Goal: Task Accomplishment & Management: Use online tool/utility

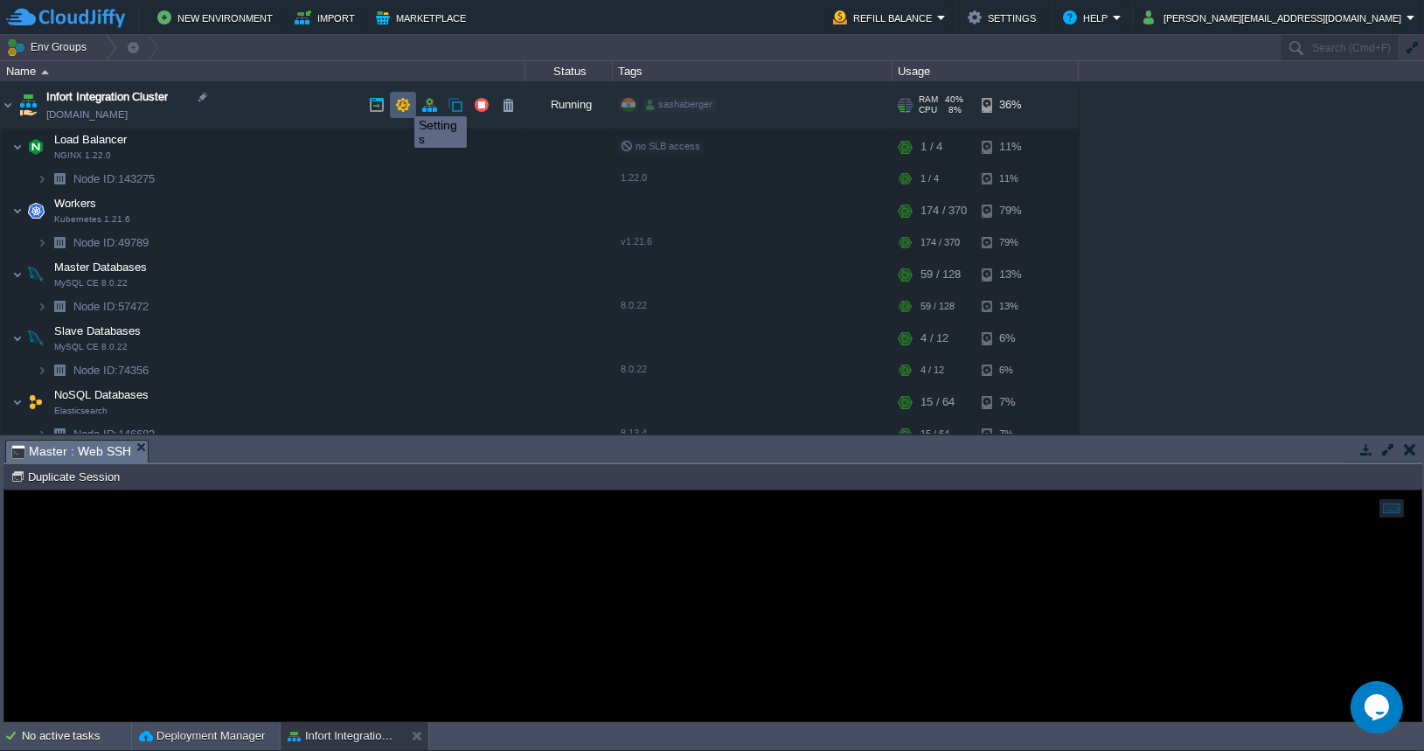
click at [401, 101] on button "button" at bounding box center [403, 105] width 16 height 16
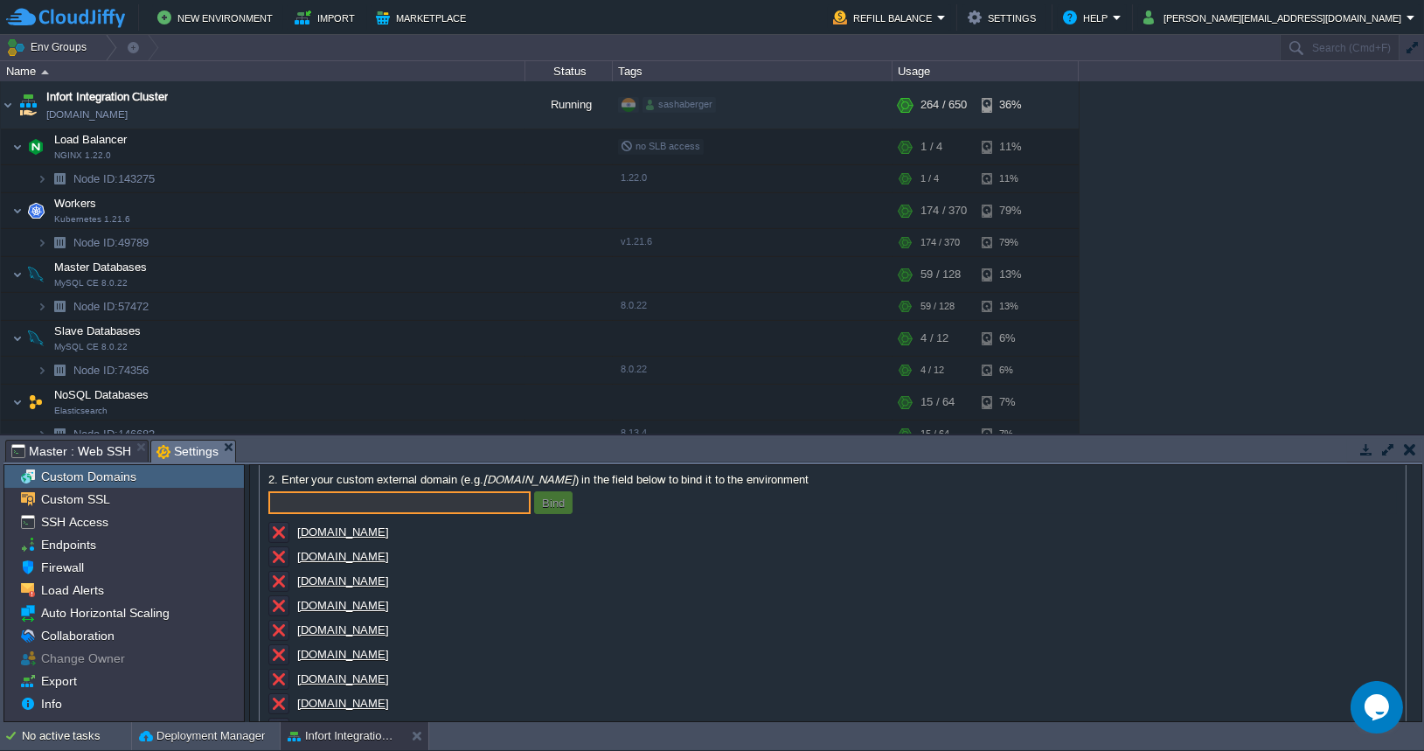
scroll to position [128, 0]
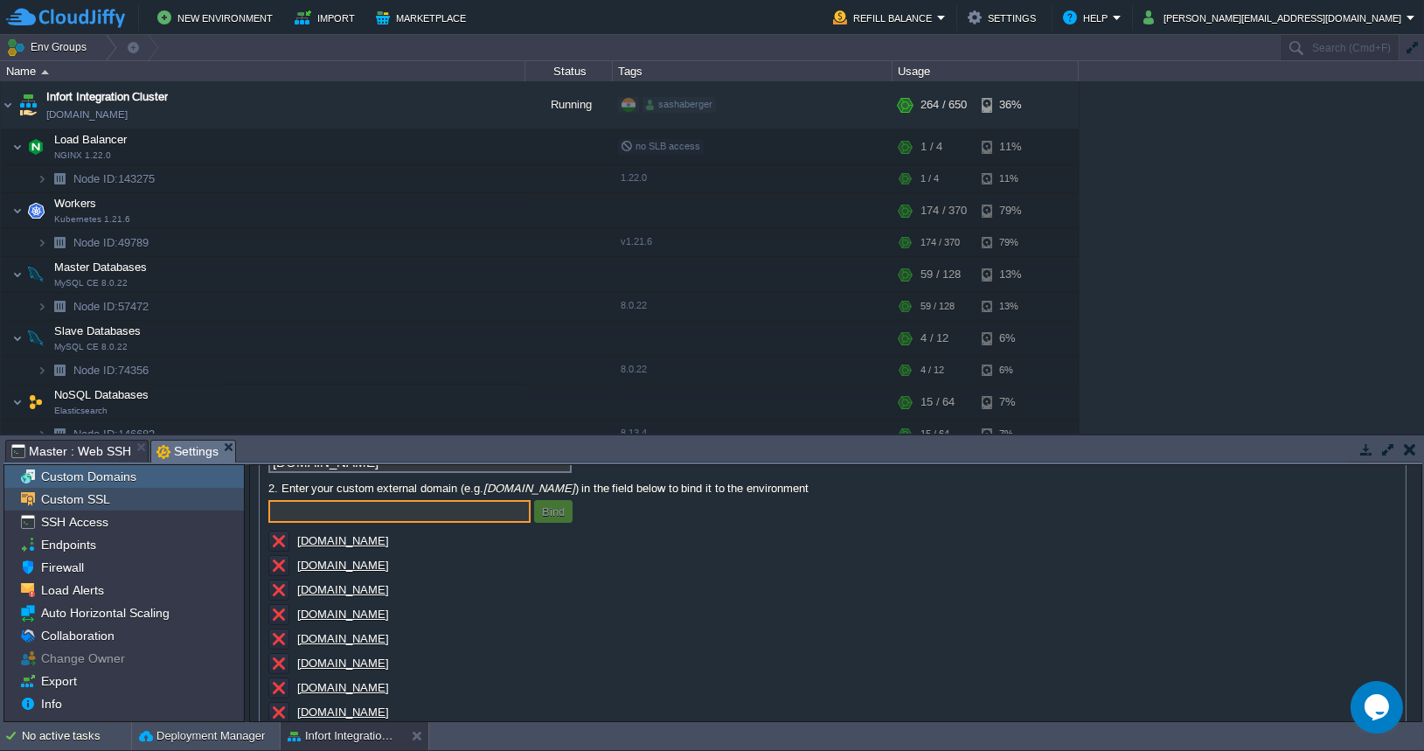
click at [156, 494] on div "Custom SSL" at bounding box center [124, 499] width 240 height 23
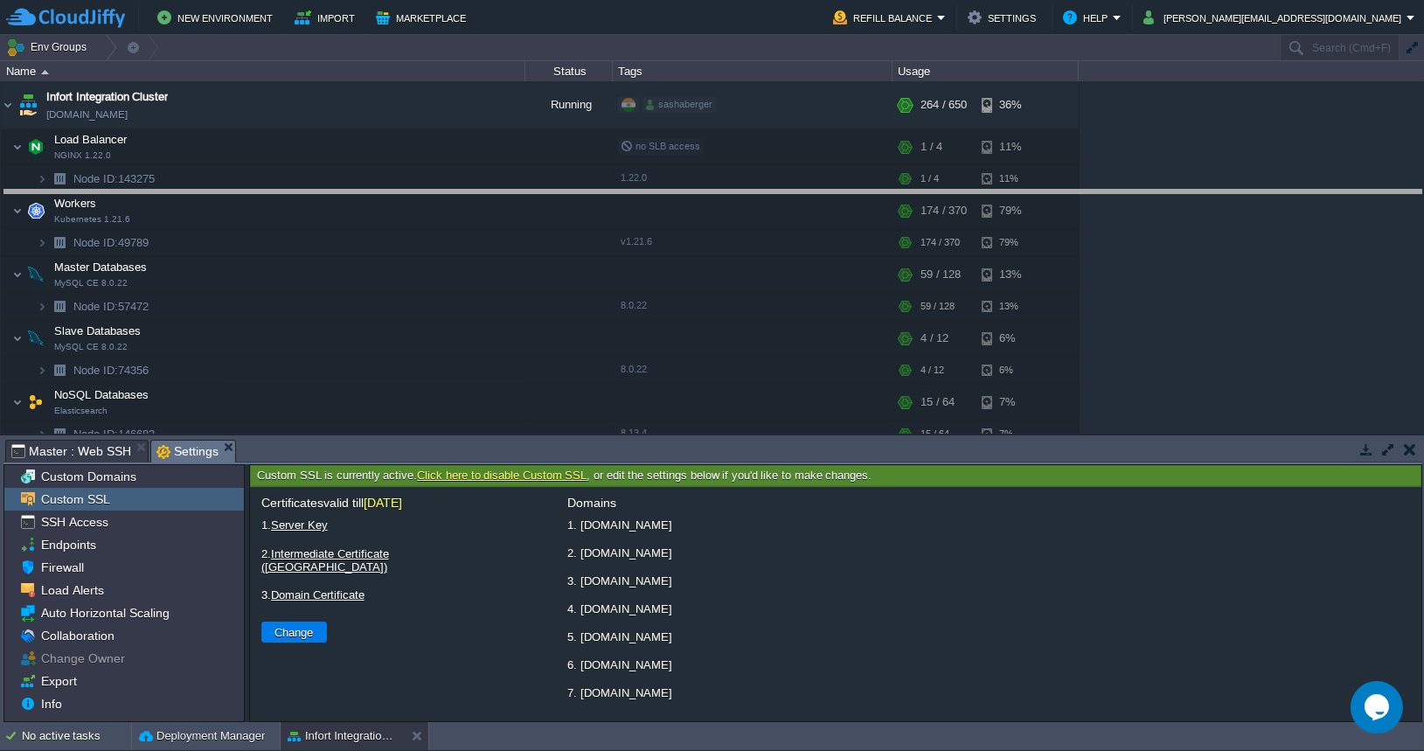
drag, startPoint x: 536, startPoint y: 444, endPoint x: 623, endPoint y: 195, distance: 264.0
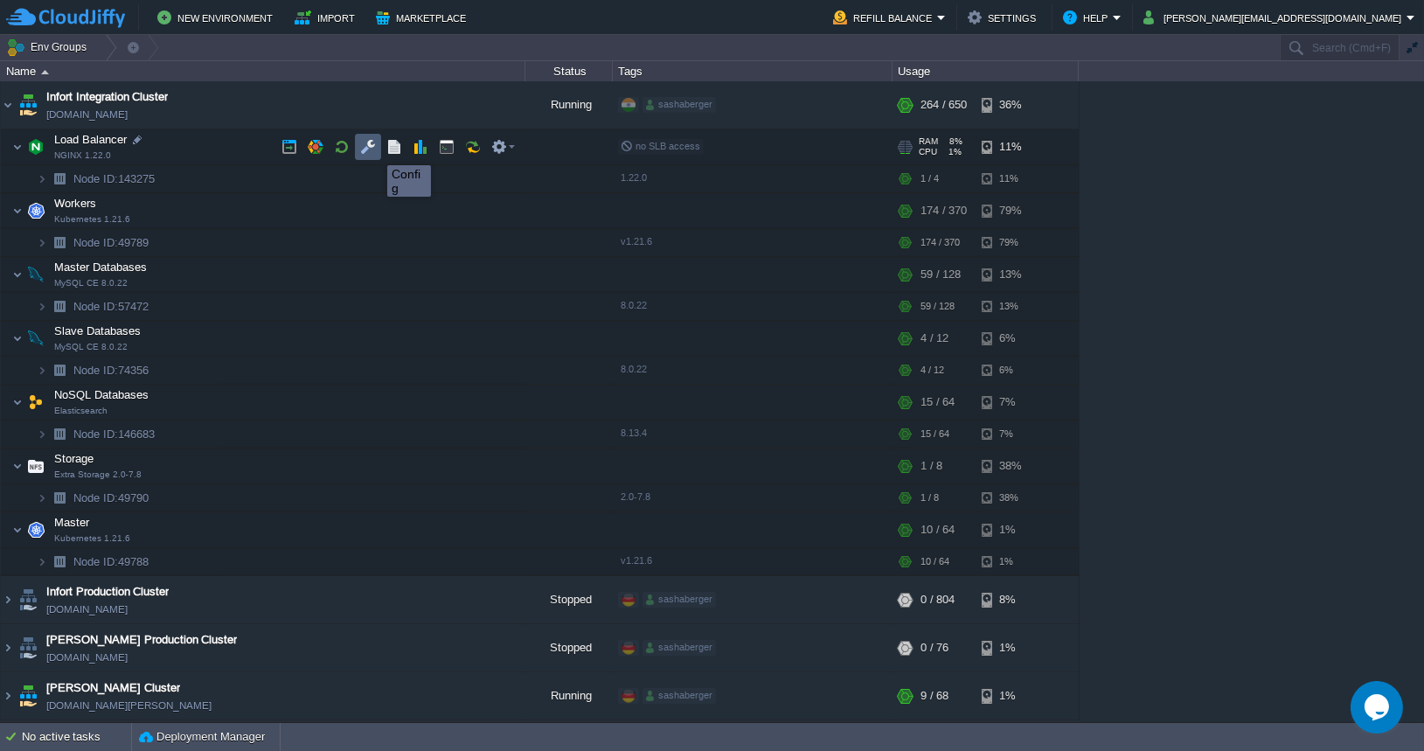
click at [372, 149] on button "button" at bounding box center [368, 147] width 16 height 16
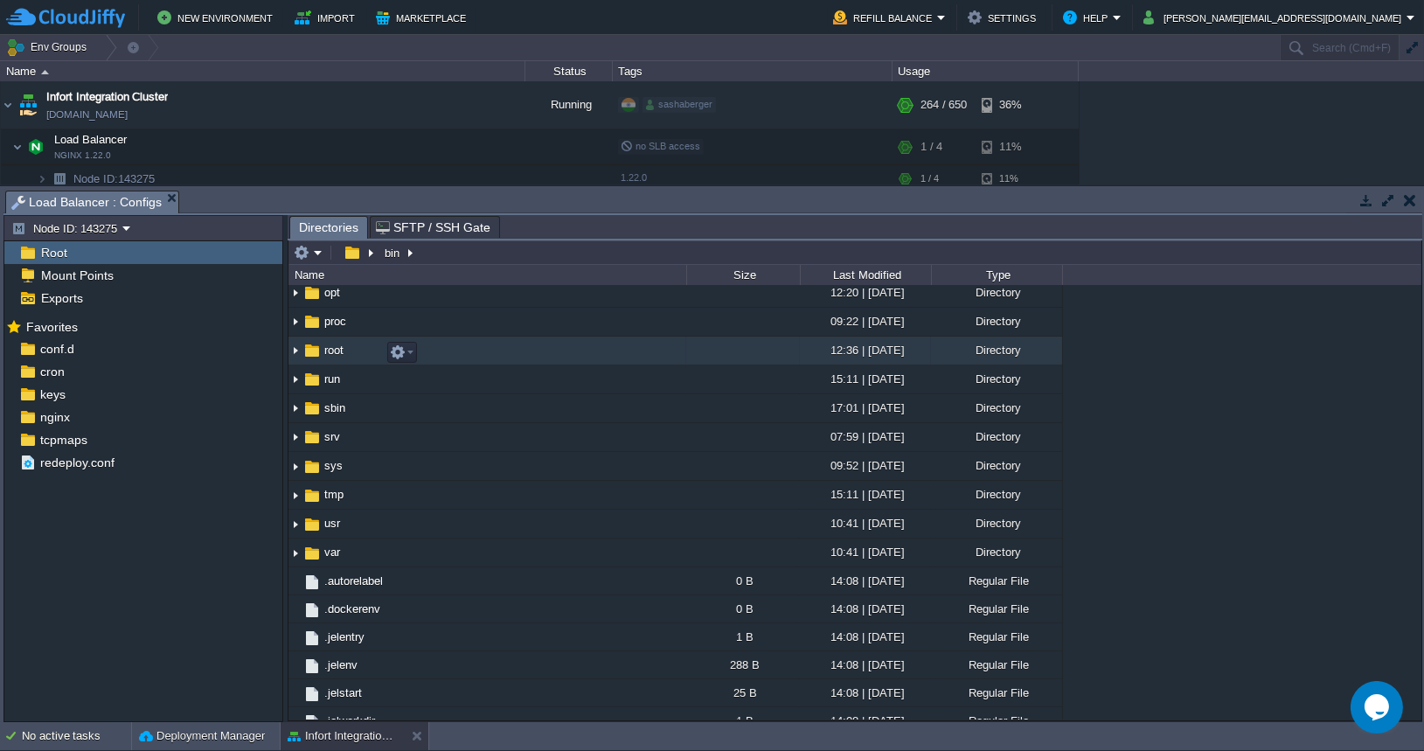
scroll to position [398, 0]
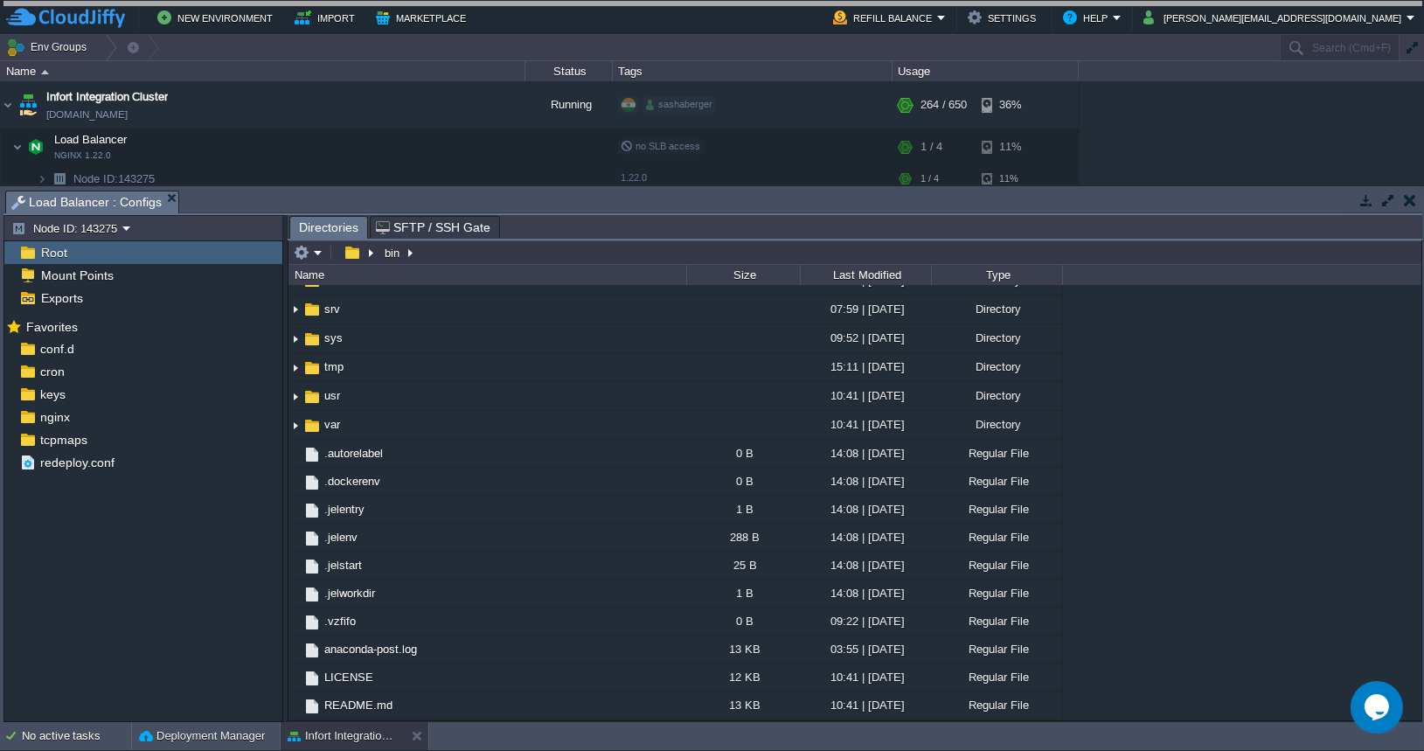
drag, startPoint x: 822, startPoint y: 193, endPoint x: 826, endPoint y: -10, distance: 202.9
click at [826, 0] on html "New Environment Import Marketplace Bonus $0.00 Upgrade Account Refill Balance S…" at bounding box center [712, 375] width 1424 height 751
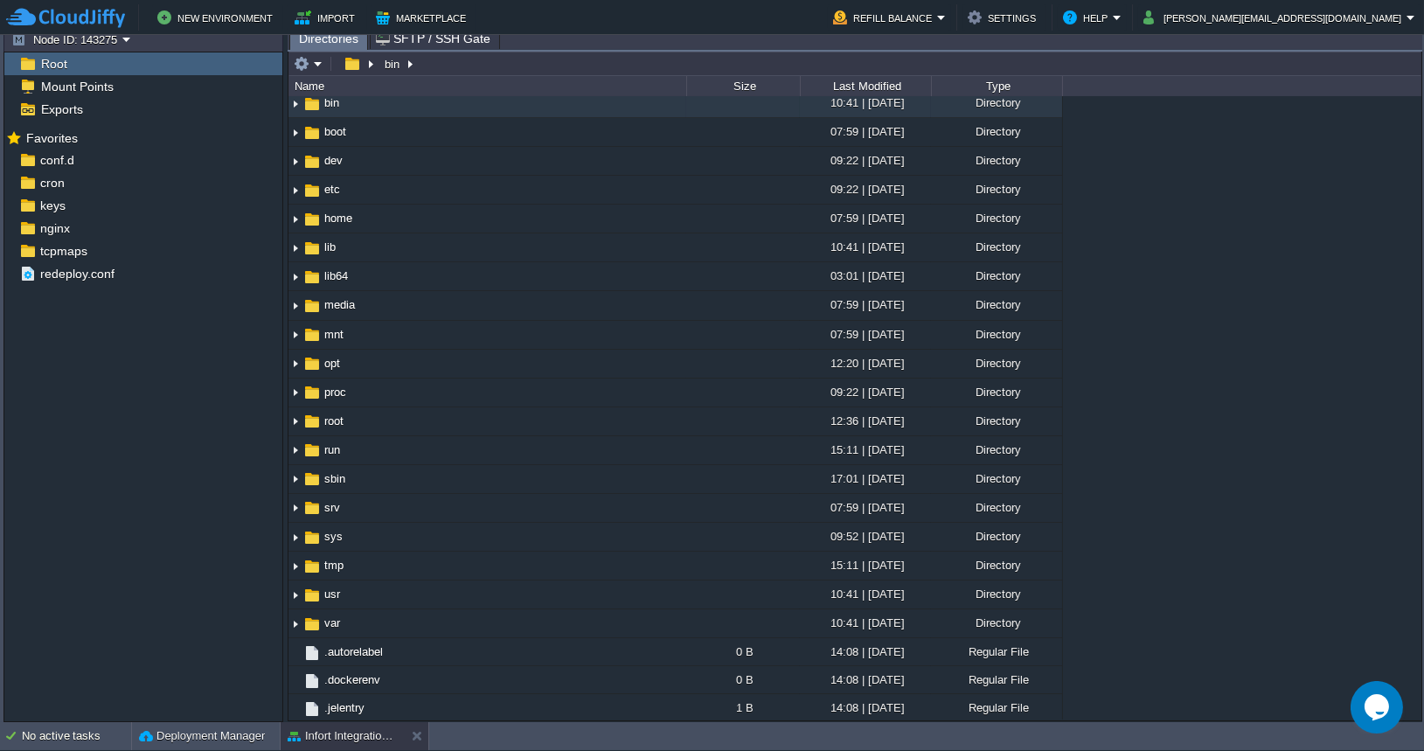
scroll to position [0, 0]
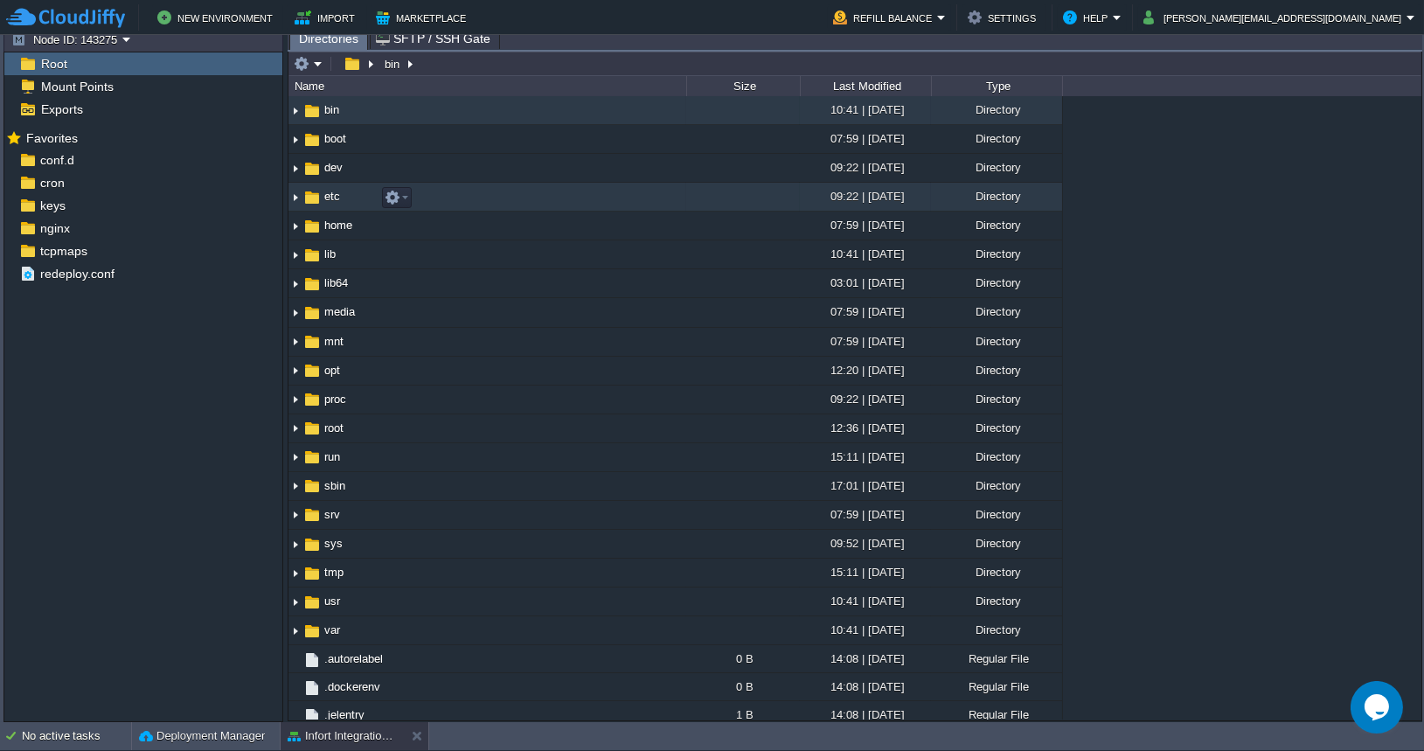
click at [295, 198] on img at bounding box center [295, 197] width 14 height 27
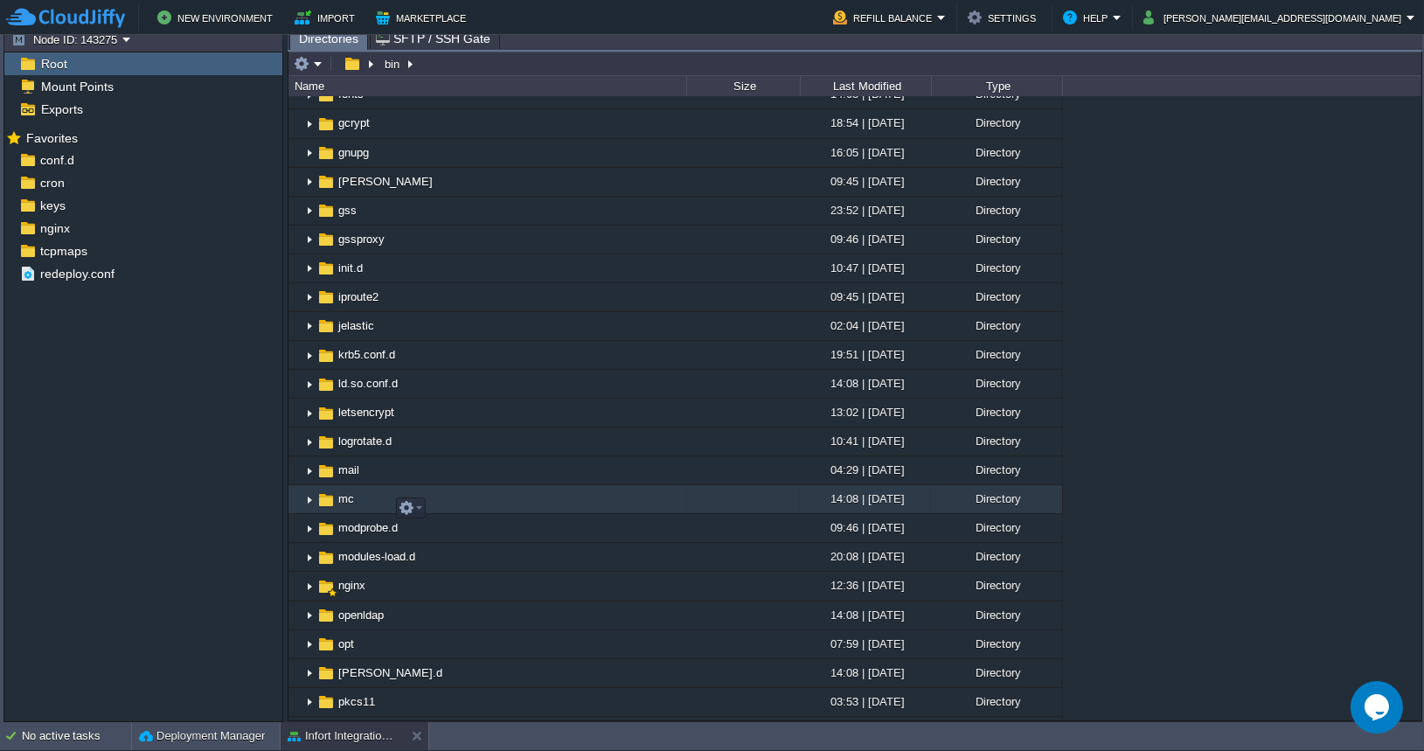
scroll to position [653, 0]
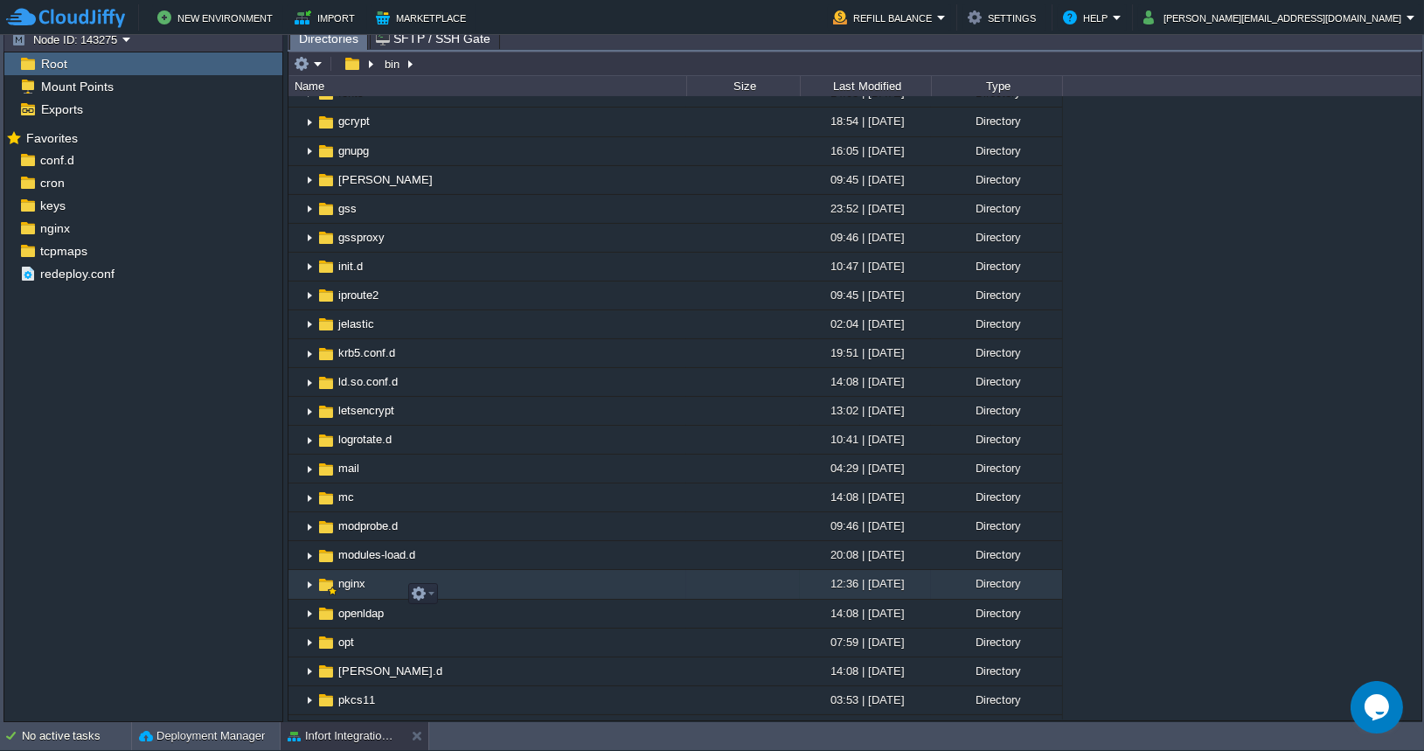
click at [310, 594] on img at bounding box center [309, 585] width 14 height 27
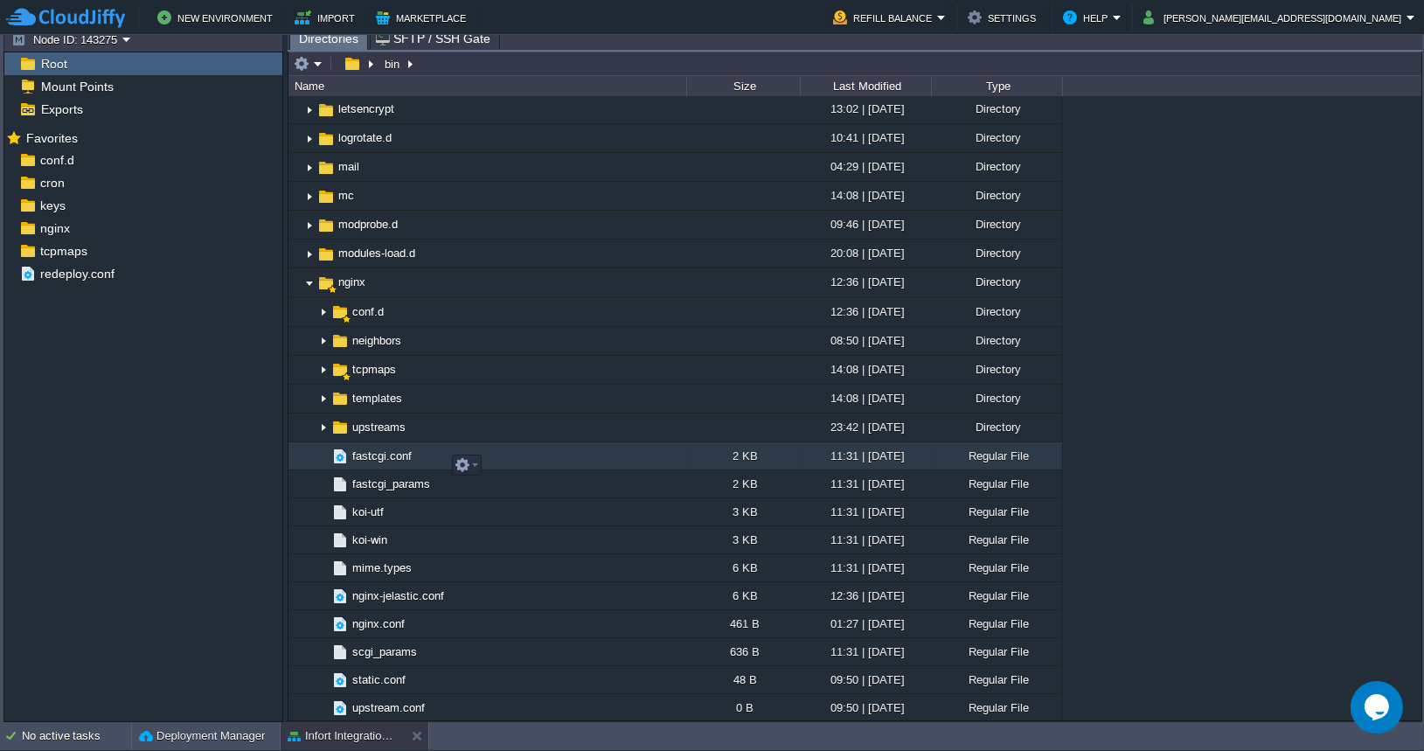
scroll to position [954, 0]
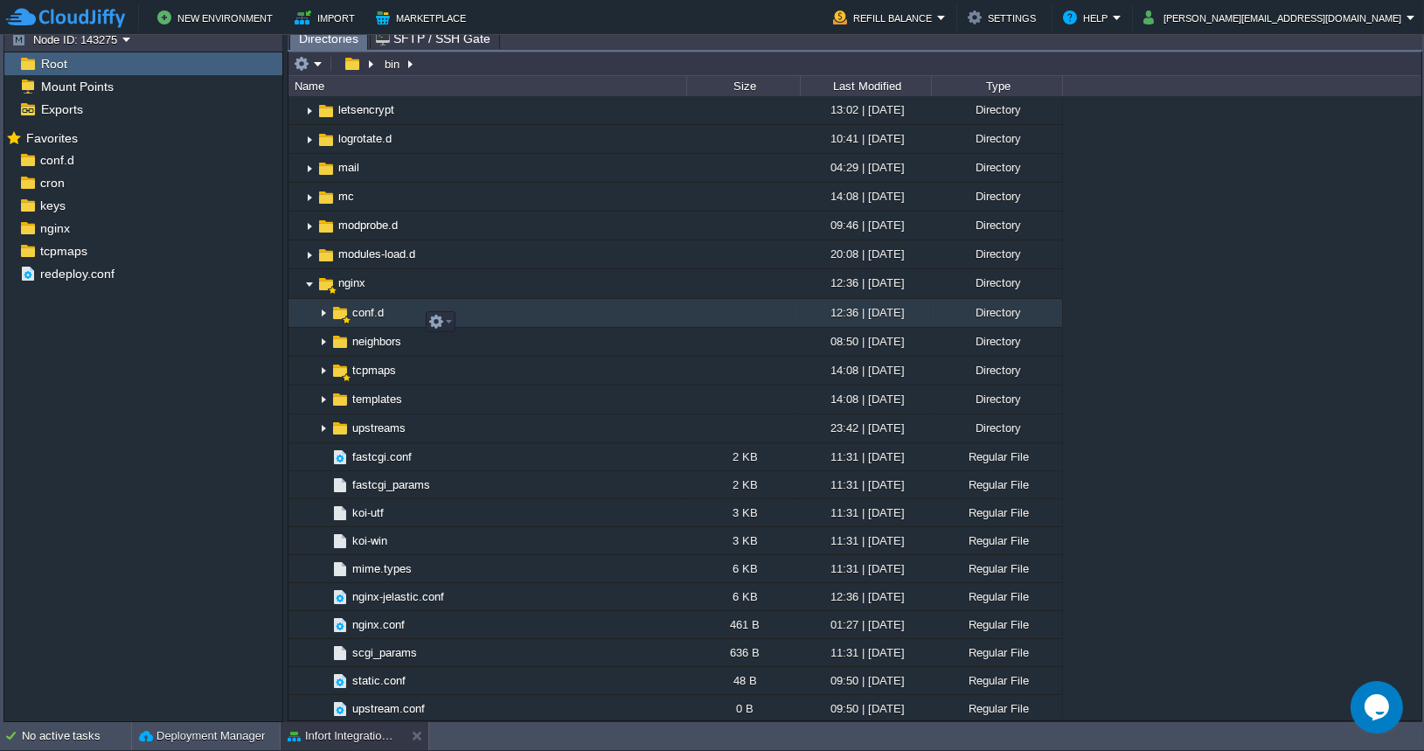
click at [323, 324] on img at bounding box center [323, 313] width 14 height 27
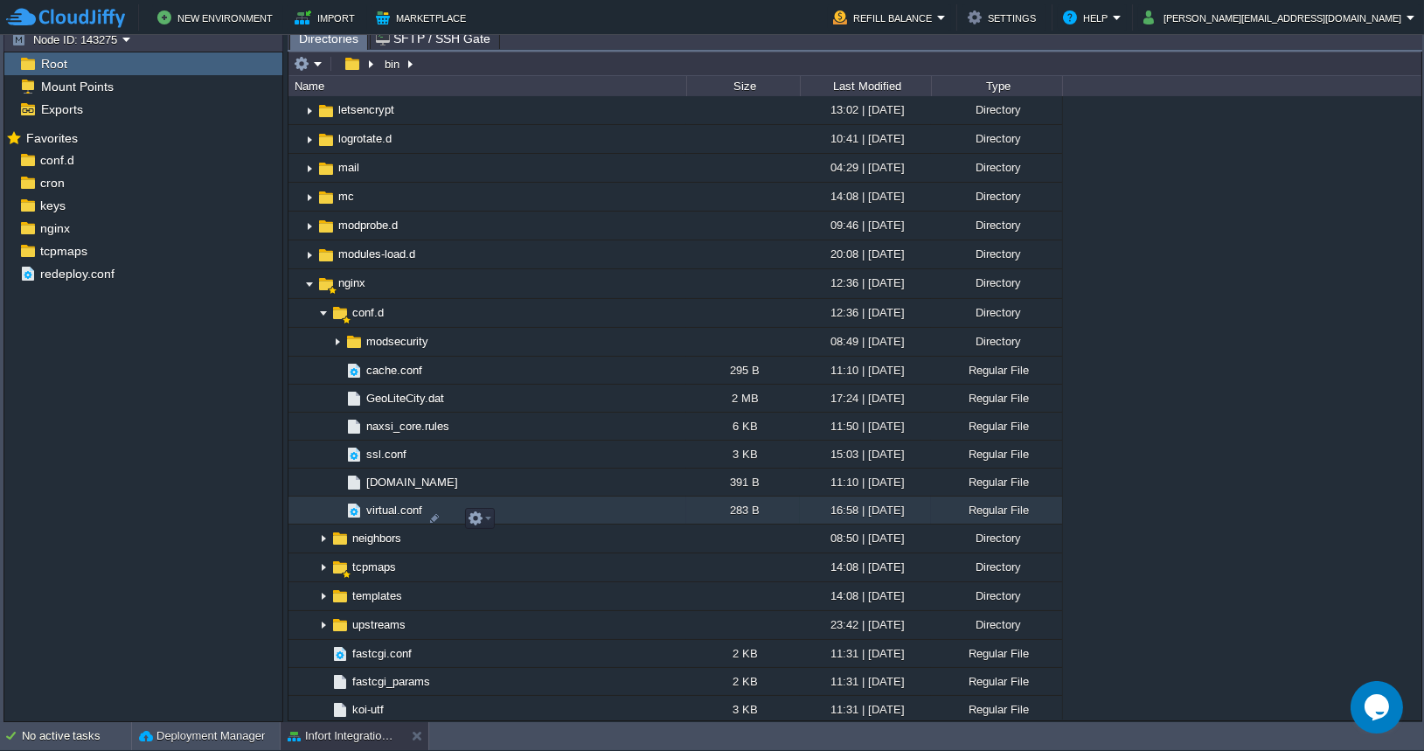
click at [391, 518] on span "virtual.conf" at bounding box center [394, 510] width 61 height 15
click at [393, 518] on span "virtual.conf" at bounding box center [394, 510] width 61 height 15
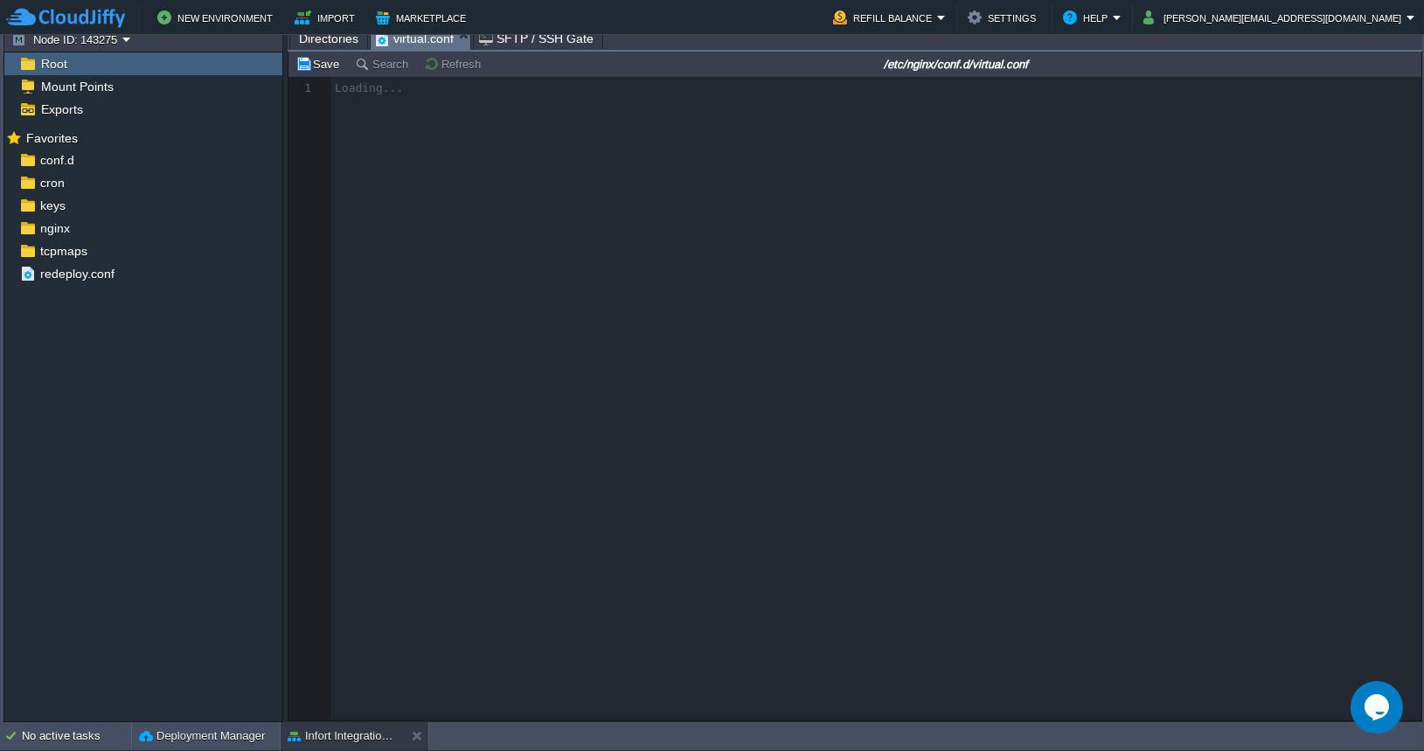
scroll to position [5, 0]
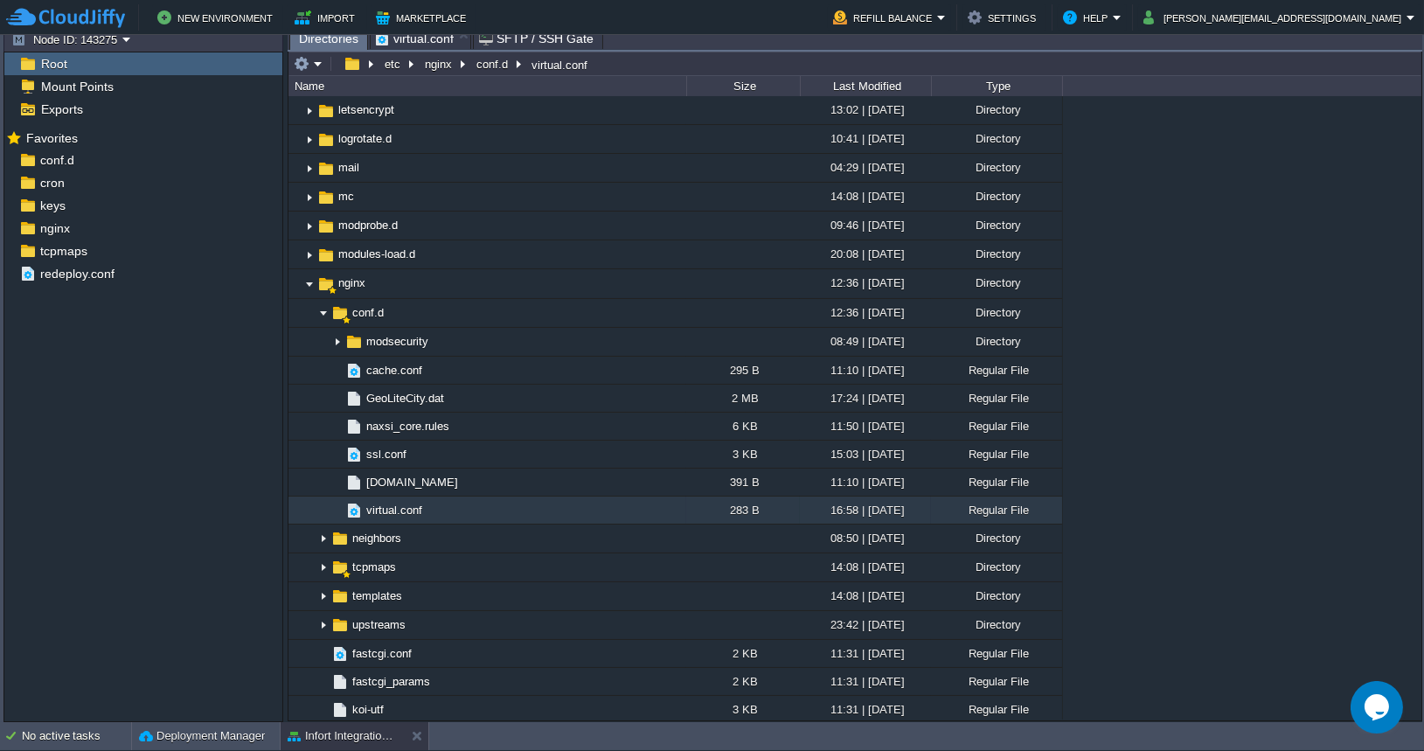
click at [317, 38] on span "Directories" at bounding box center [328, 39] width 59 height 22
click at [398, 518] on span "virtual.conf" at bounding box center [394, 510] width 61 height 15
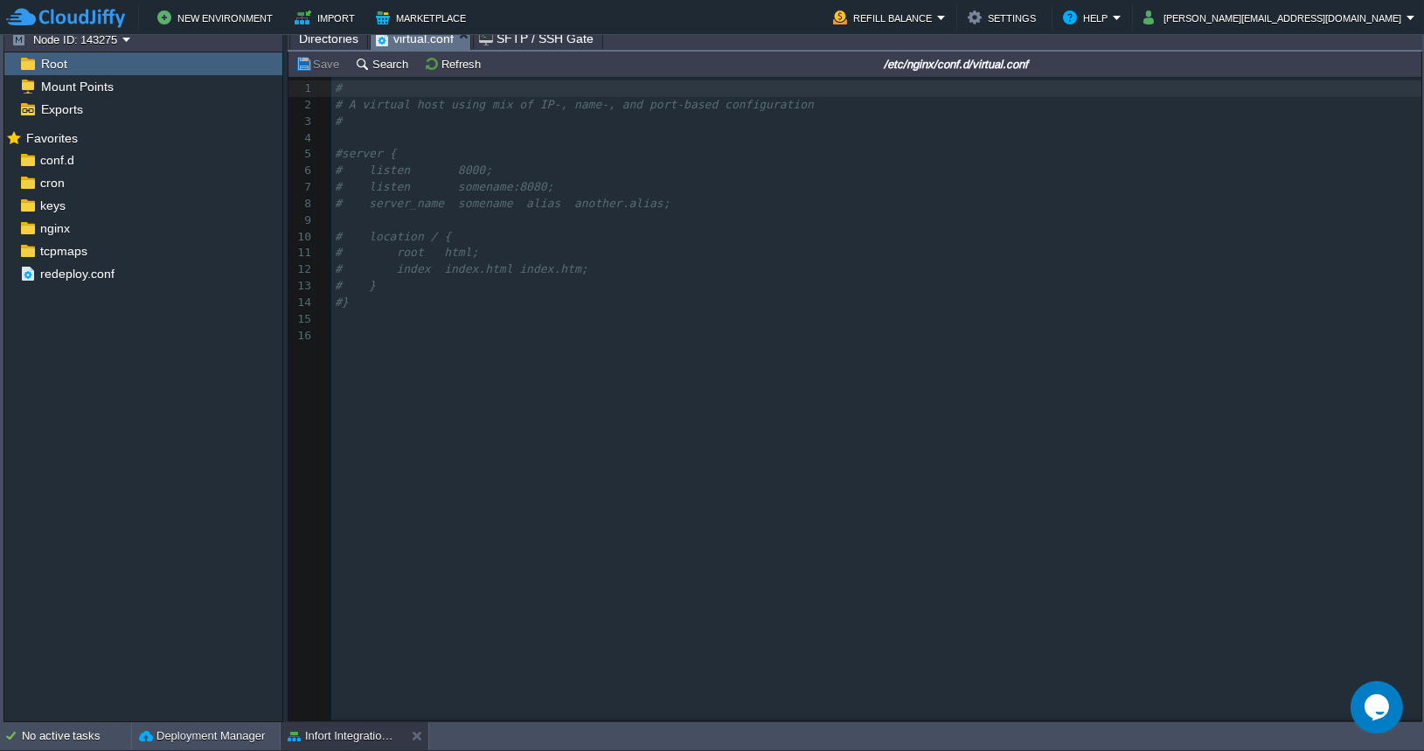
click at [226, 38] on td "Node ID: 143275" at bounding box center [143, 39] width 274 height 21
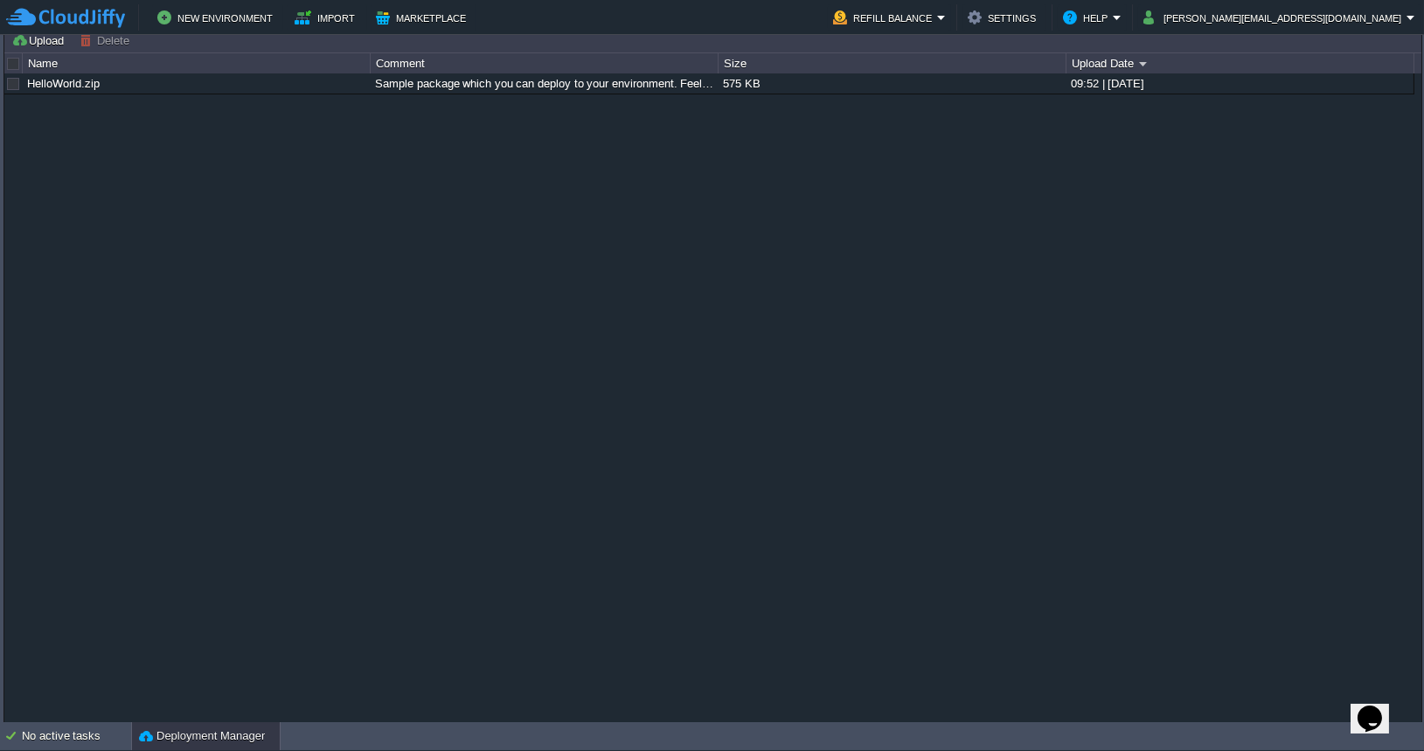
click at [777, 43] on td "Upload Delete Deploy to ..." at bounding box center [713, 40] width 1414 height 21
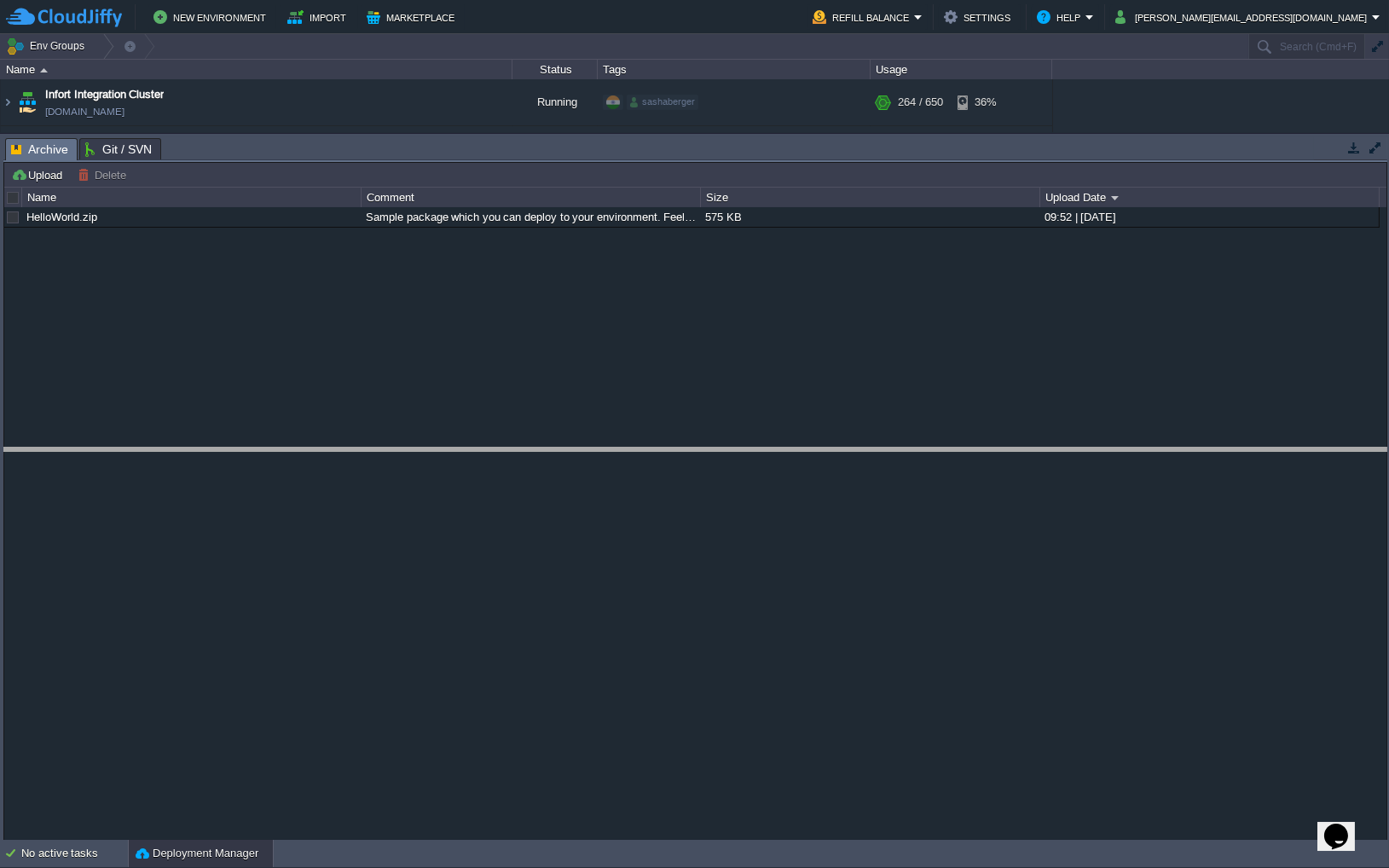
drag, startPoint x: 280, startPoint y: 141, endPoint x: 267, endPoint y: 498, distance: 357.2
click at [267, 498] on body "New Environment Import Marketplace Bonus $0.00 Upgrade Account Refill Balance S…" at bounding box center [694, 434] width 1389 height 868
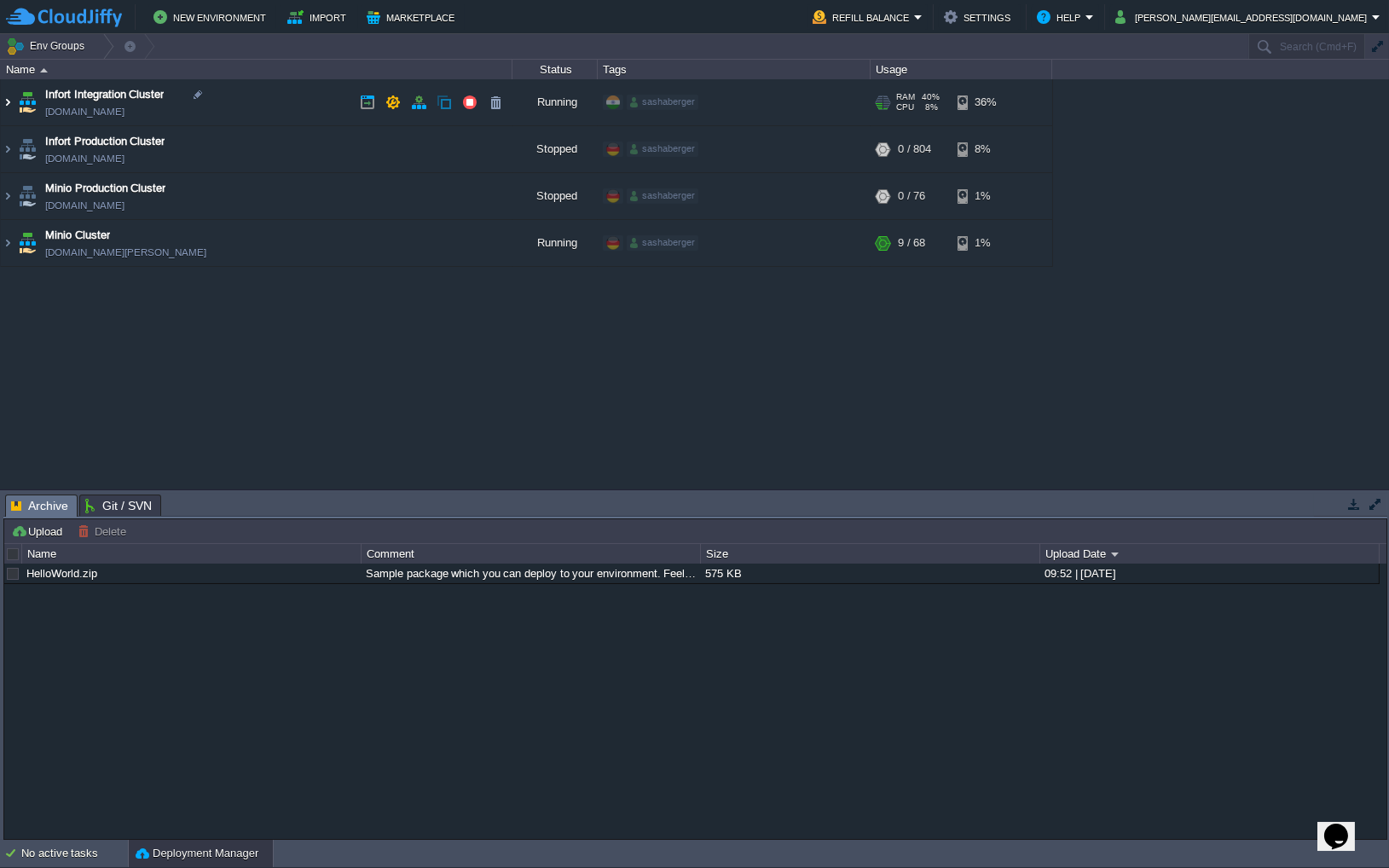
click at [7, 108] on img at bounding box center [8, 101] width 14 height 46
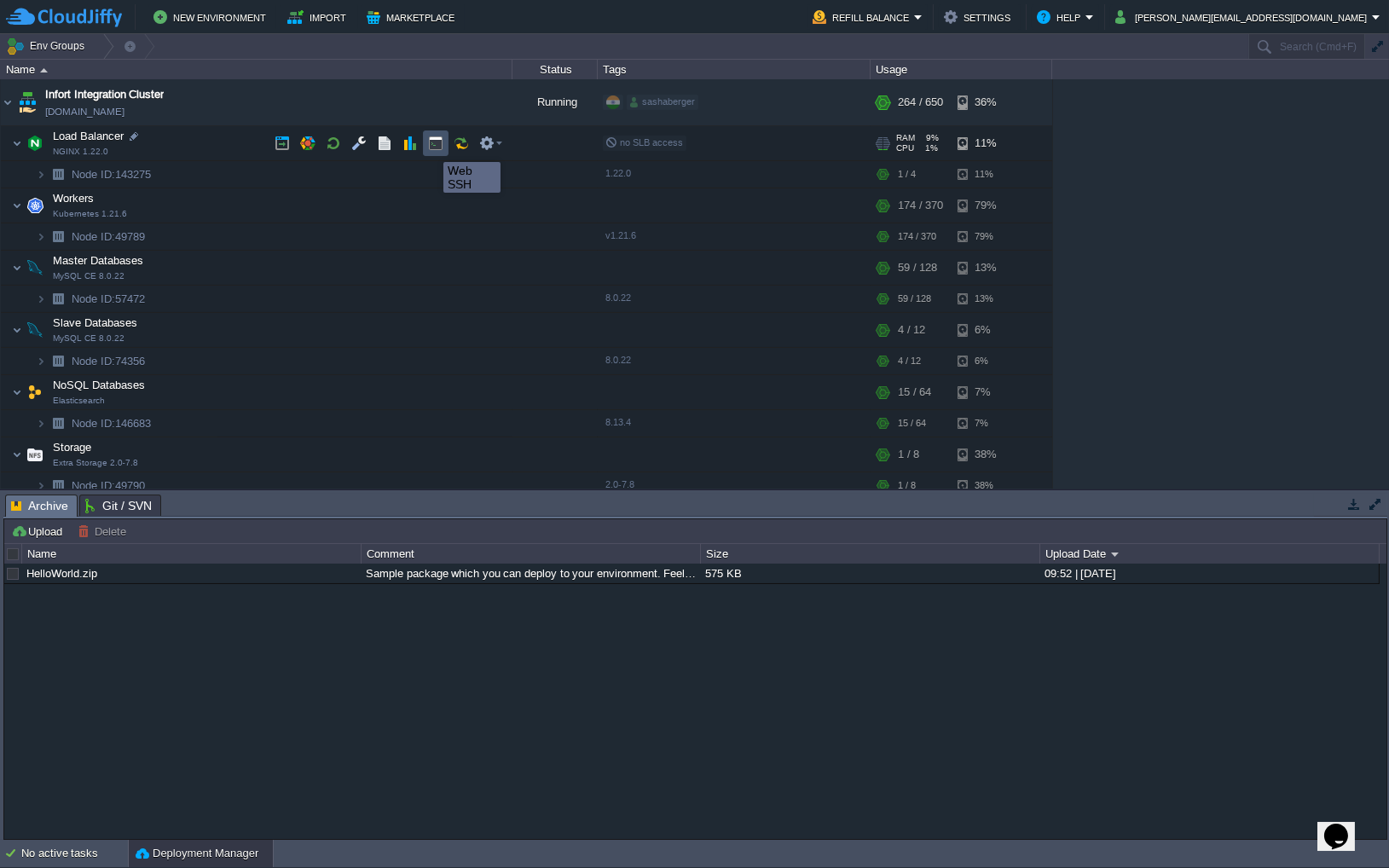
click at [430, 146] on button "button" at bounding box center [436, 143] width 16 height 16
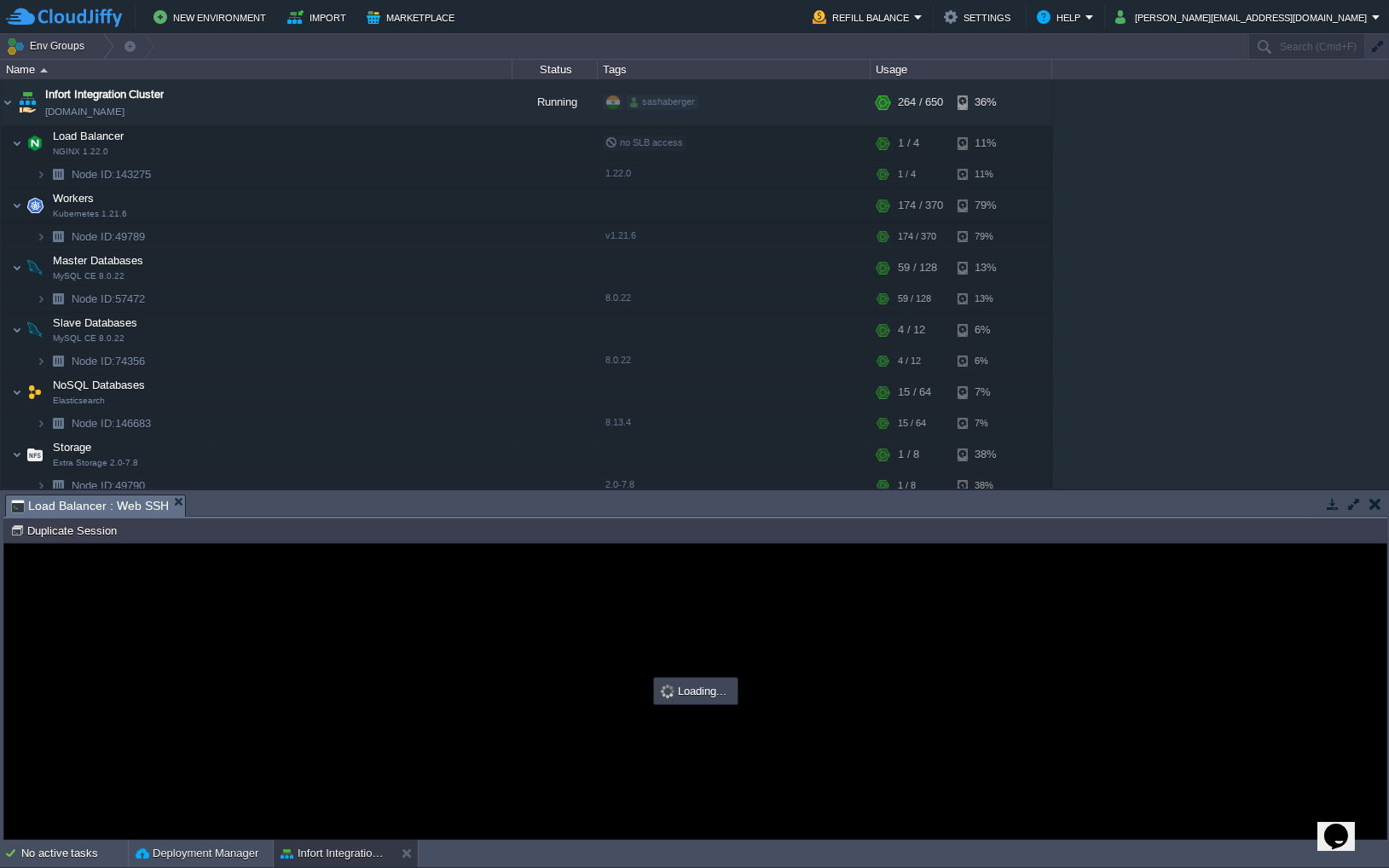
type input "#000000"
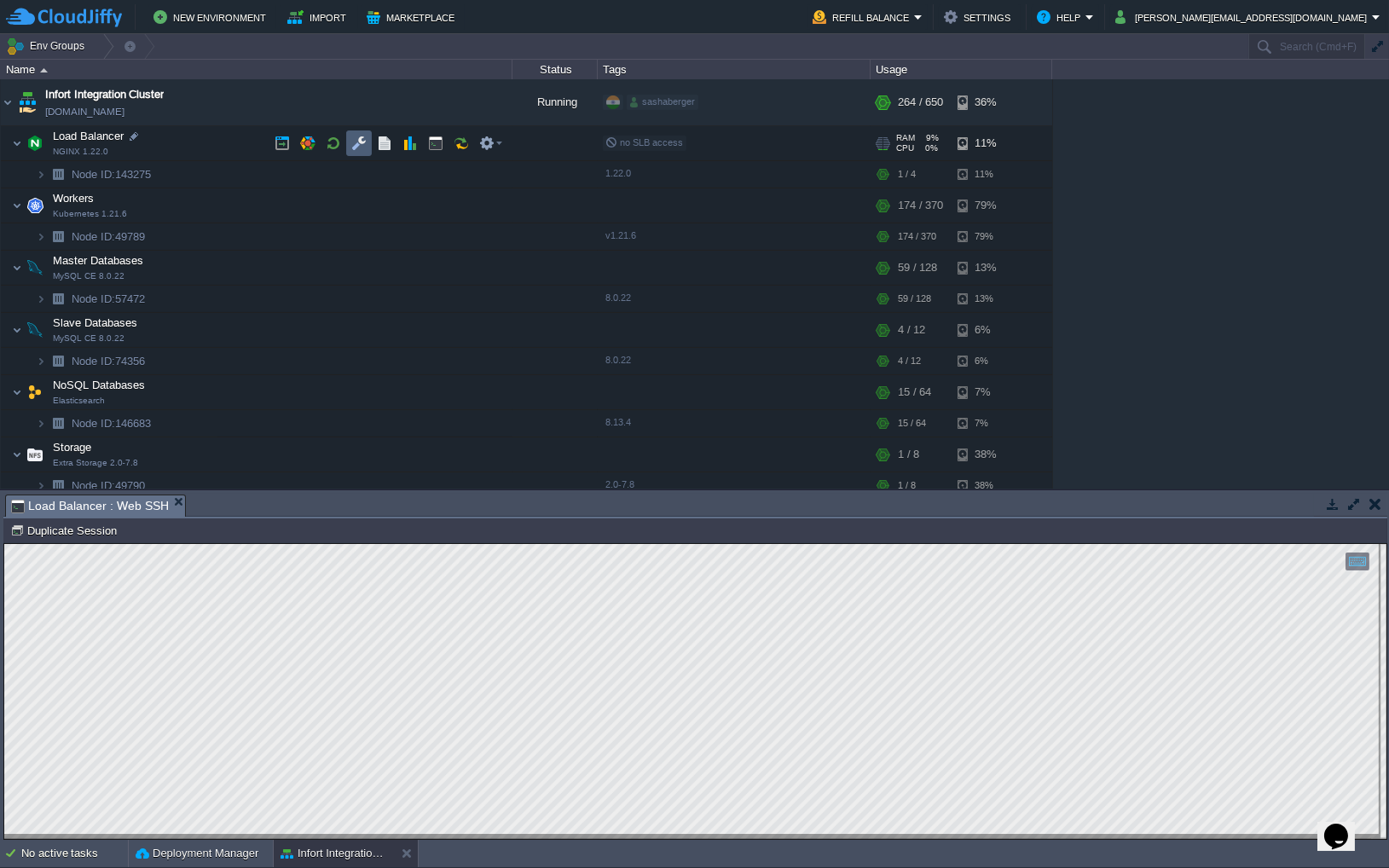
click at [363, 144] on button "button" at bounding box center [359, 143] width 16 height 16
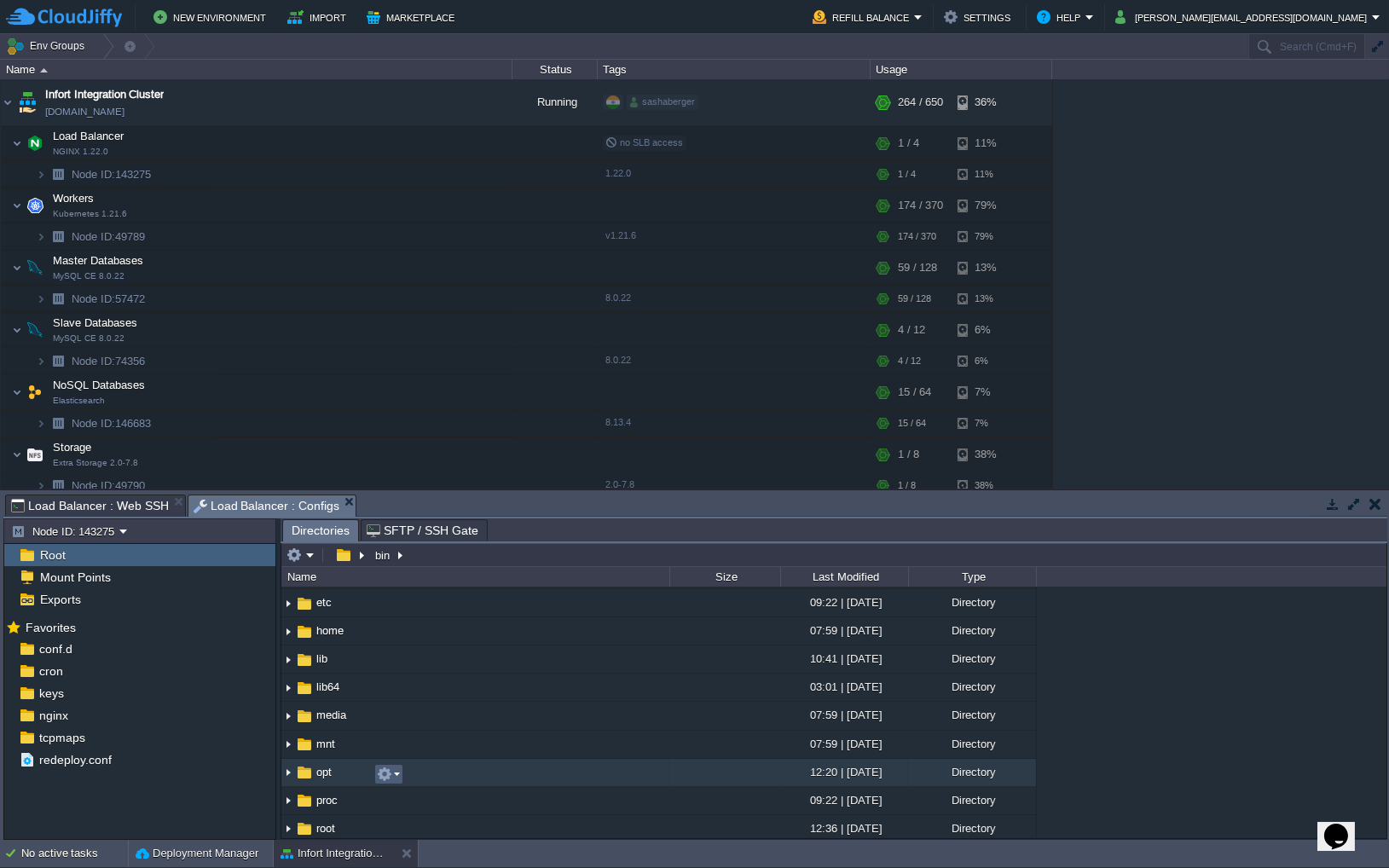
scroll to position [79, 0]
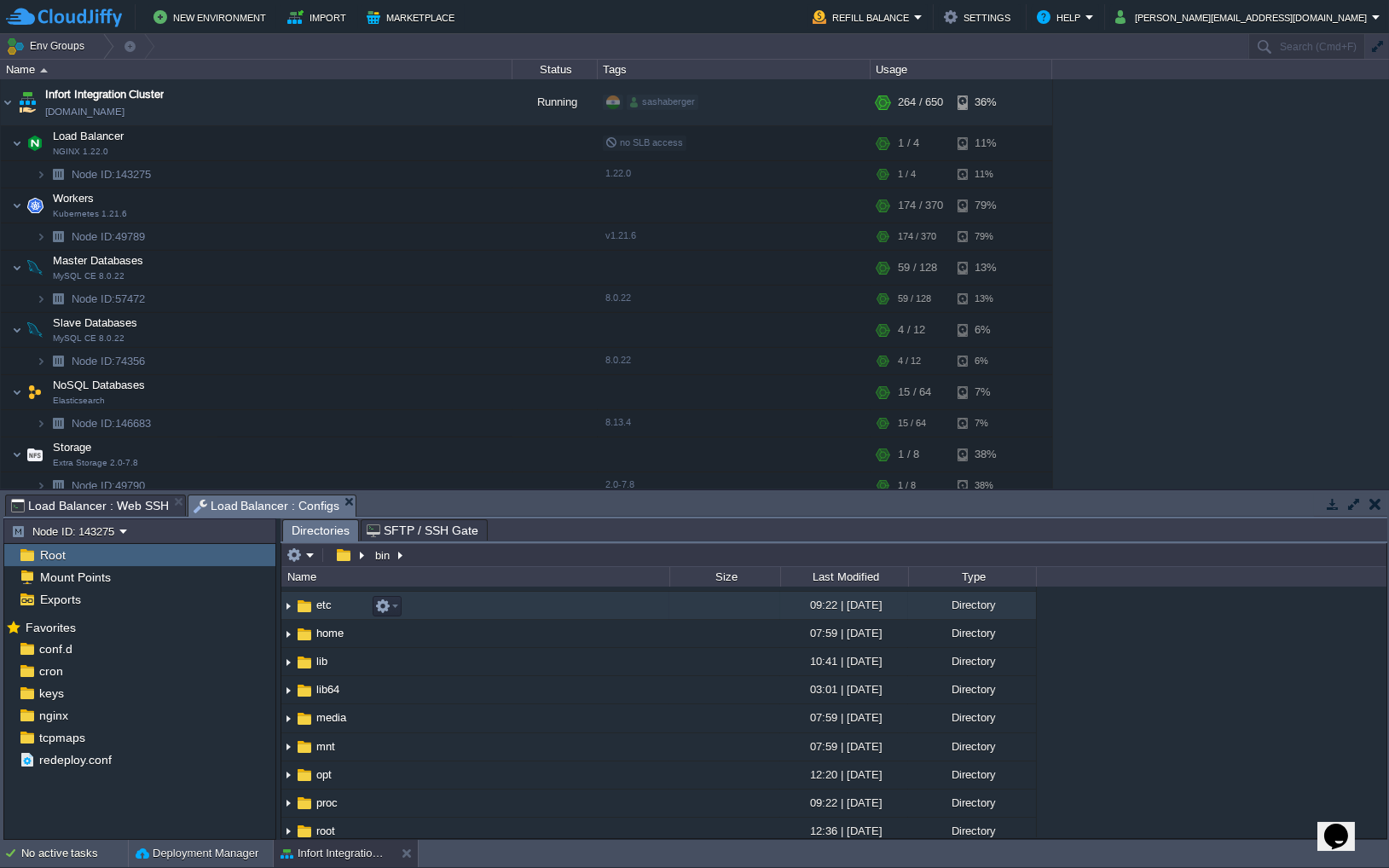
click at [287, 612] on img at bounding box center [288, 606] width 14 height 26
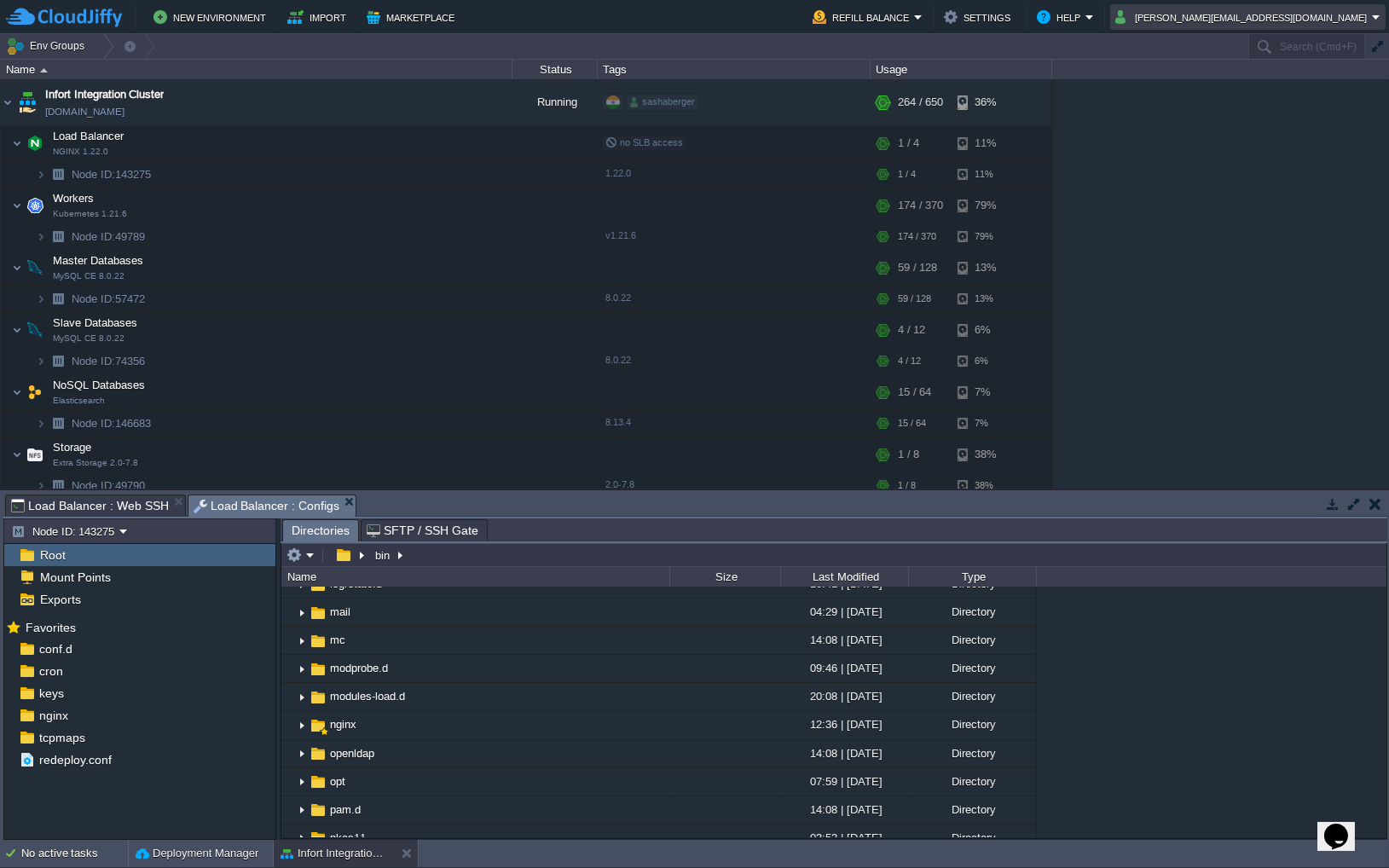
scroll to position [981, 0]
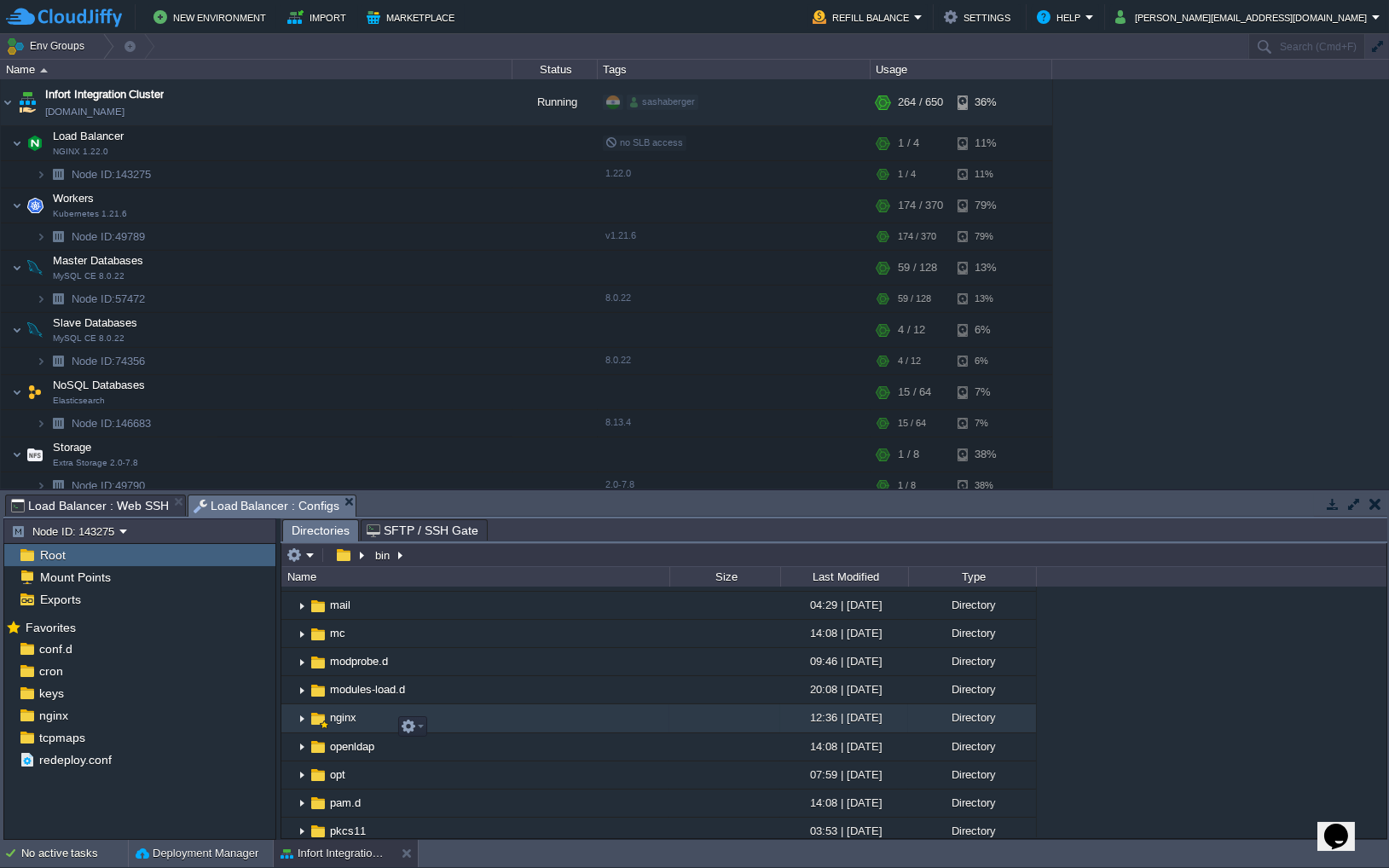
click at [301, 729] on img at bounding box center [301, 719] width 14 height 26
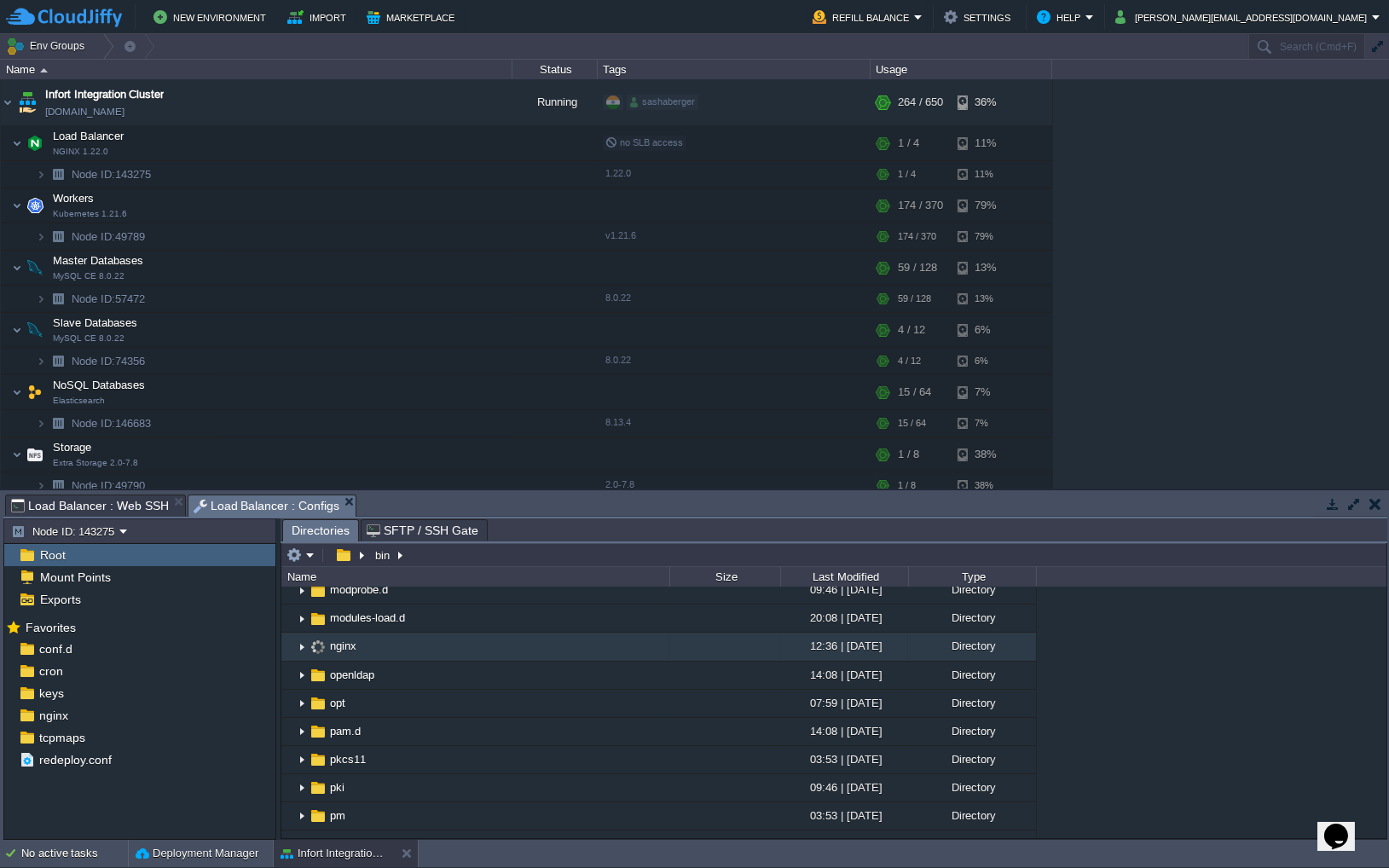
scroll to position [1072, 0]
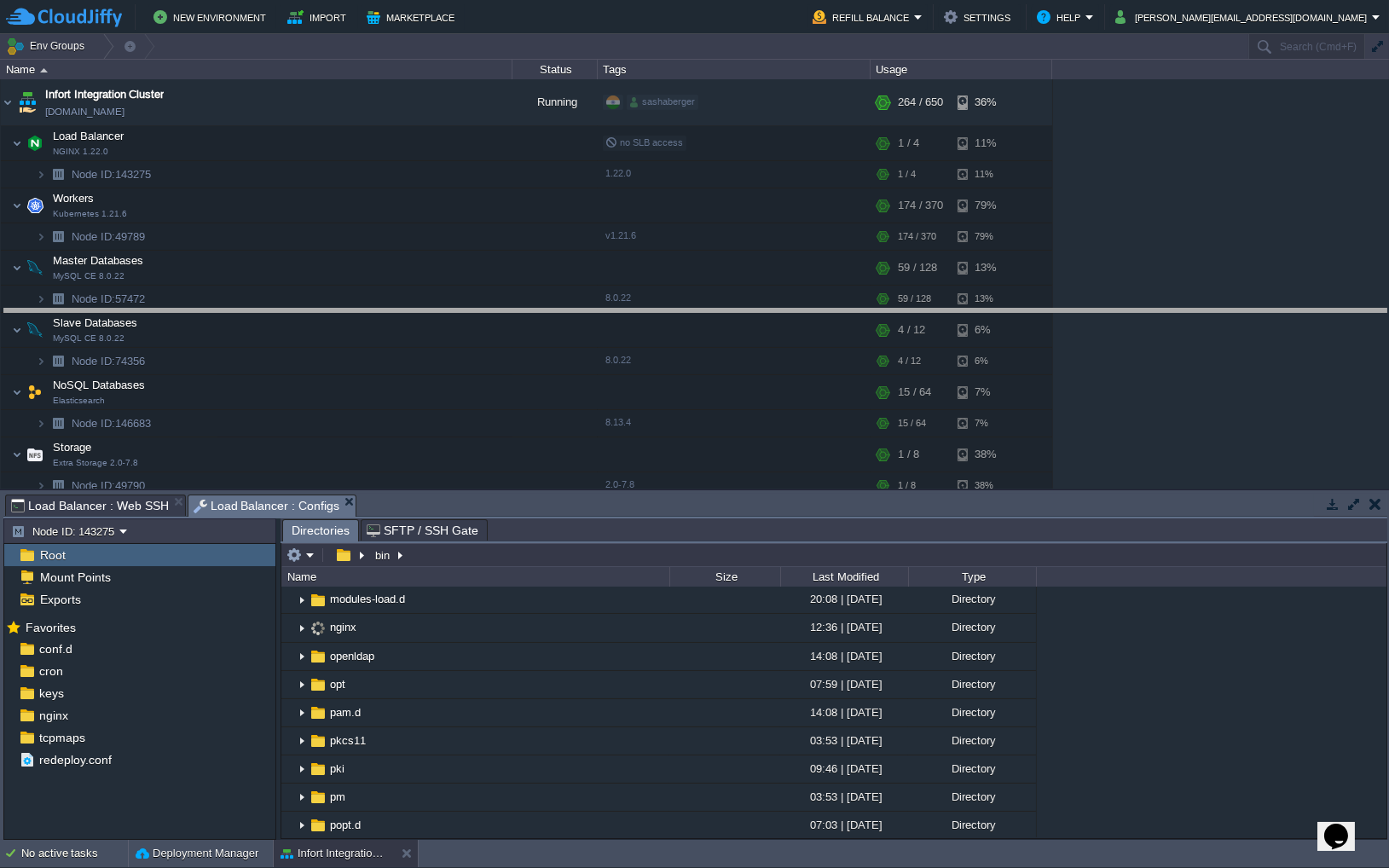
drag, startPoint x: 550, startPoint y: 494, endPoint x: 585, endPoint y: 308, distance: 189.3
click at [585, 308] on body "New Environment Import Marketplace Bonus $0.00 Upgrade Account Refill Balance S…" at bounding box center [694, 434] width 1389 height 868
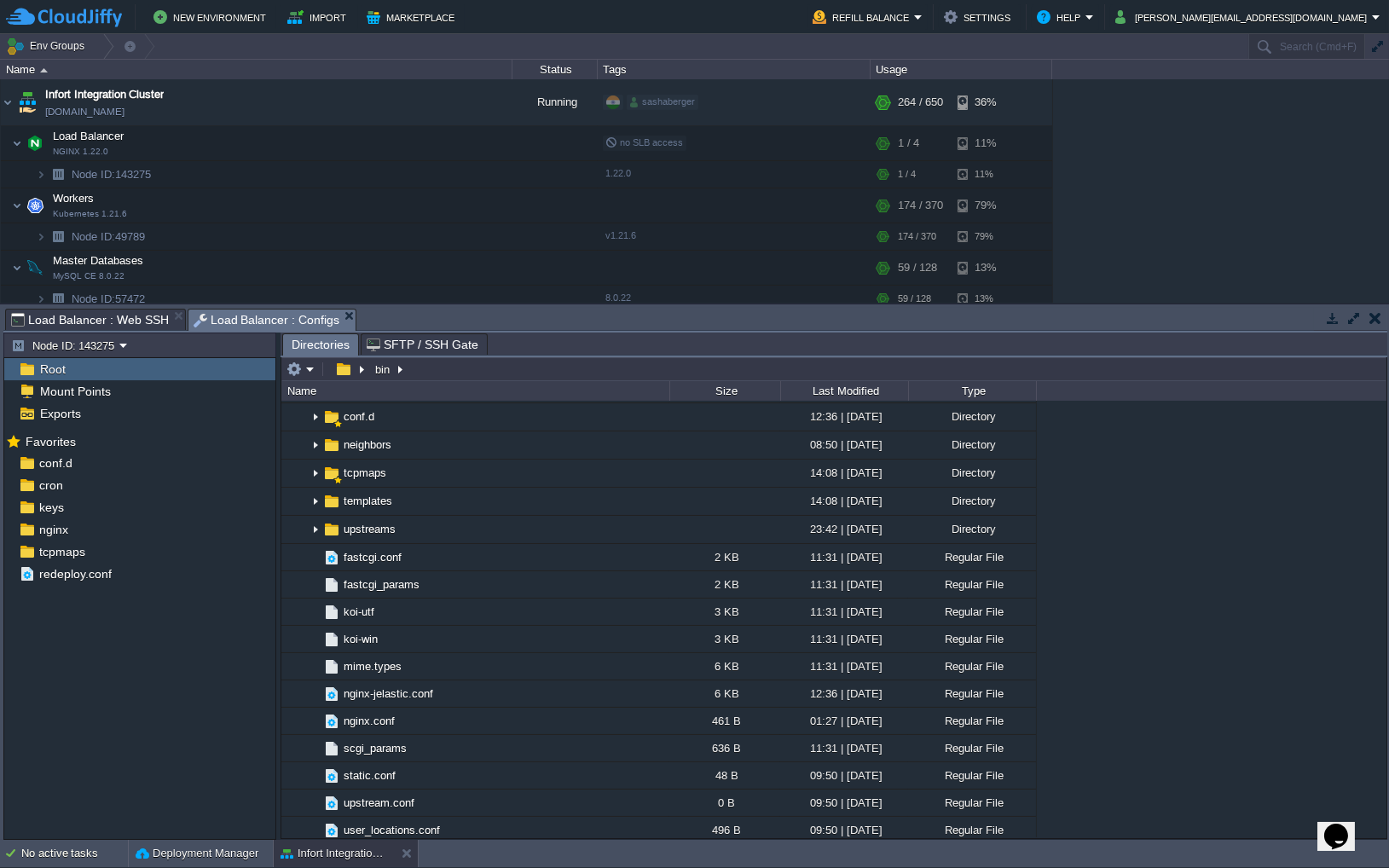
scroll to position [1089, 0]
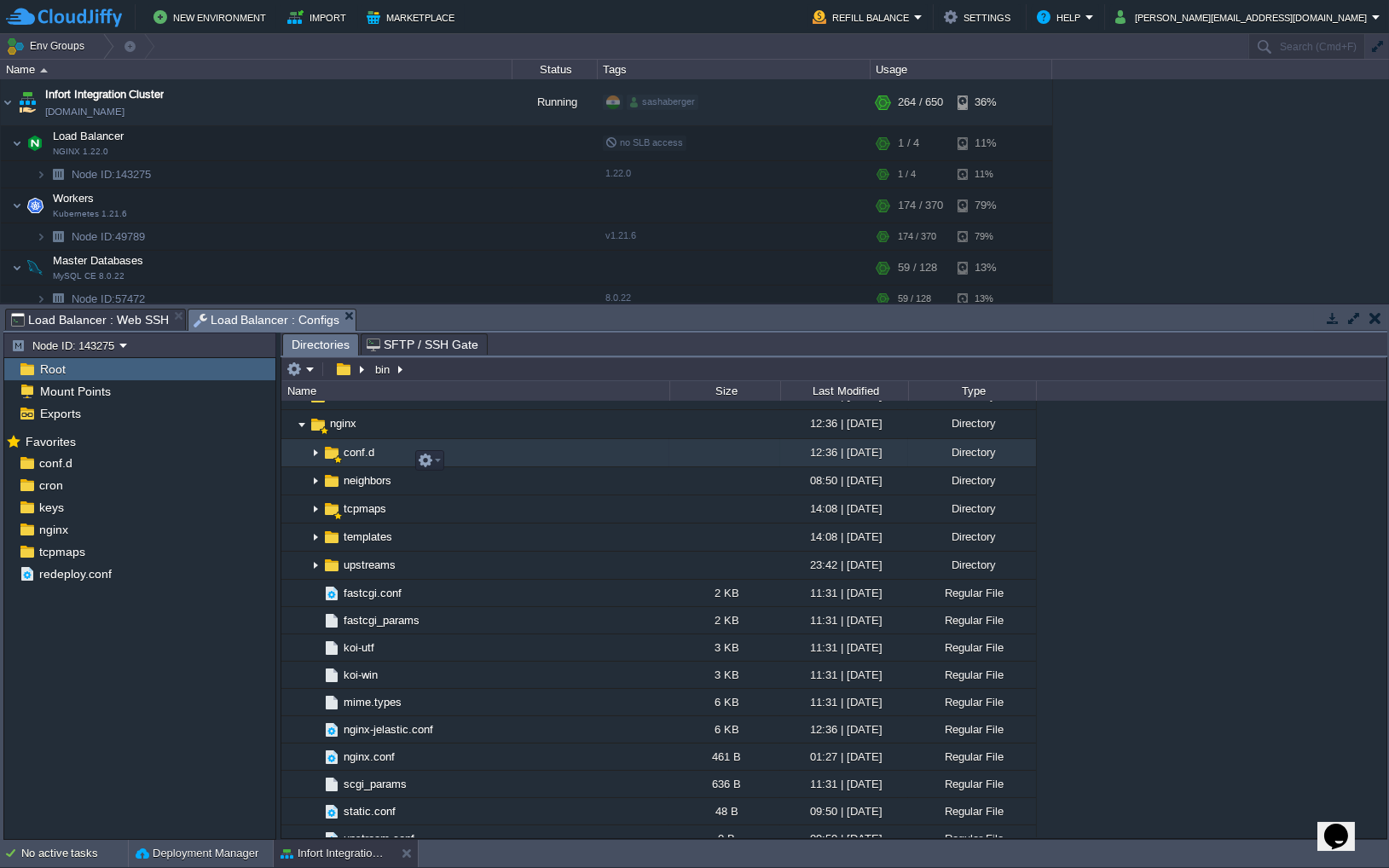
click at [318, 464] on img at bounding box center [315, 453] width 14 height 26
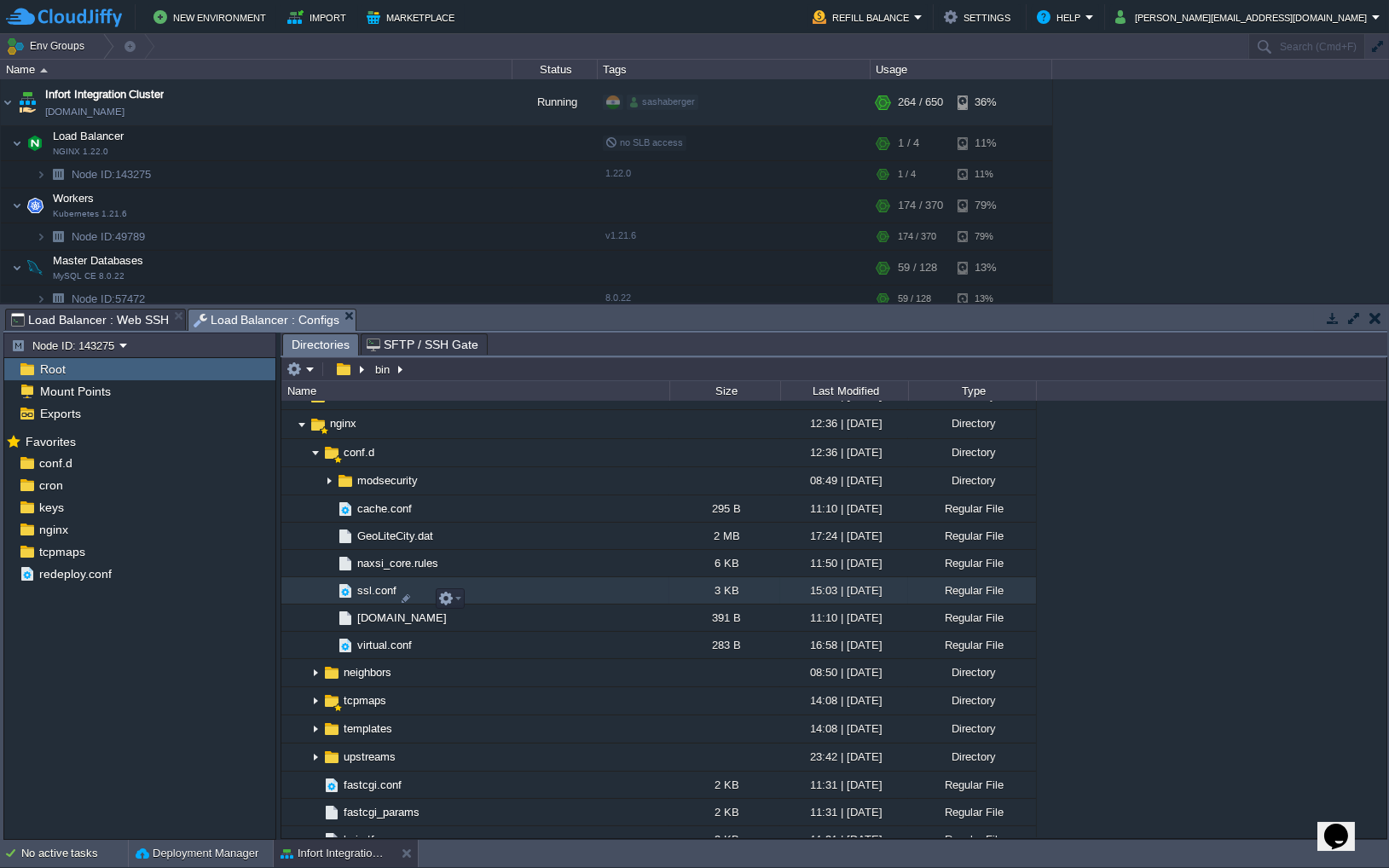
click at [373, 598] on span "ssl.conf" at bounding box center [377, 590] width 44 height 15
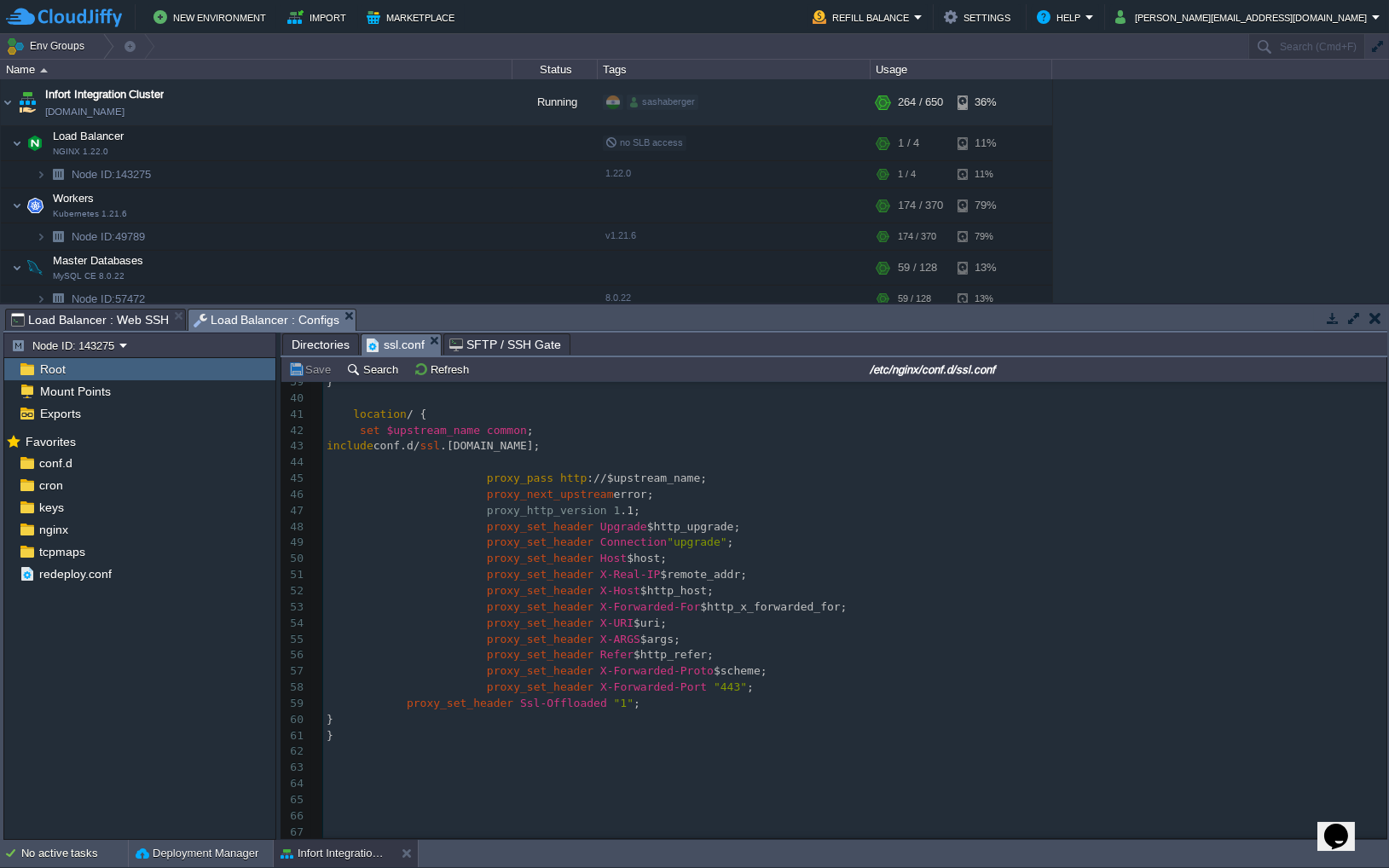
scroll to position [0, 0]
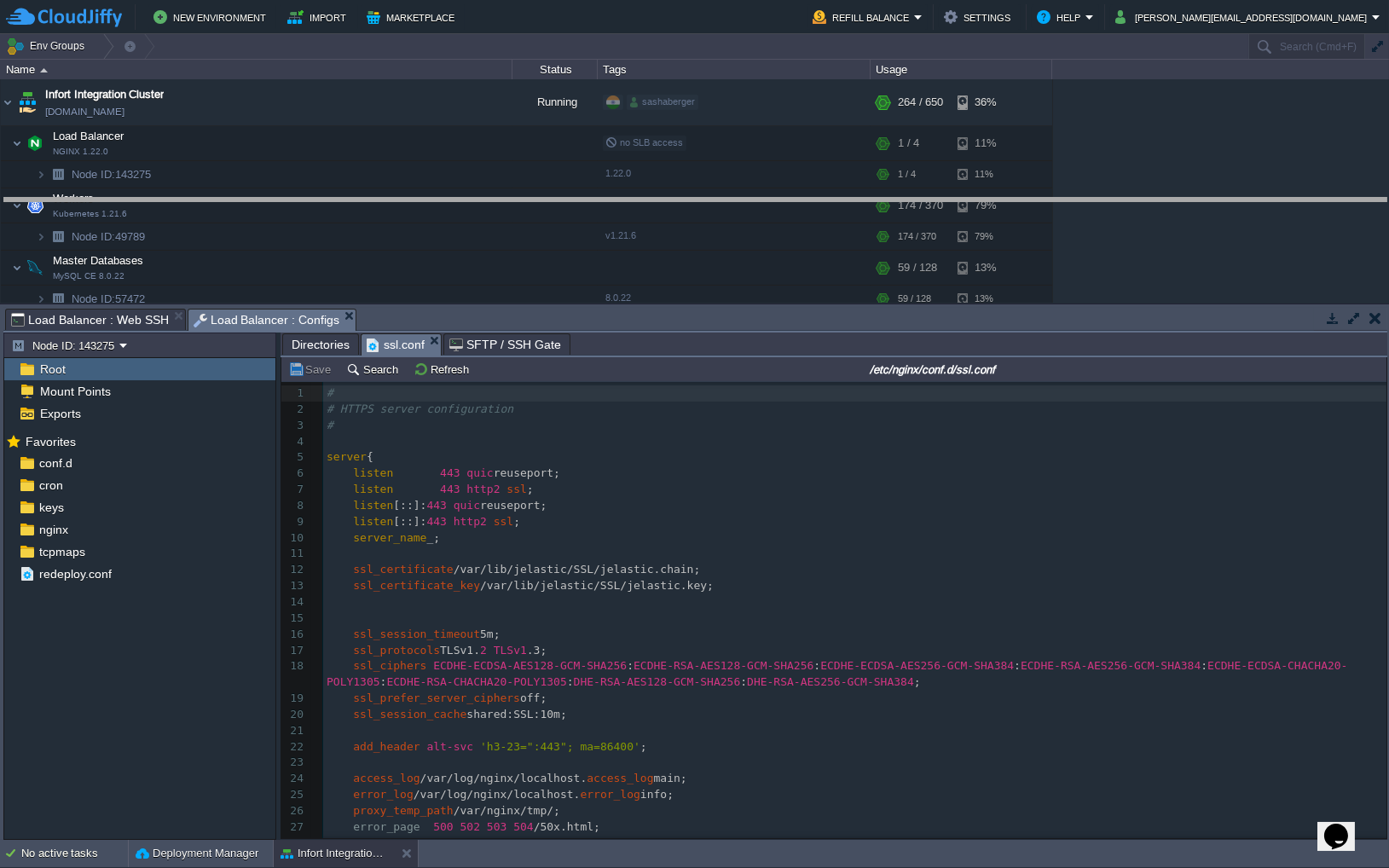
drag, startPoint x: 615, startPoint y: 314, endPoint x: 692, endPoint y: 26, distance: 298.1
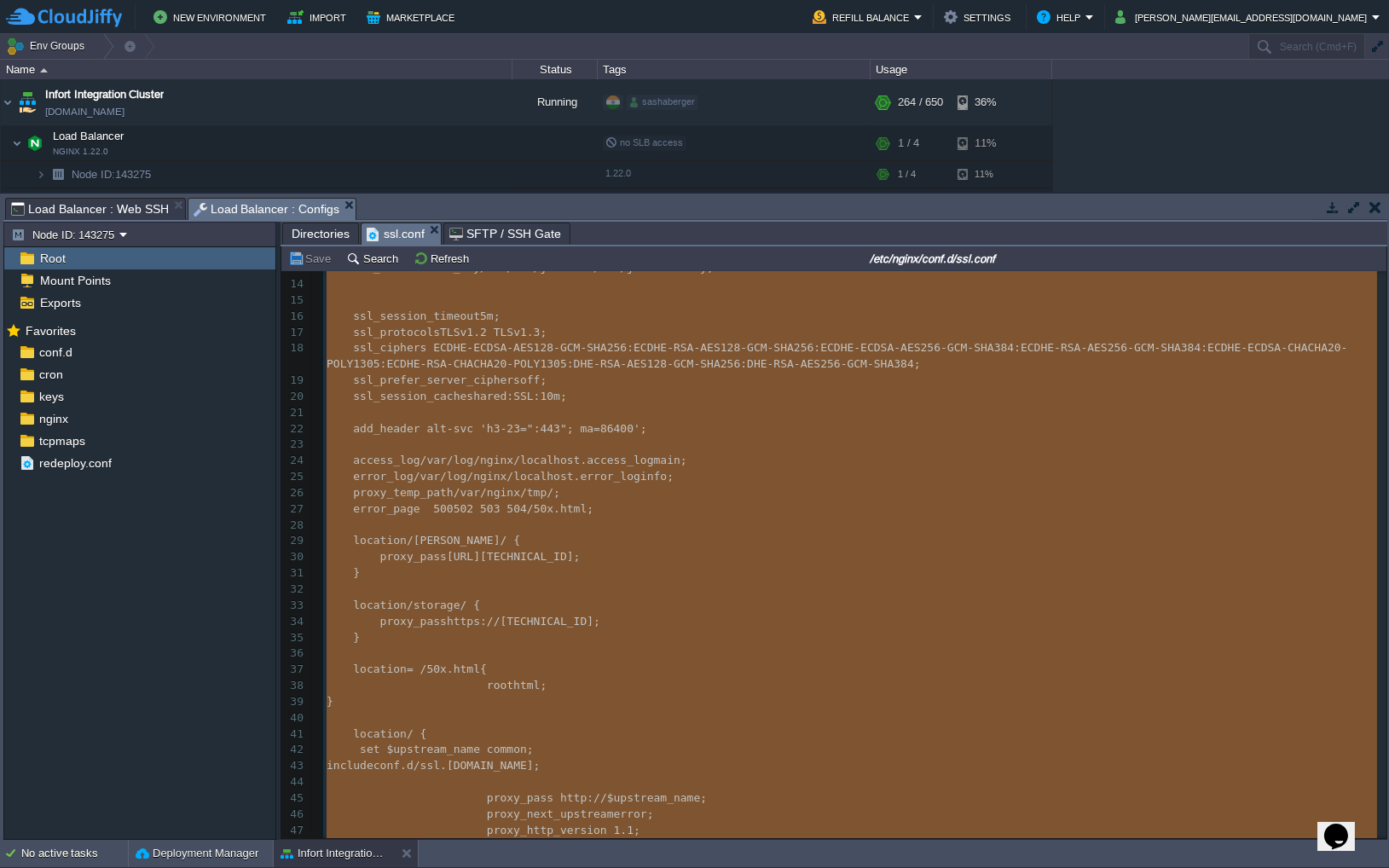
scroll to position [401, 0]
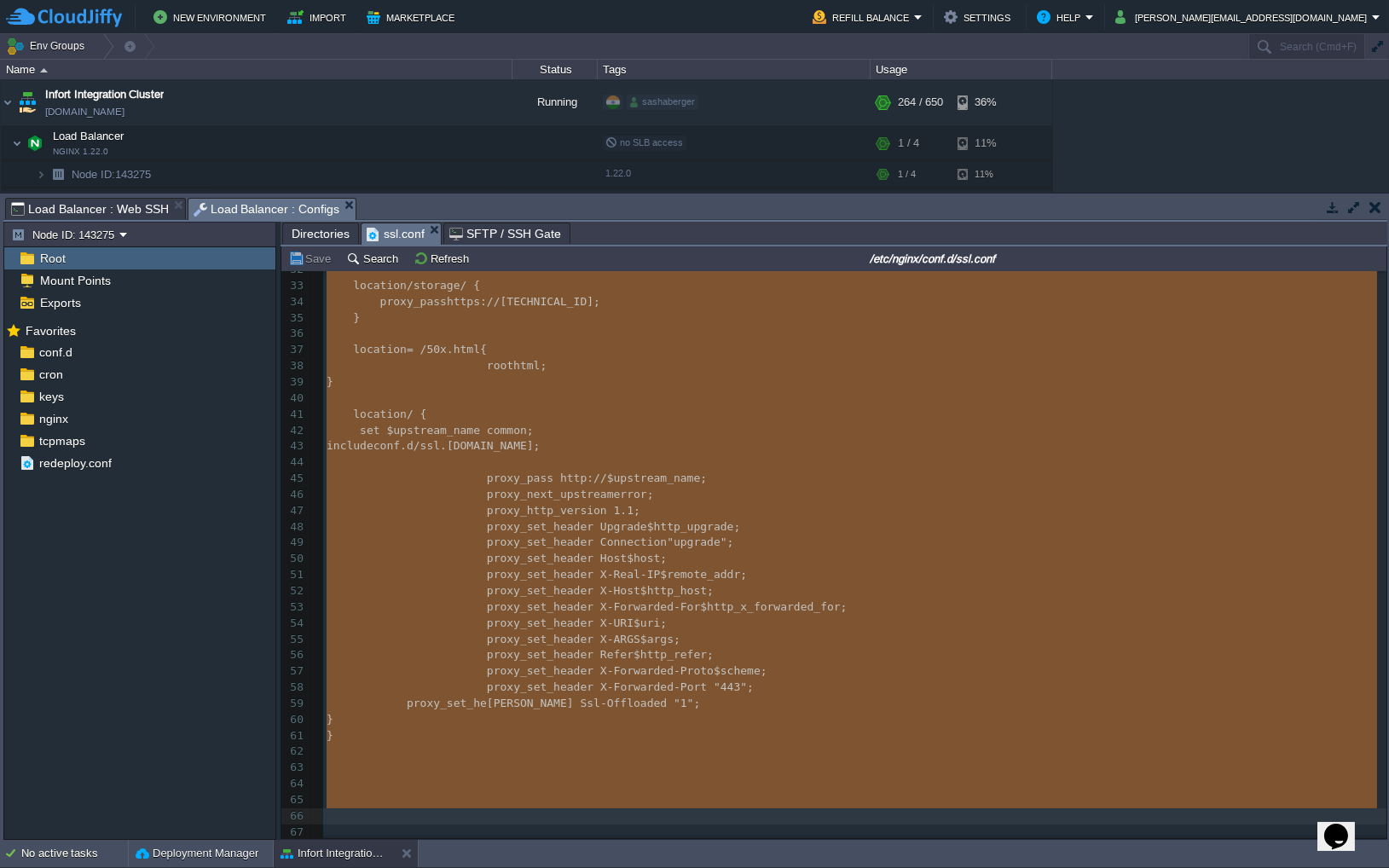
drag, startPoint x: 329, startPoint y: 286, endPoint x: 471, endPoint y: 809, distance: 541.9
type textarea "-"
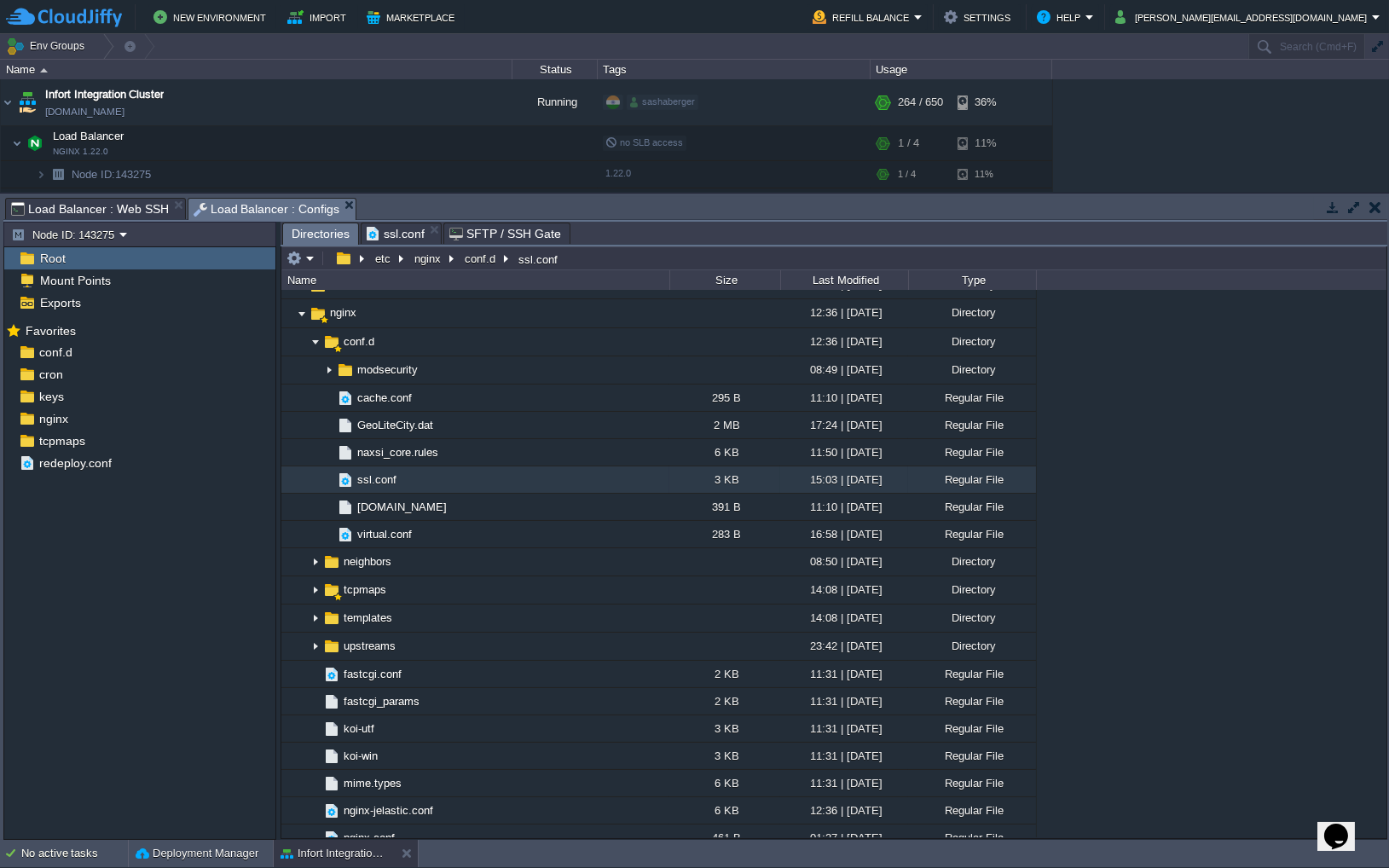
click at [319, 231] on span "Directories" at bounding box center [320, 234] width 58 height 21
click at [390, 236] on span "ssl.conf" at bounding box center [395, 233] width 58 height 20
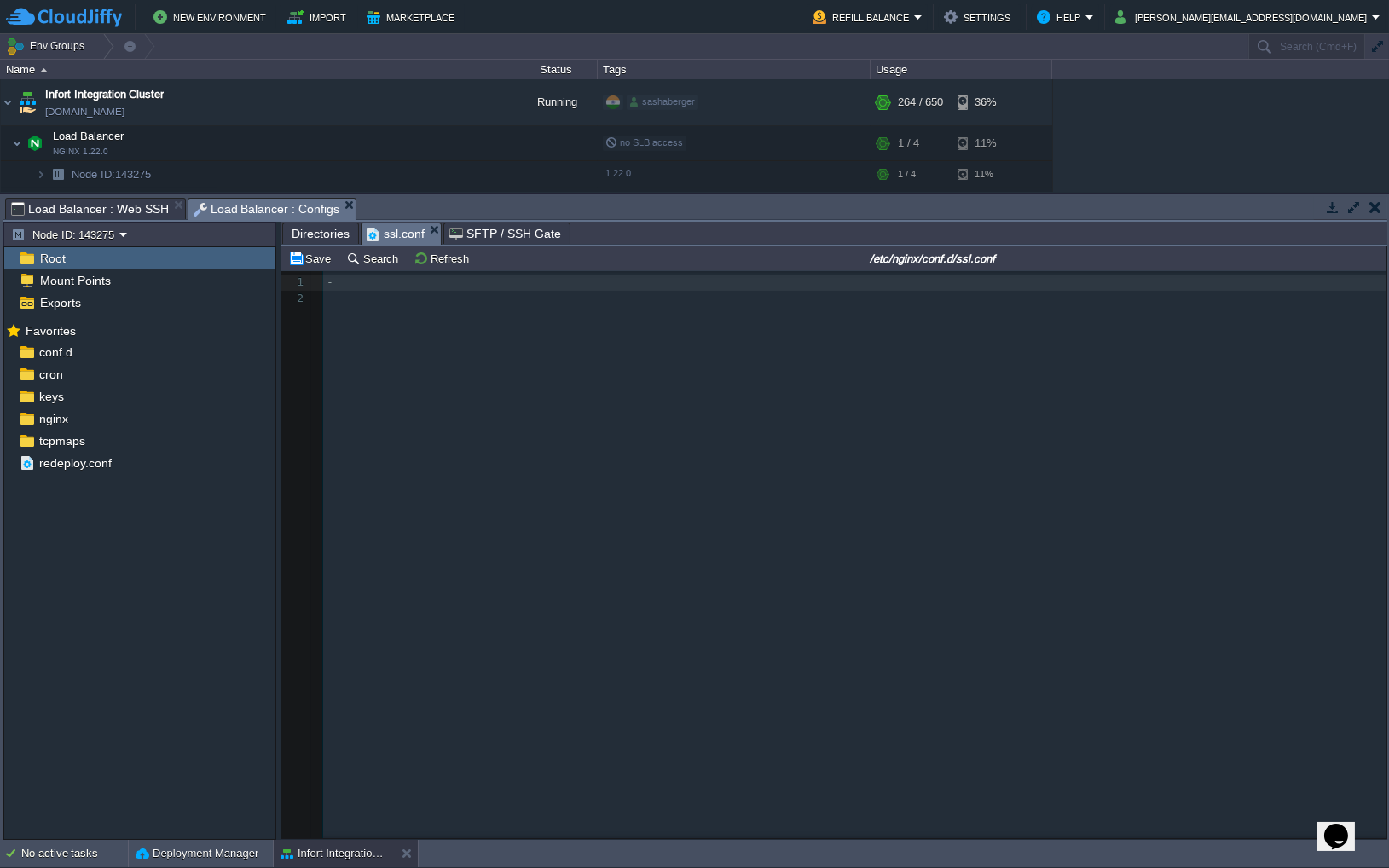
scroll to position [5, 6]
click at [338, 288] on div "xxxxxxxxxx 2 # 1 - 2 ​ 53 proxy_set_header X-Forwarded-For $http_x_forwarded_fo…" at bounding box center [857, 290] width 1069 height 32
click at [331, 288] on span "-" at bounding box center [330, 281] width 7 height 13
type textarea "-"
drag, startPoint x: 343, startPoint y: 284, endPoint x: 294, endPoint y: 278, distance: 49.4
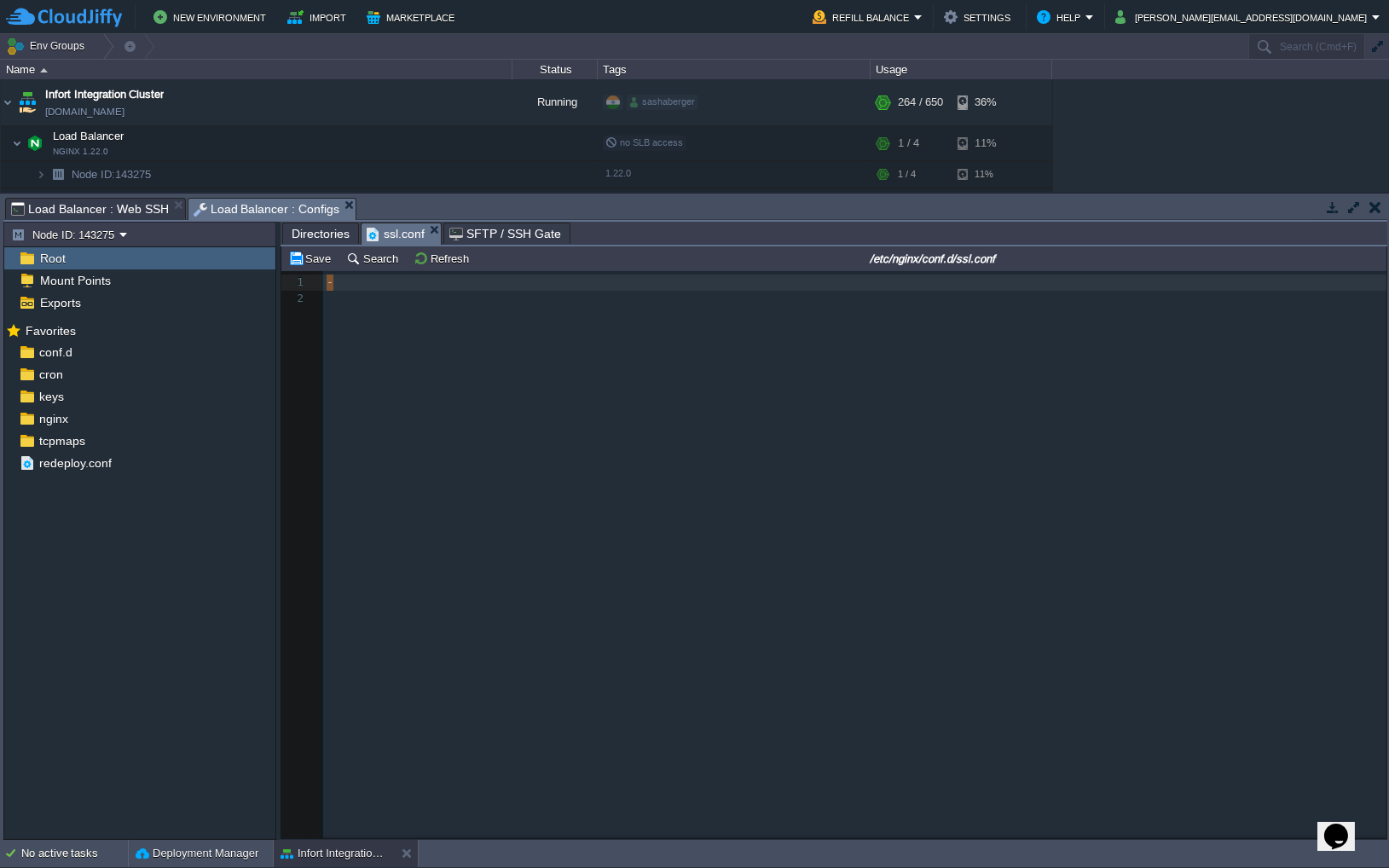
click at [431, 232] on body "New Environment Import Marketplace Bonus $0.00 Upgrade Account Refill Balance S…" at bounding box center [694, 434] width 1389 height 868
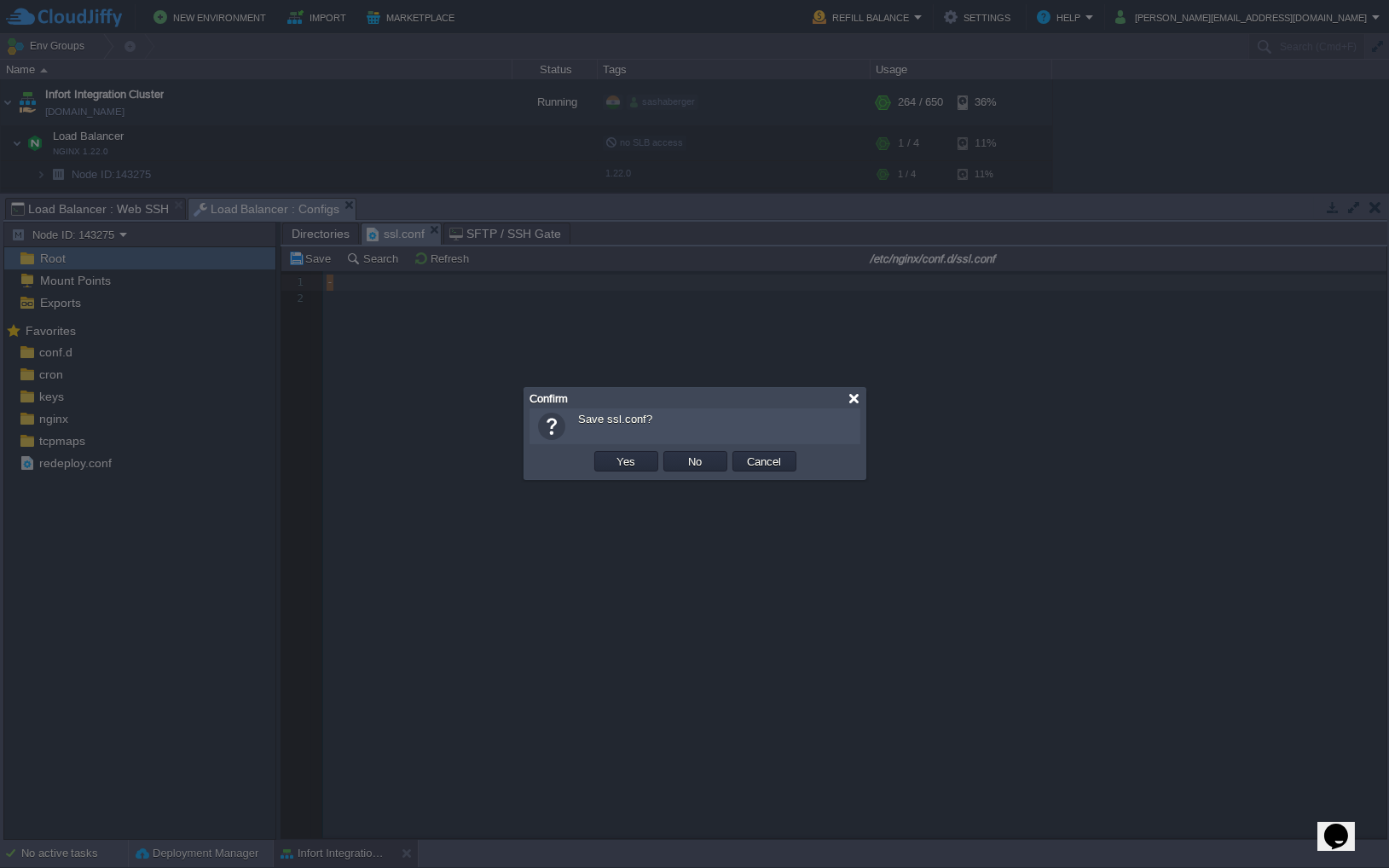
click at [856, 397] on div at bounding box center [853, 398] width 13 height 13
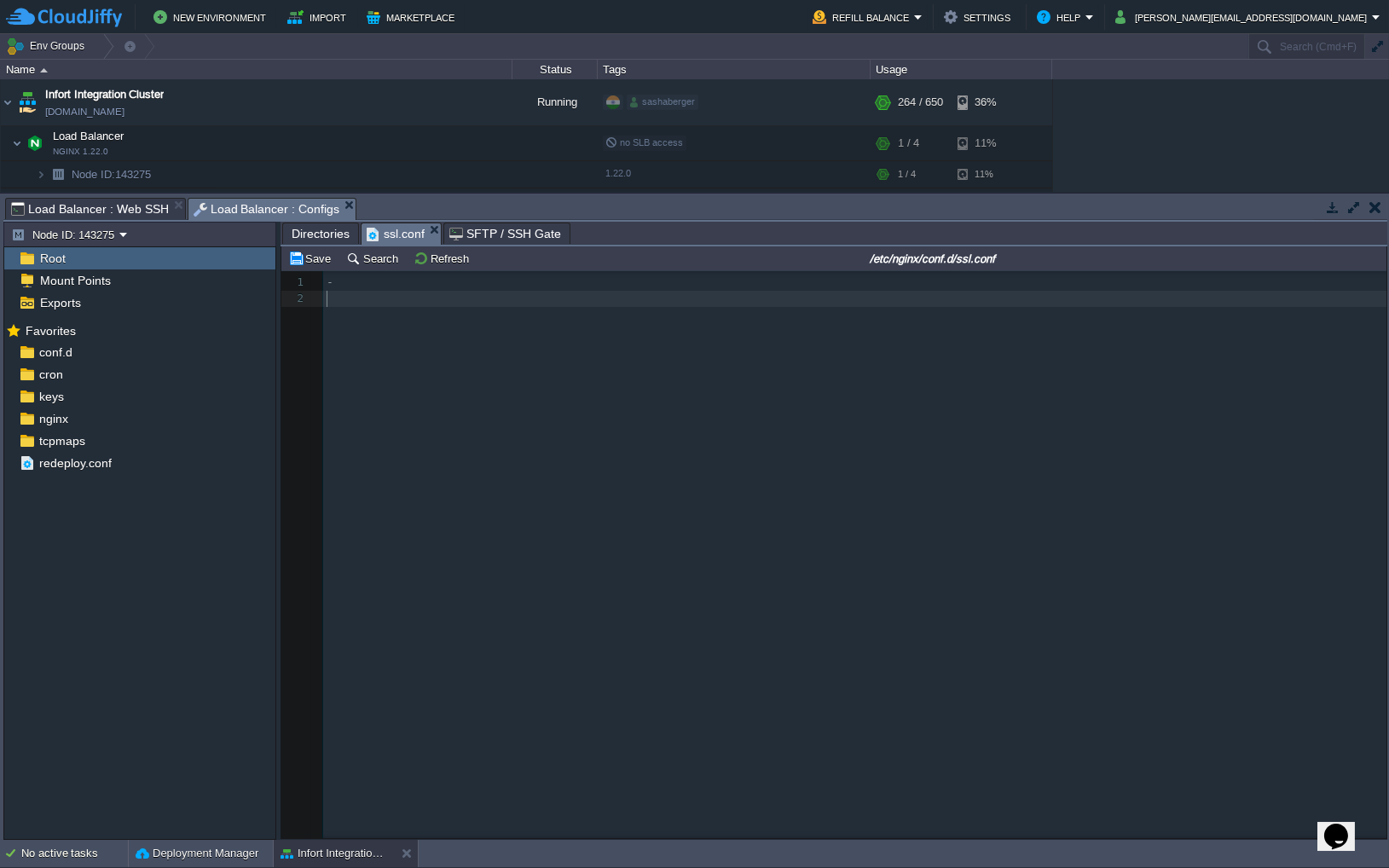
click at [370, 293] on pre "​" at bounding box center [857, 298] width 1069 height 17
click at [335, 283] on div "xxxxxxxxxx 2 # 1 - 2 ​ 53 proxy_set_header X-Forwarded-For $http_x_forwarded_fo…" at bounding box center [857, 290] width 1069 height 32
type textarea "-"
click at [617, 317] on div "xxxxxxxxxx 2 # 1 - 2 ​ 53 proxy_set_header X-Forwarded-For $http_x_forwarded_fo…" at bounding box center [846, 568] width 1131 height 593
type textarea "-"
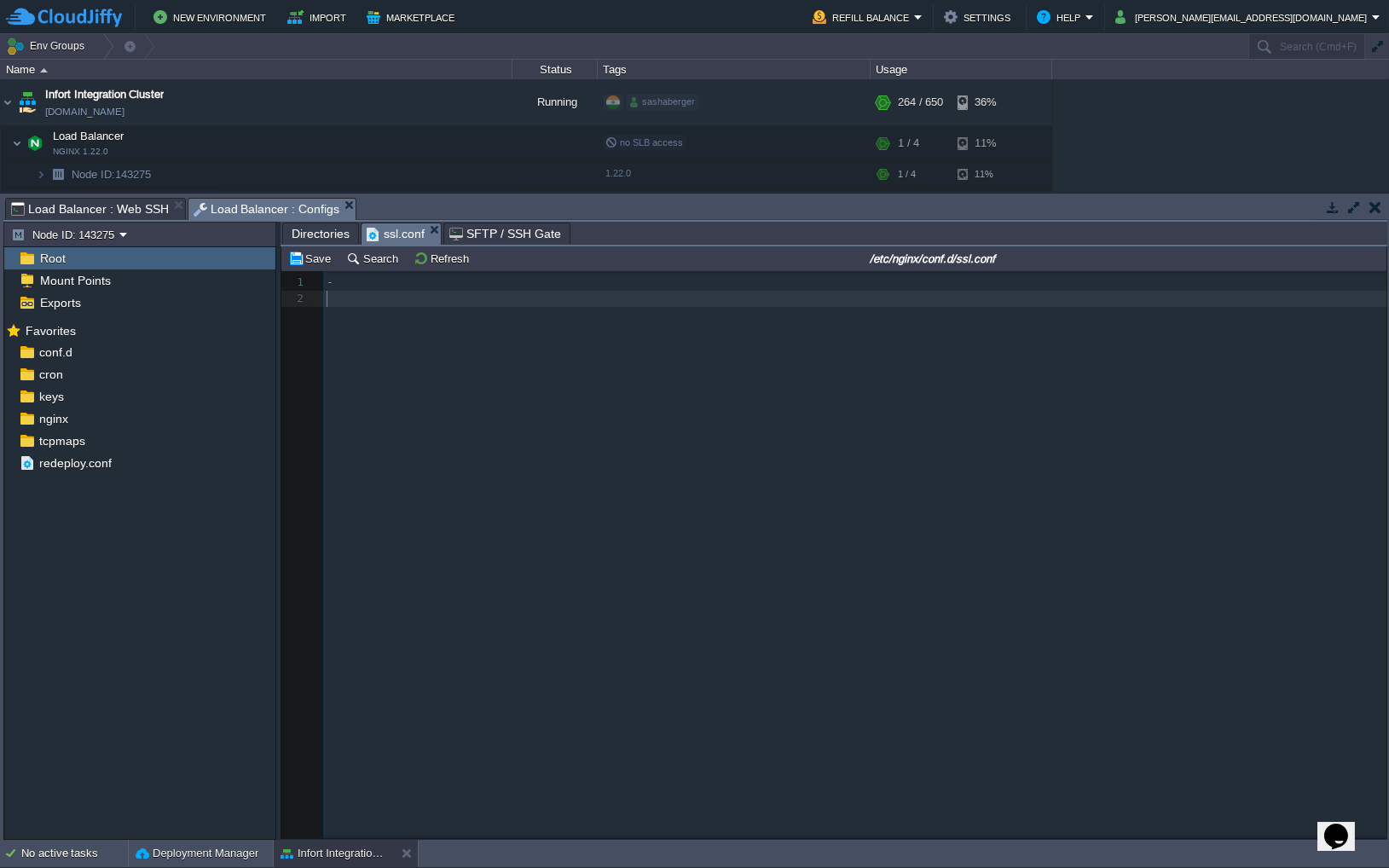
scroll to position [3, 0]
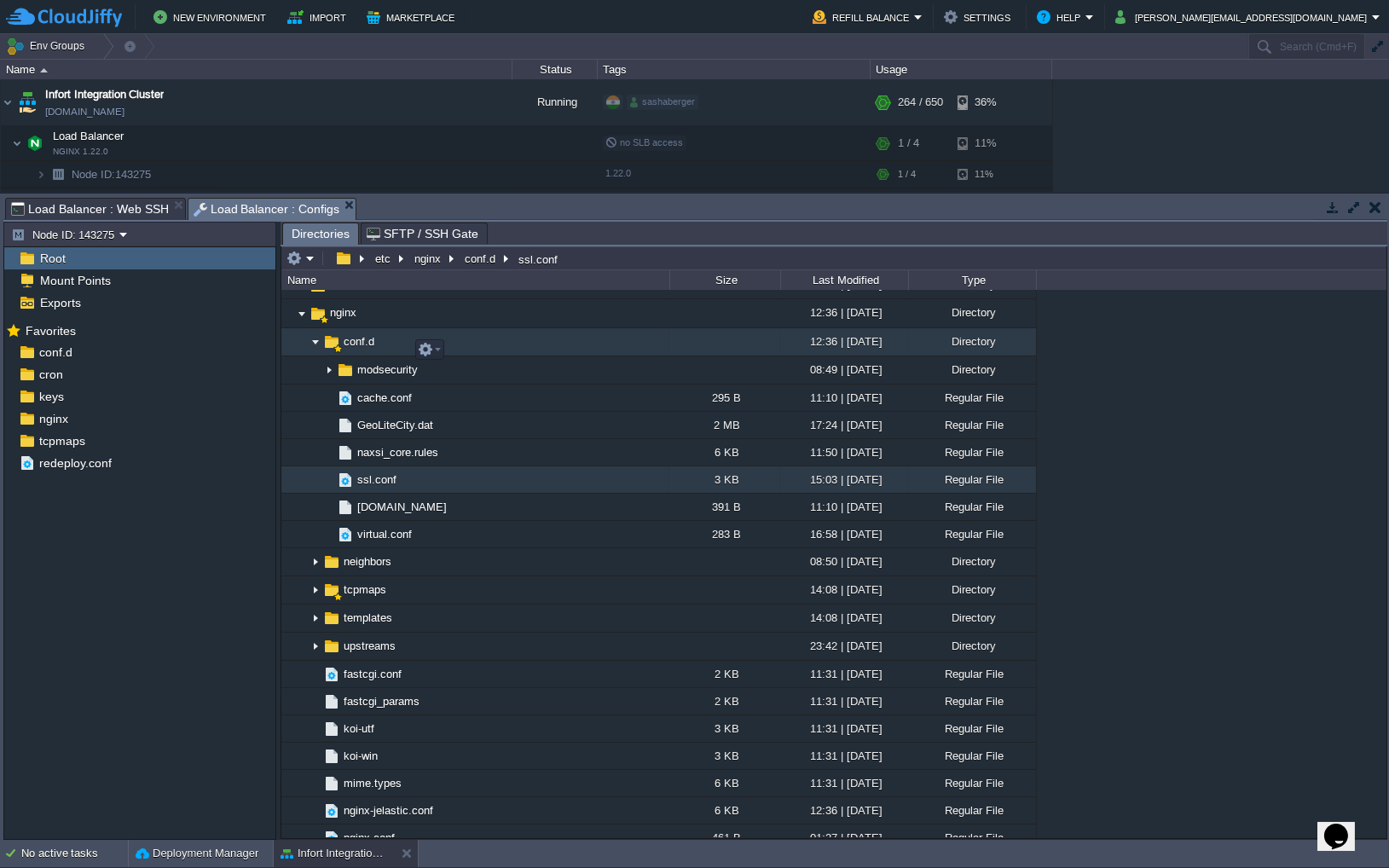
click at [315, 355] on img at bounding box center [315, 341] width 14 height 26
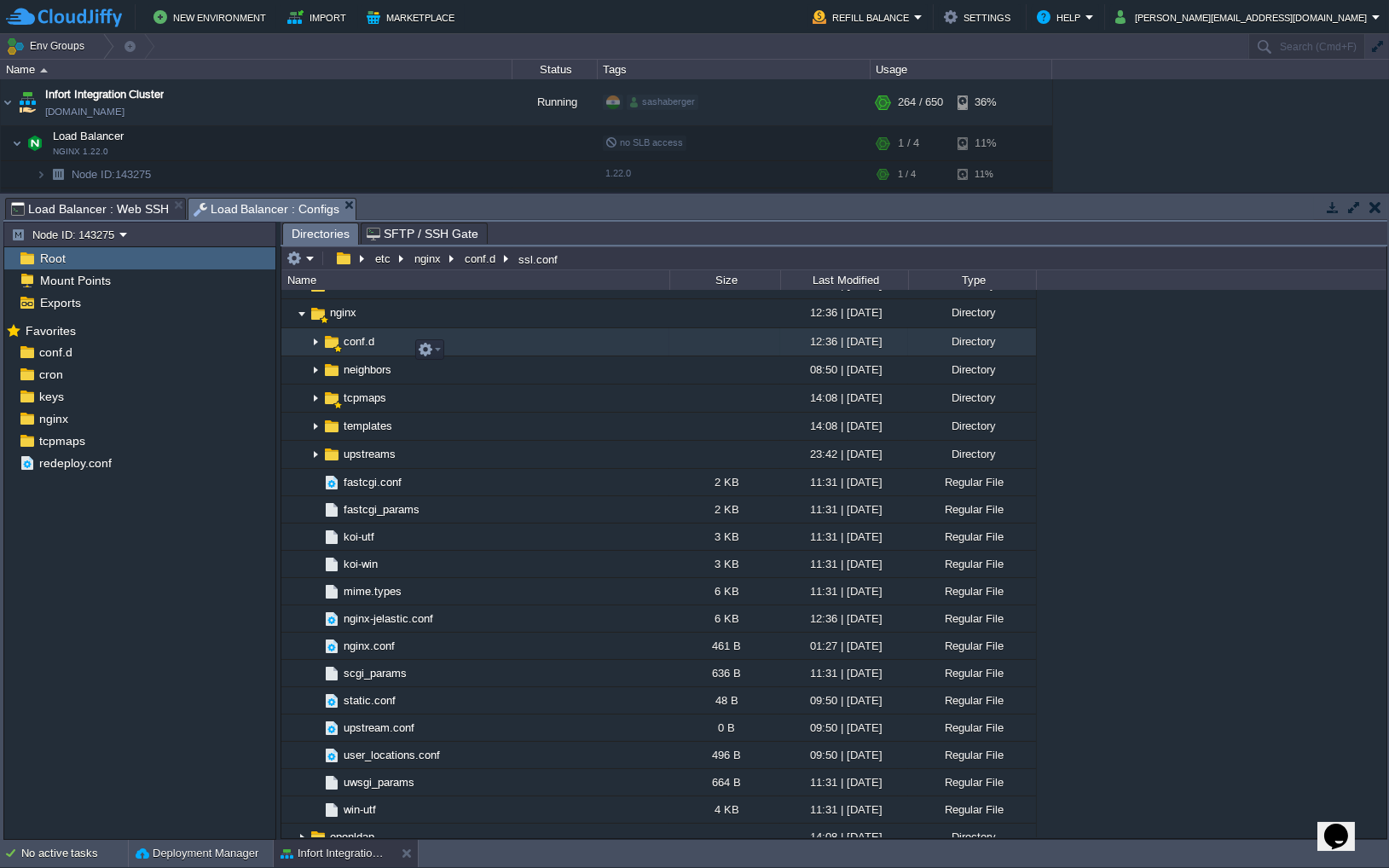
click at [315, 355] on img at bounding box center [315, 341] width 14 height 26
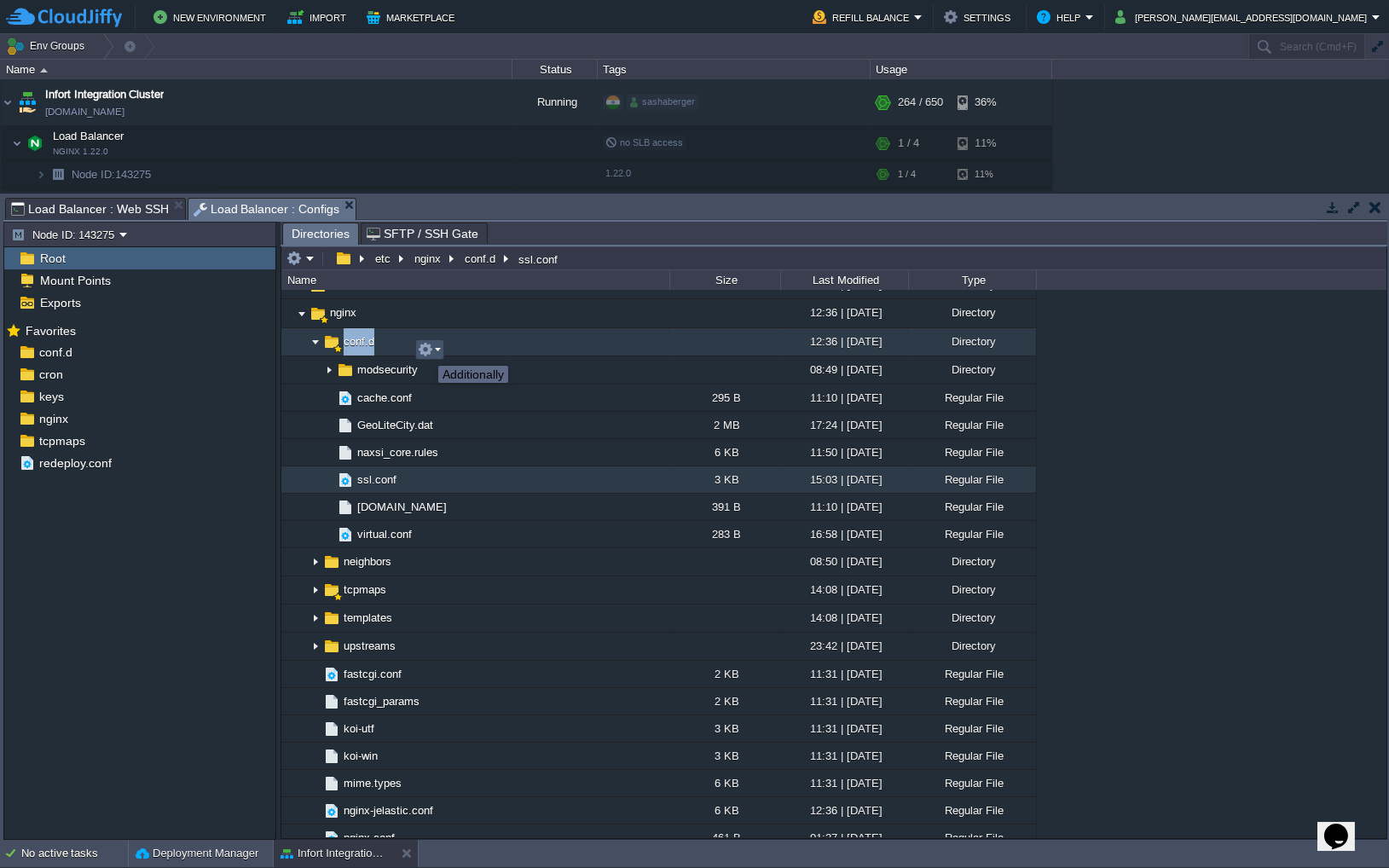
click at [425, 350] on button "button" at bounding box center [425, 350] width 16 height 16
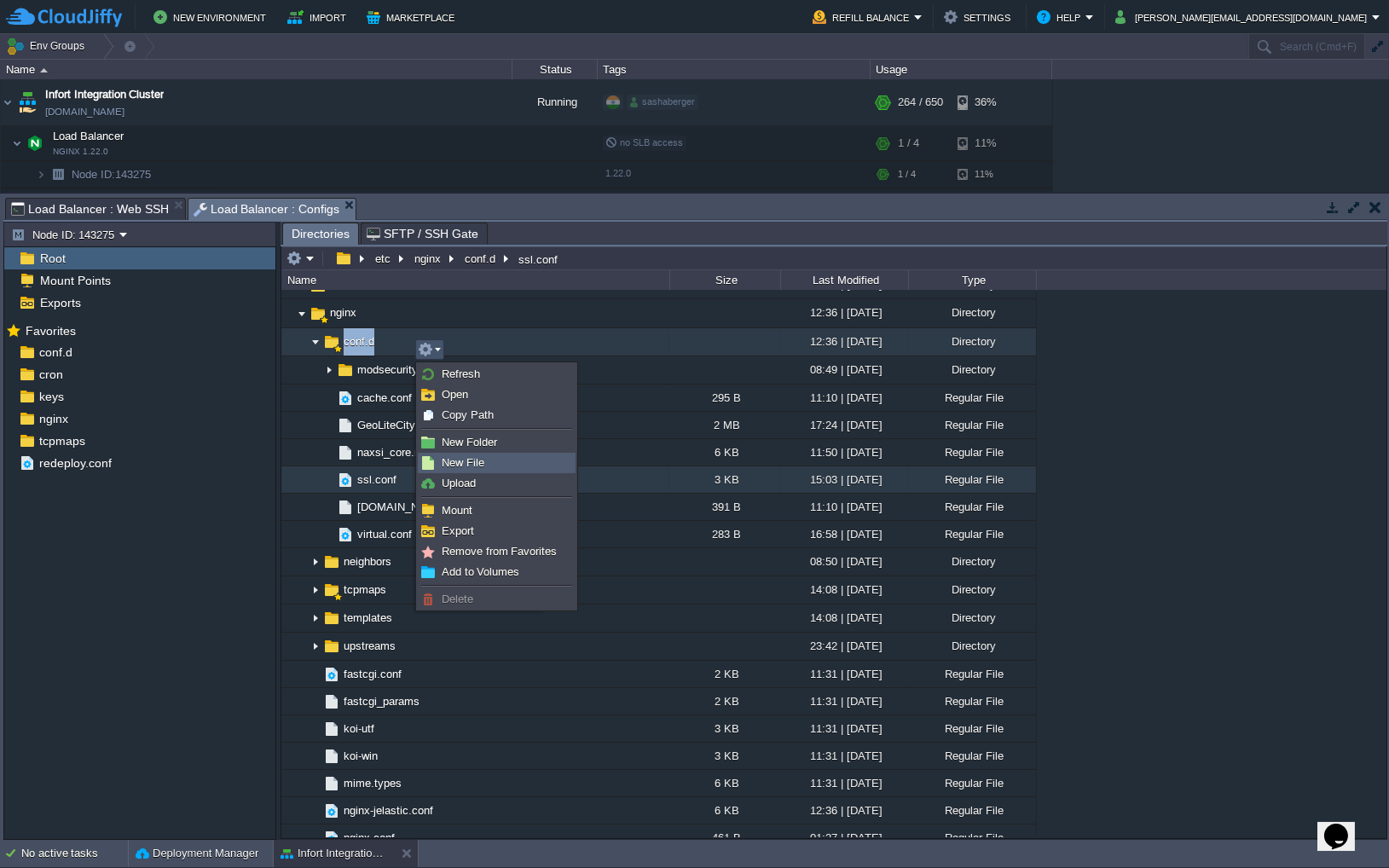
click at [474, 457] on span "New File" at bounding box center [463, 462] width 43 height 13
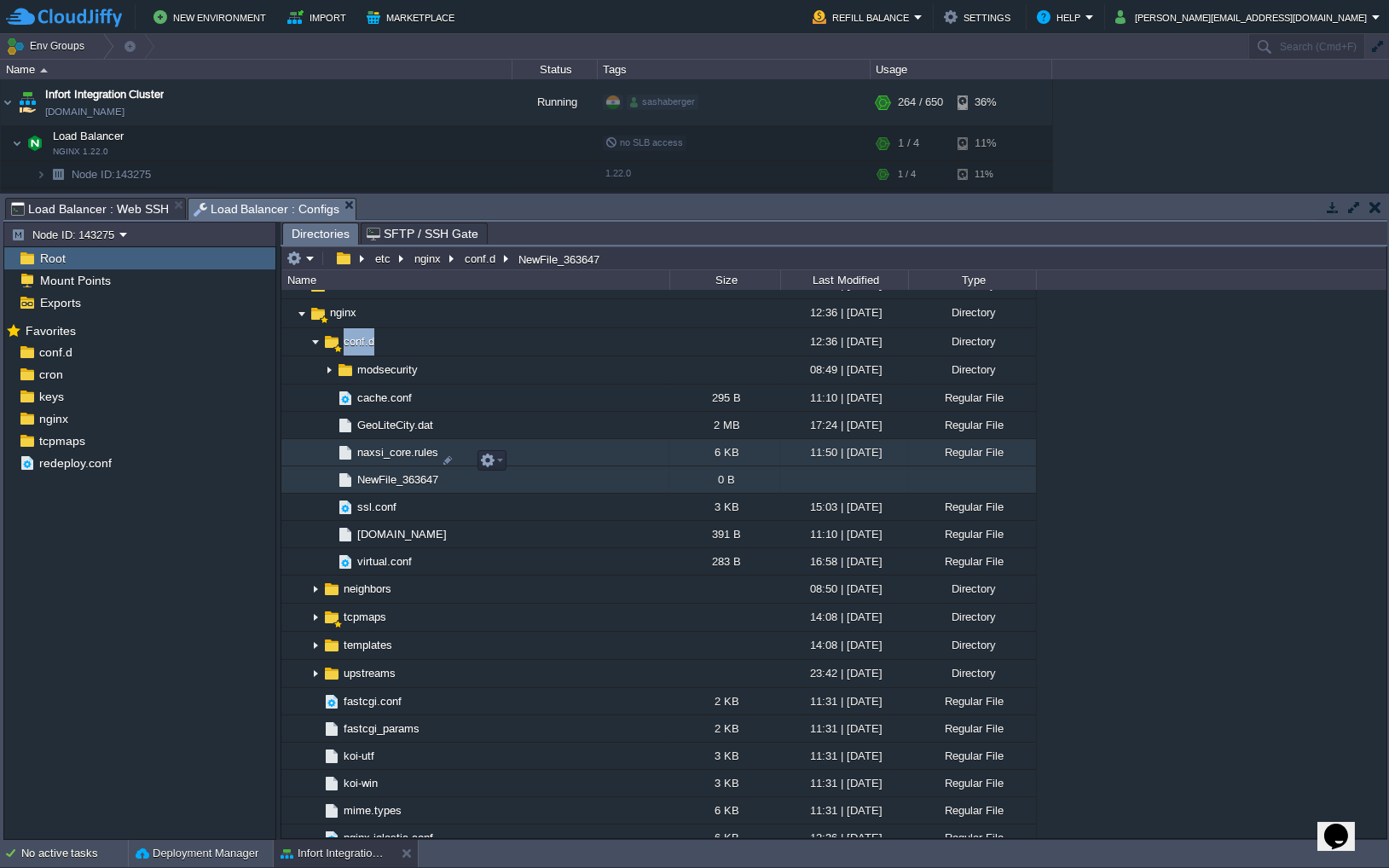
scroll to position [1275, 0]
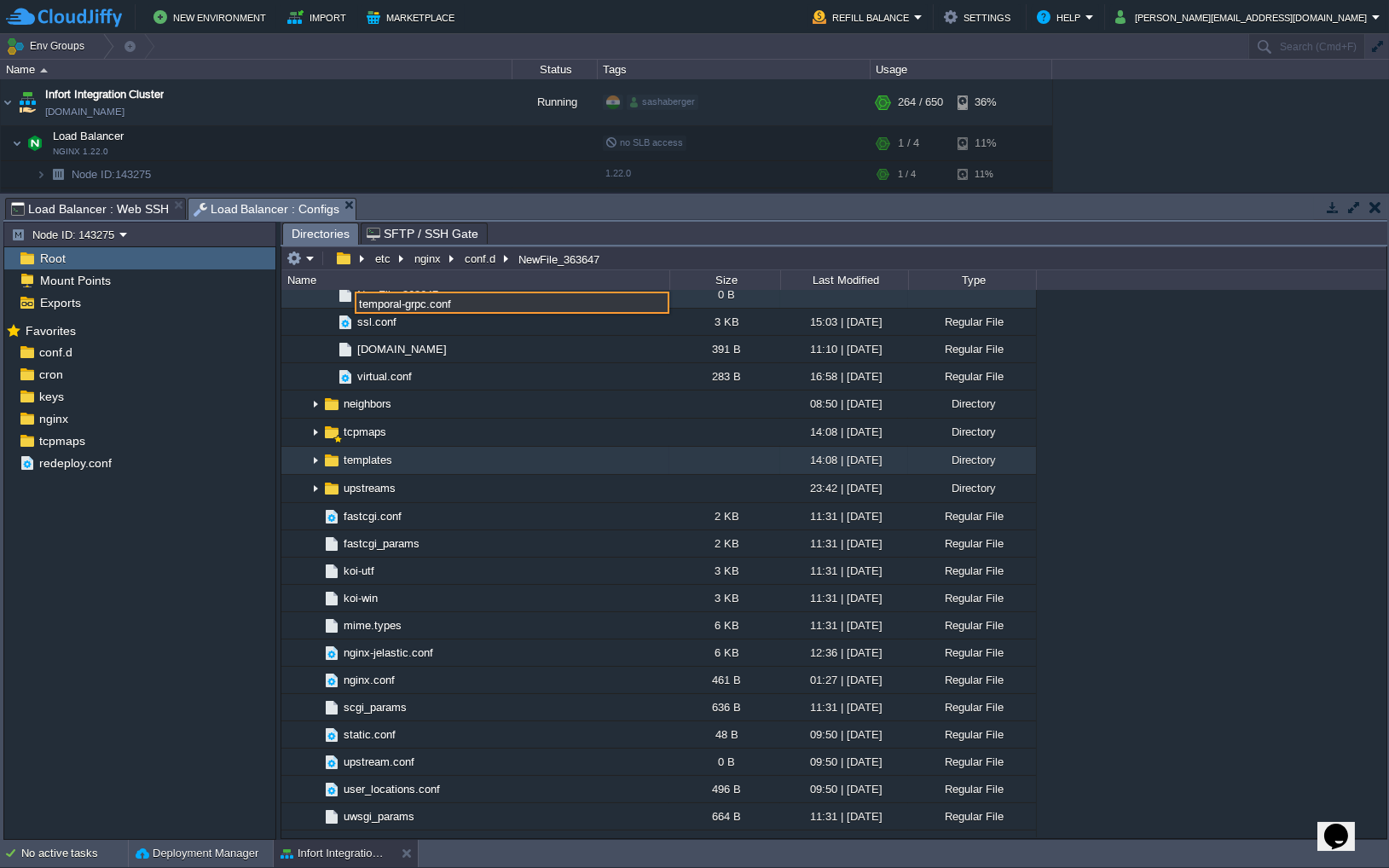
type input "temporal-grpc.conf"
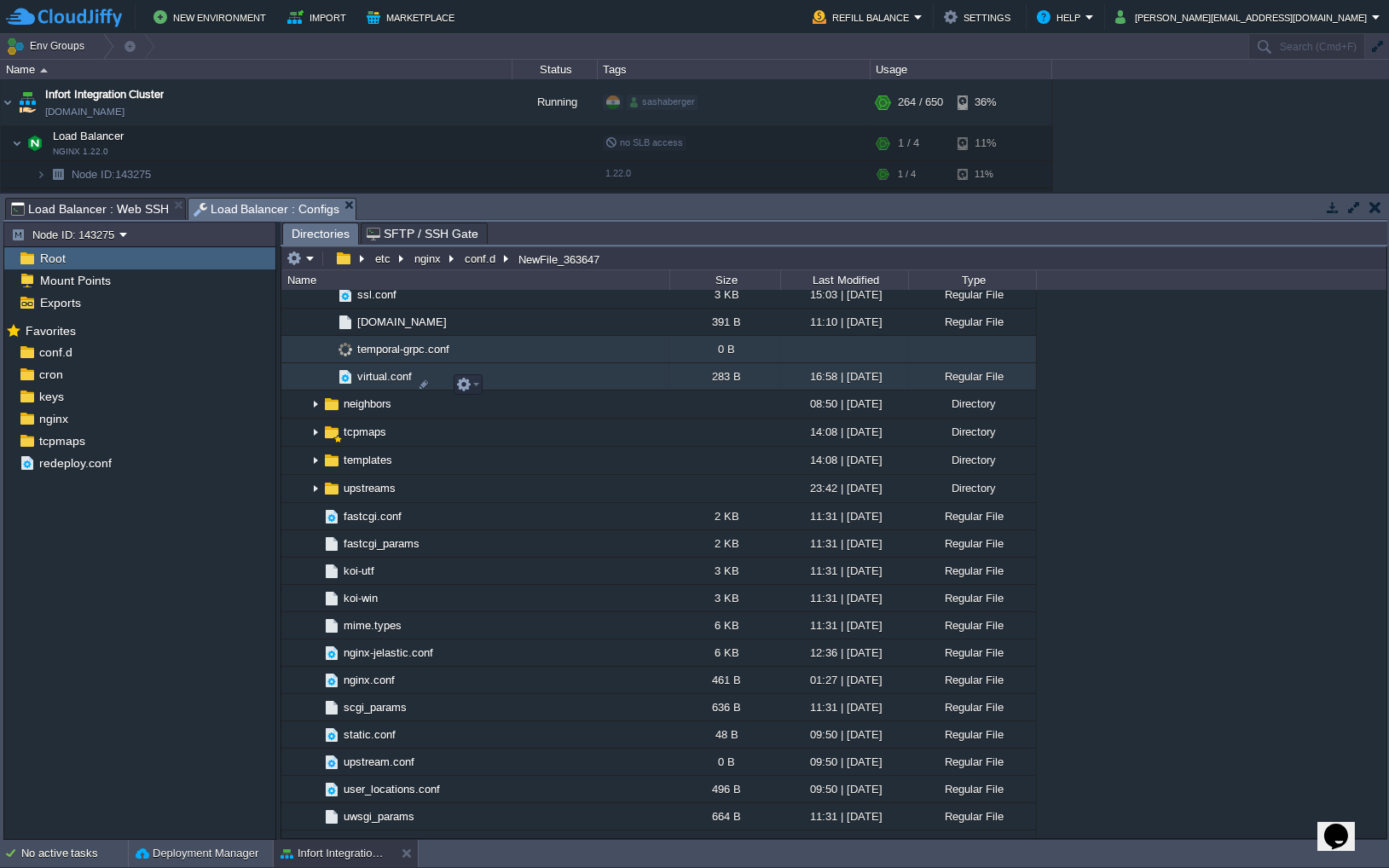
scroll to position [1190, 0]
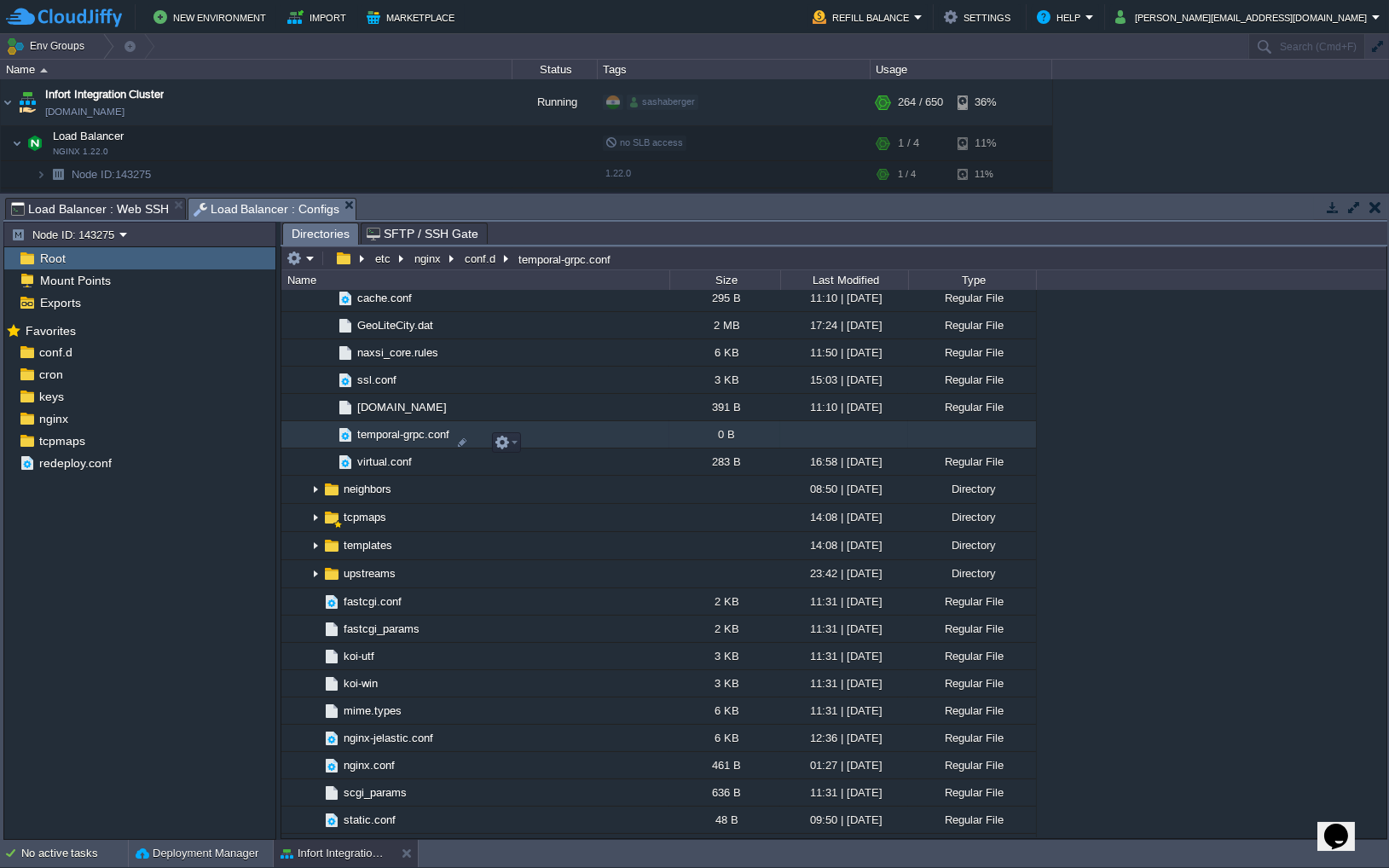
click at [402, 442] on span "temporal-grpc.conf" at bounding box center [404, 434] width 98 height 15
click at [390, 442] on span "temporal-grpc.conf" at bounding box center [404, 434] width 98 height 15
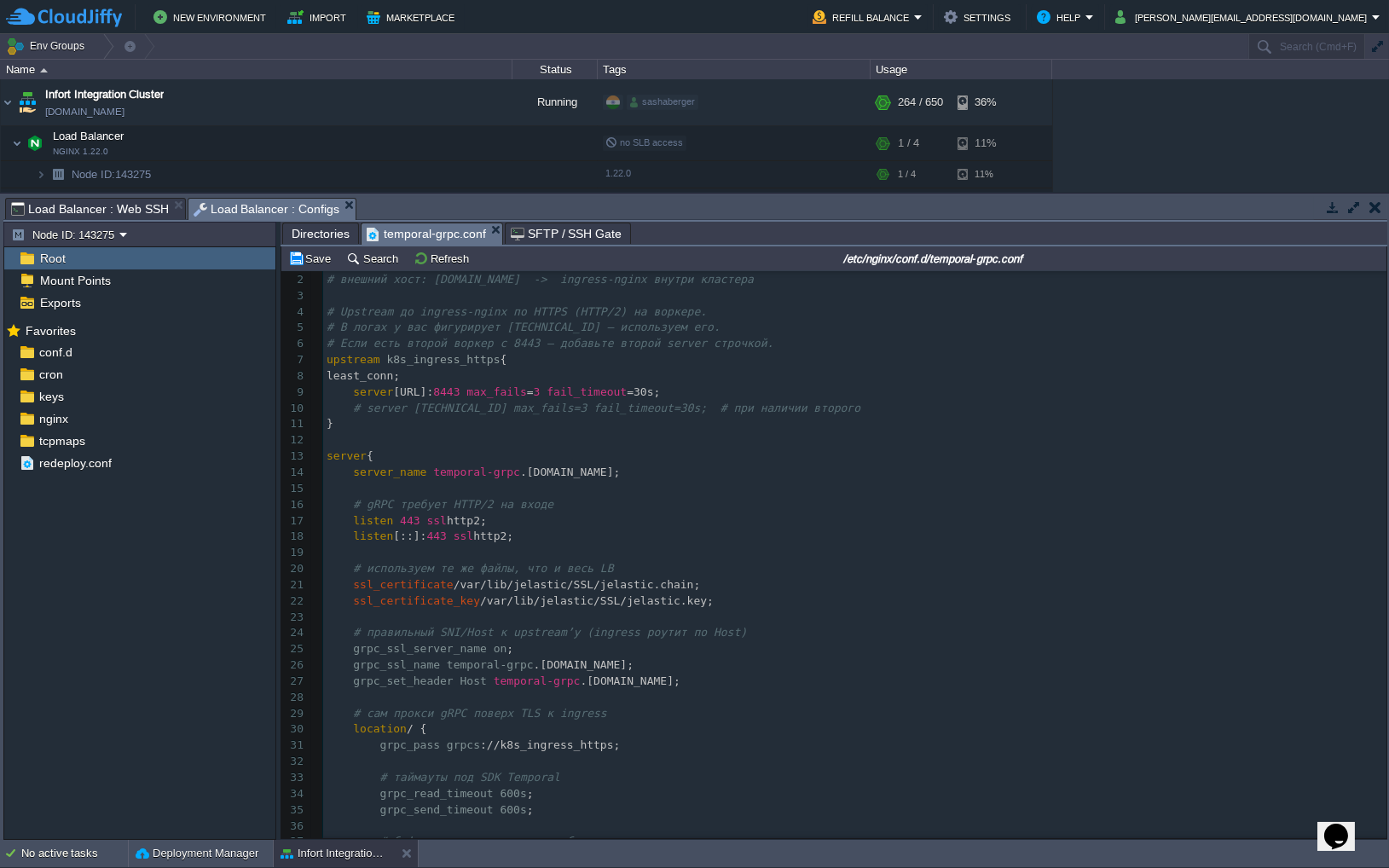
scroll to position [1, 0]
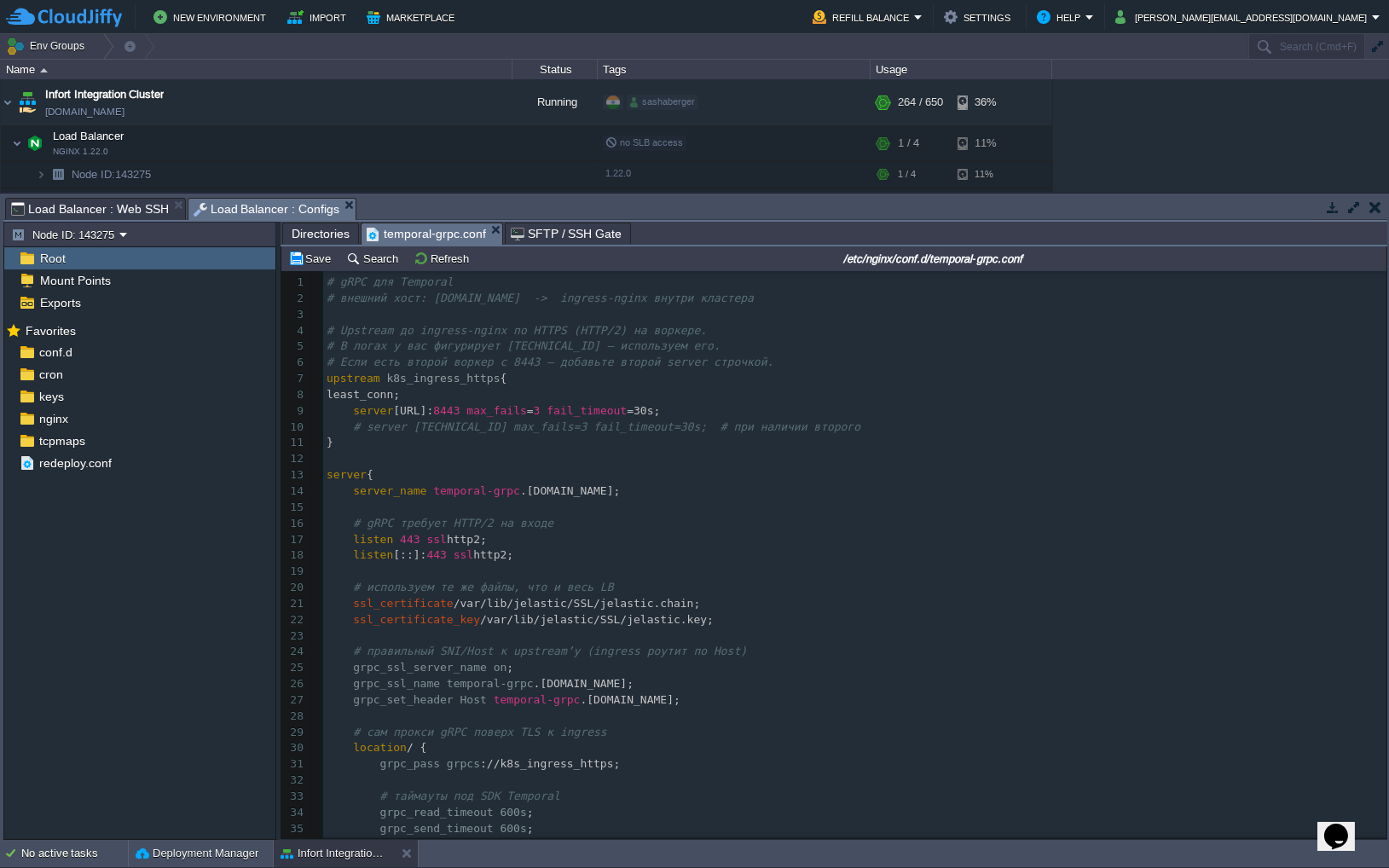
click at [491, 230] on body "New Environment Import Marketplace Bonus $0.00 Upgrade Account Refill Balance S…" at bounding box center [694, 434] width 1389 height 868
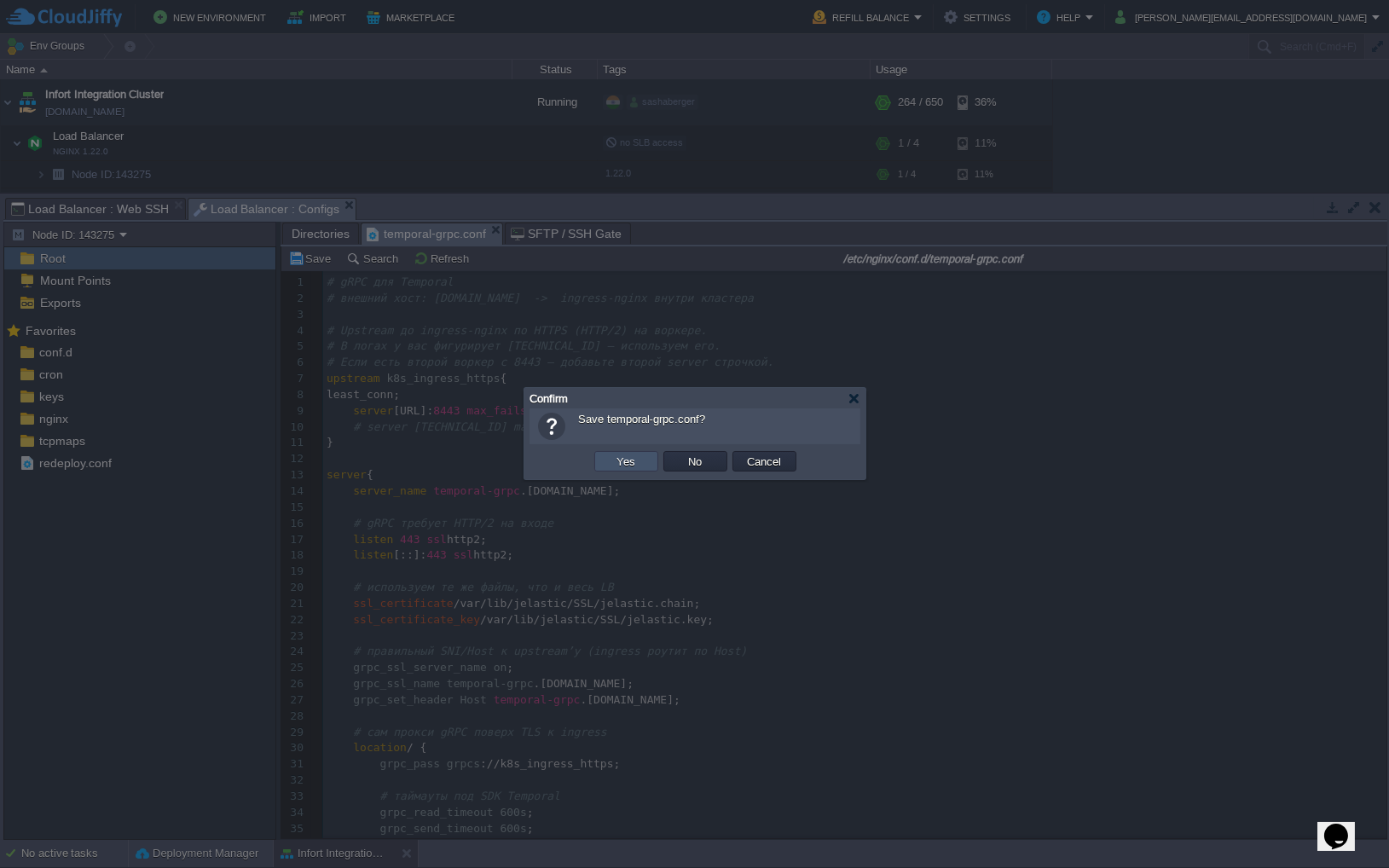
click at [632, 457] on button "Yes" at bounding box center [626, 461] width 29 height 16
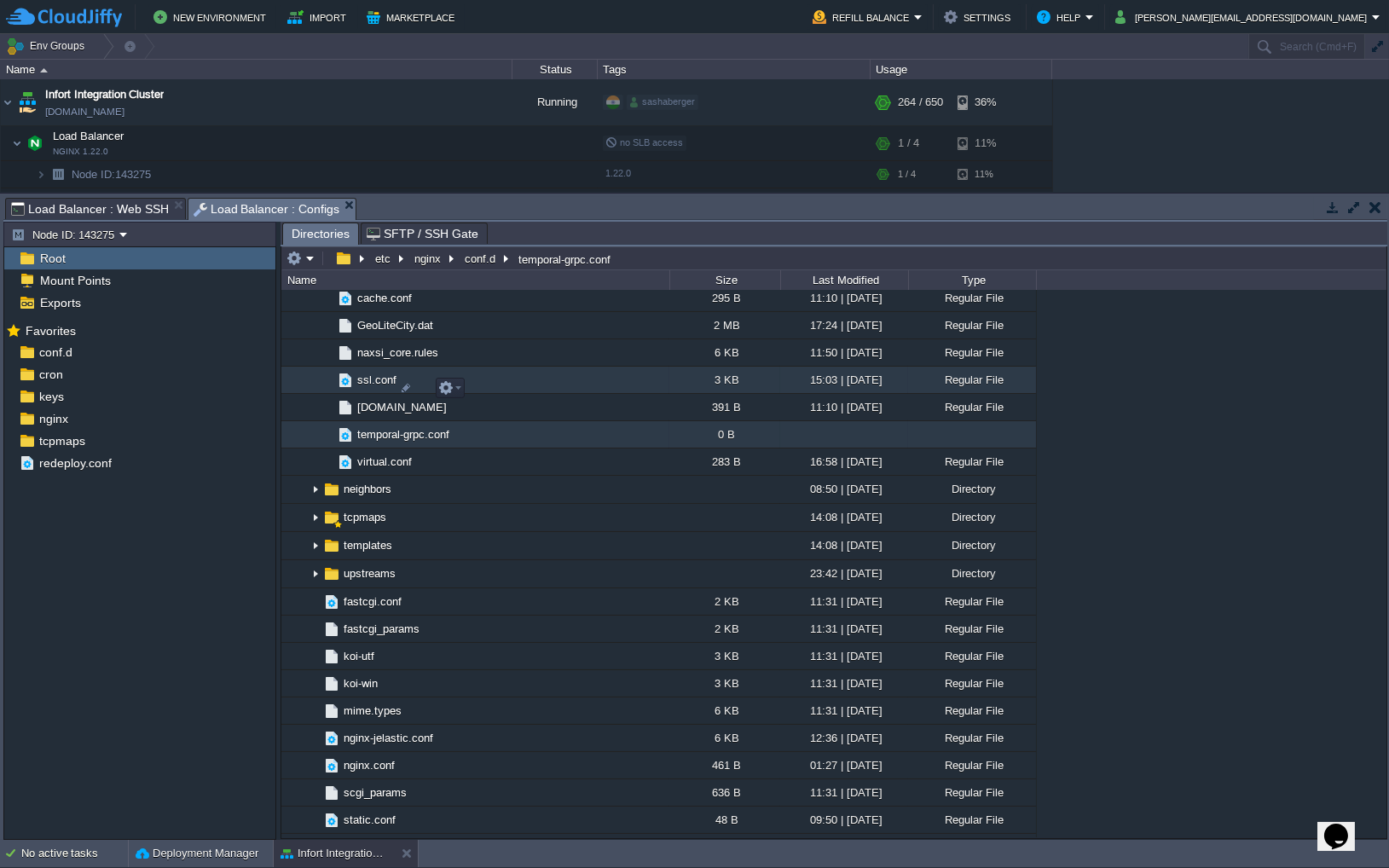
scroll to position [1070, 0]
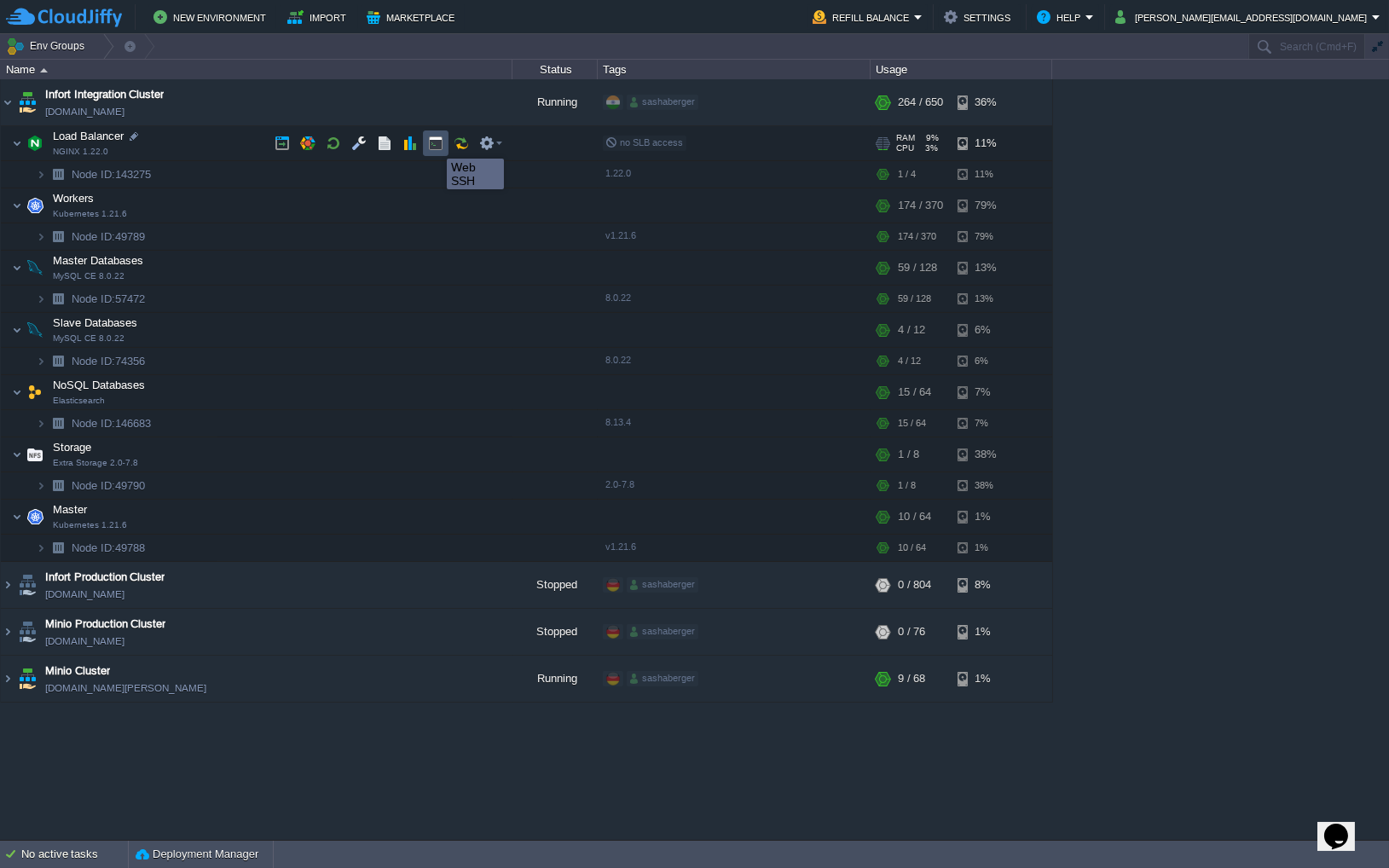
click at [434, 144] on button "button" at bounding box center [436, 143] width 16 height 16
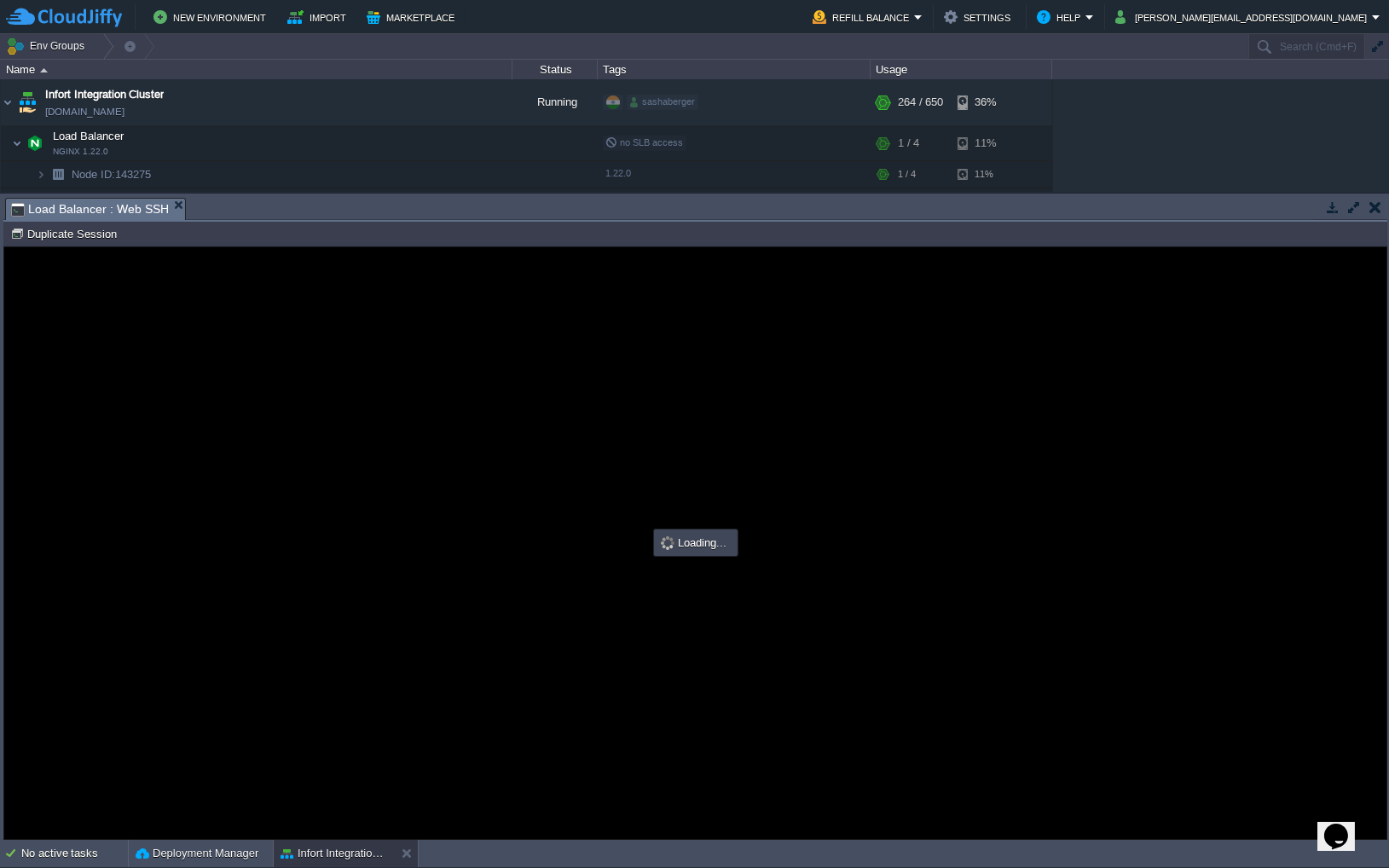
scroll to position [0, 0]
type input "#000000"
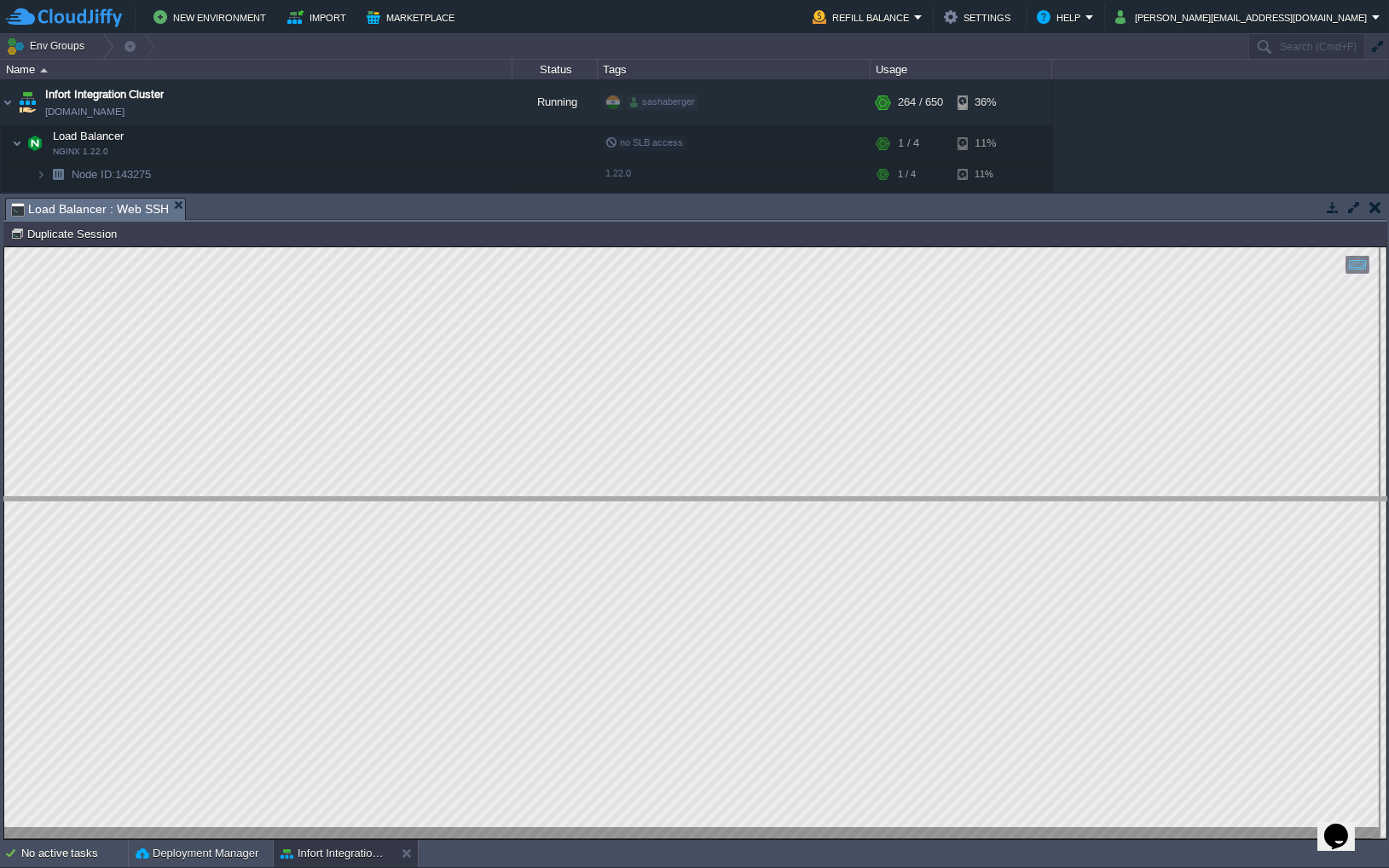
drag, startPoint x: 435, startPoint y: 197, endPoint x: 412, endPoint y: 495, distance: 298.9
click at [412, 495] on body "New Environment Import Marketplace Bonus $0.00 Upgrade Account Refill Balance S…" at bounding box center [694, 434] width 1389 height 868
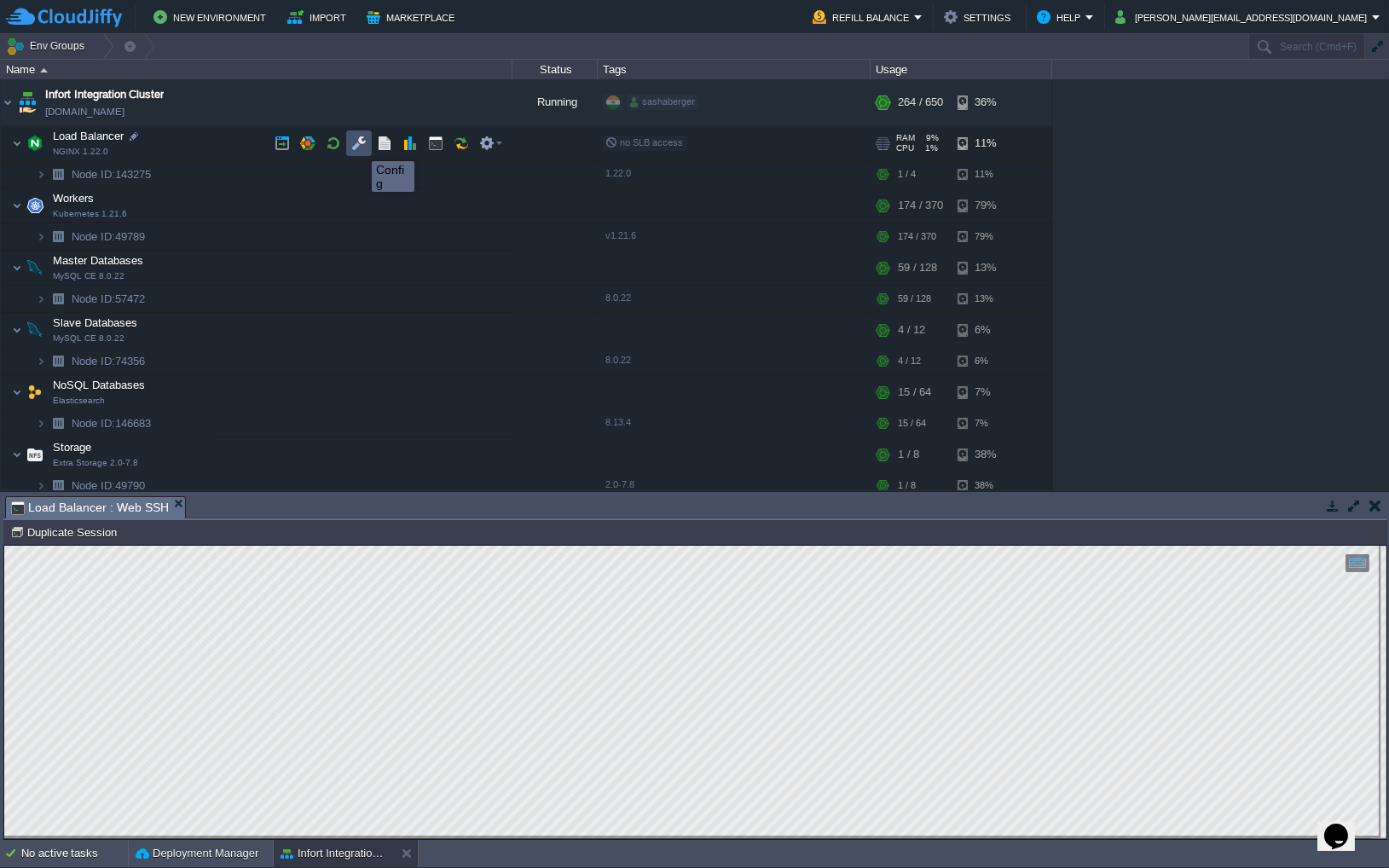
click at [358, 145] on button "button" at bounding box center [359, 143] width 16 height 16
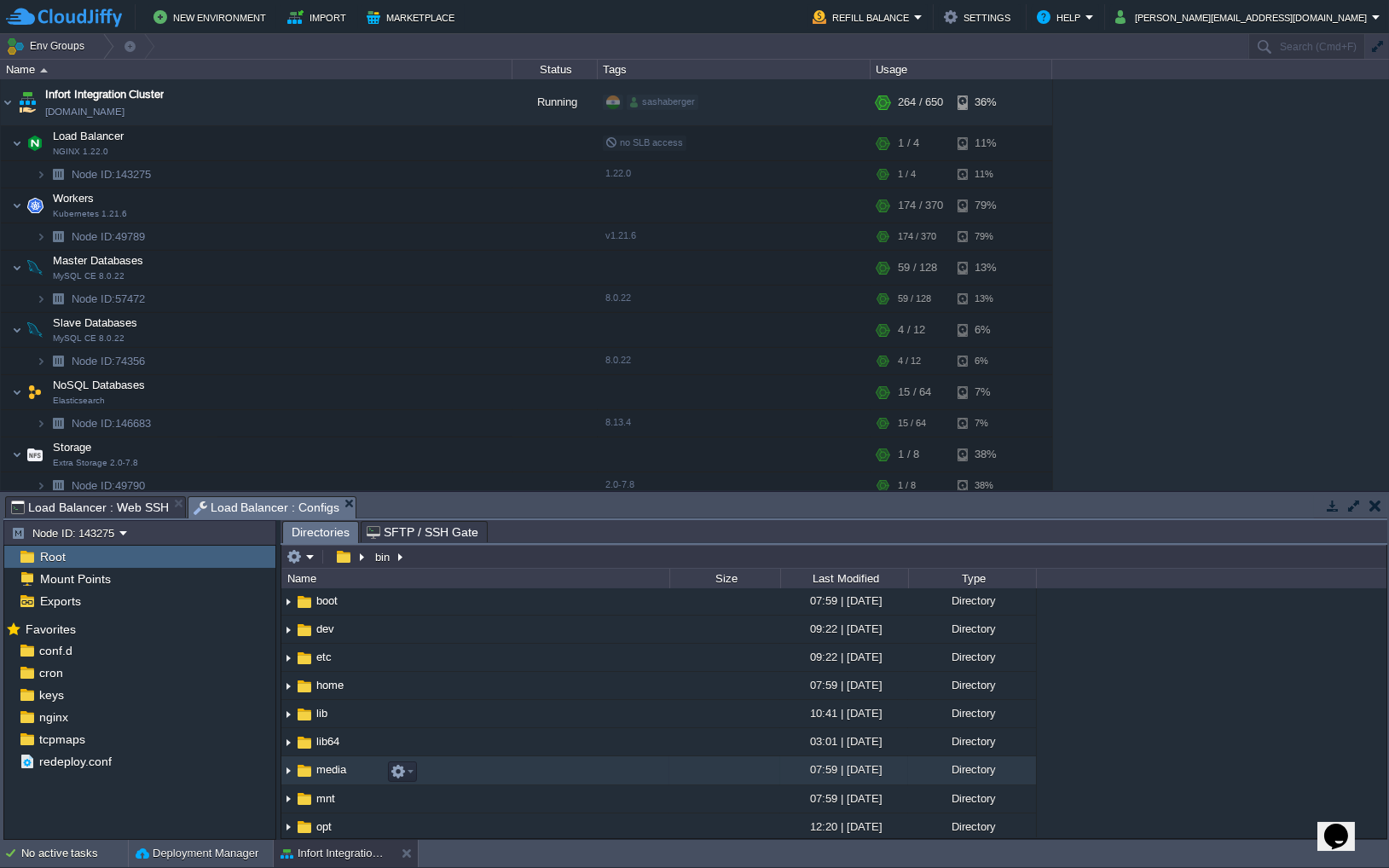
scroll to position [17, 0]
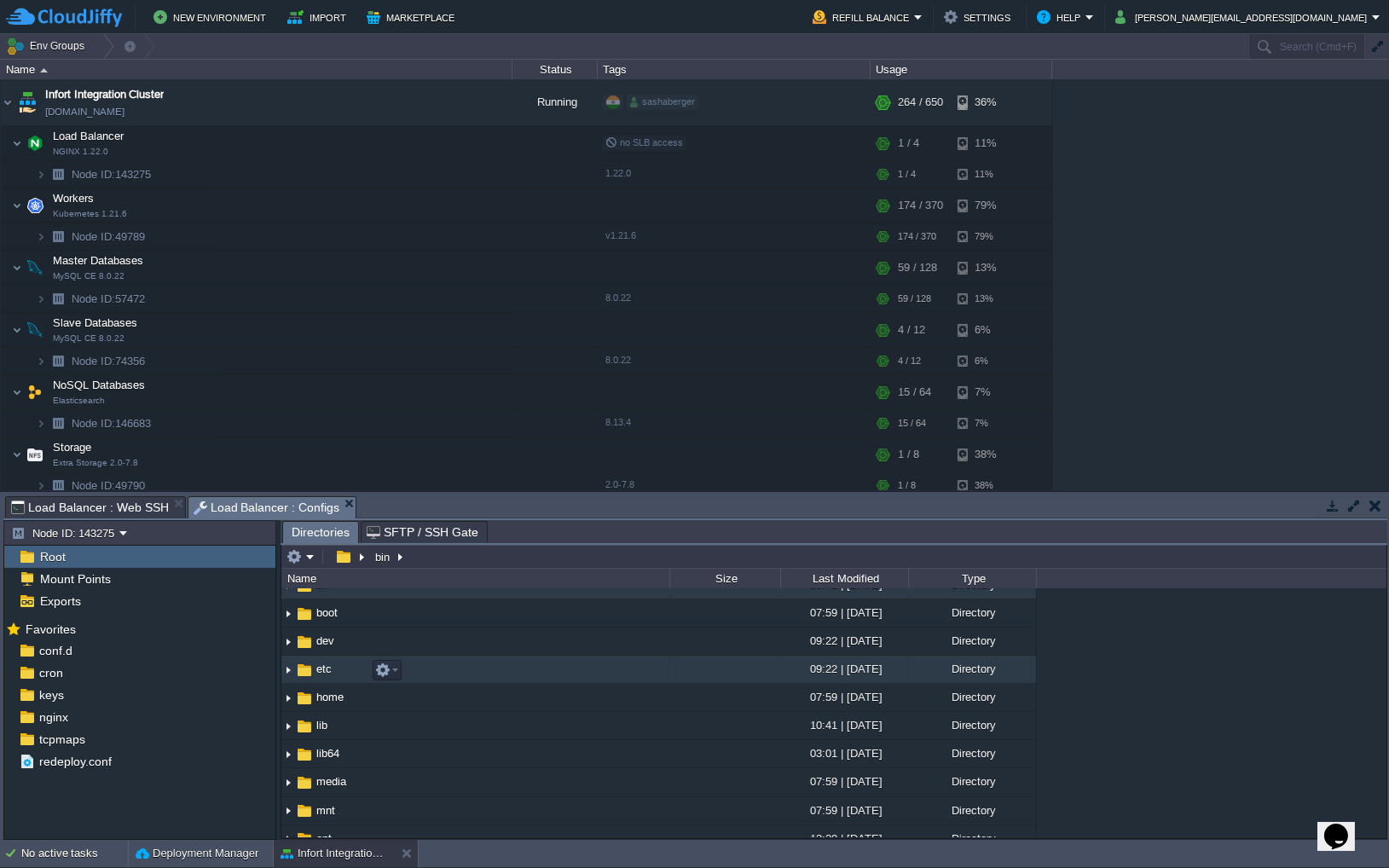
click at [288, 680] on img at bounding box center [288, 669] width 14 height 26
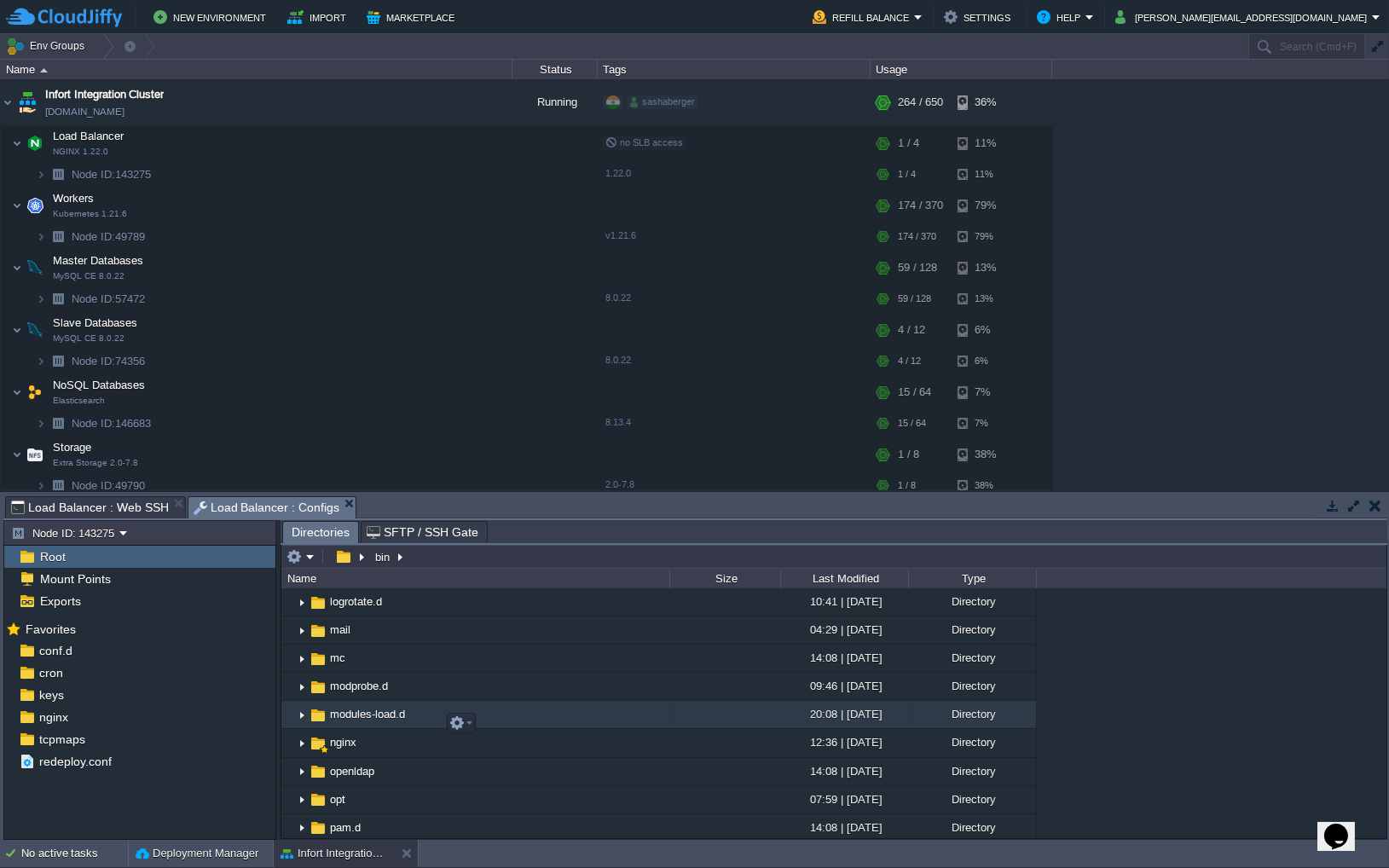
scroll to position [962, 0]
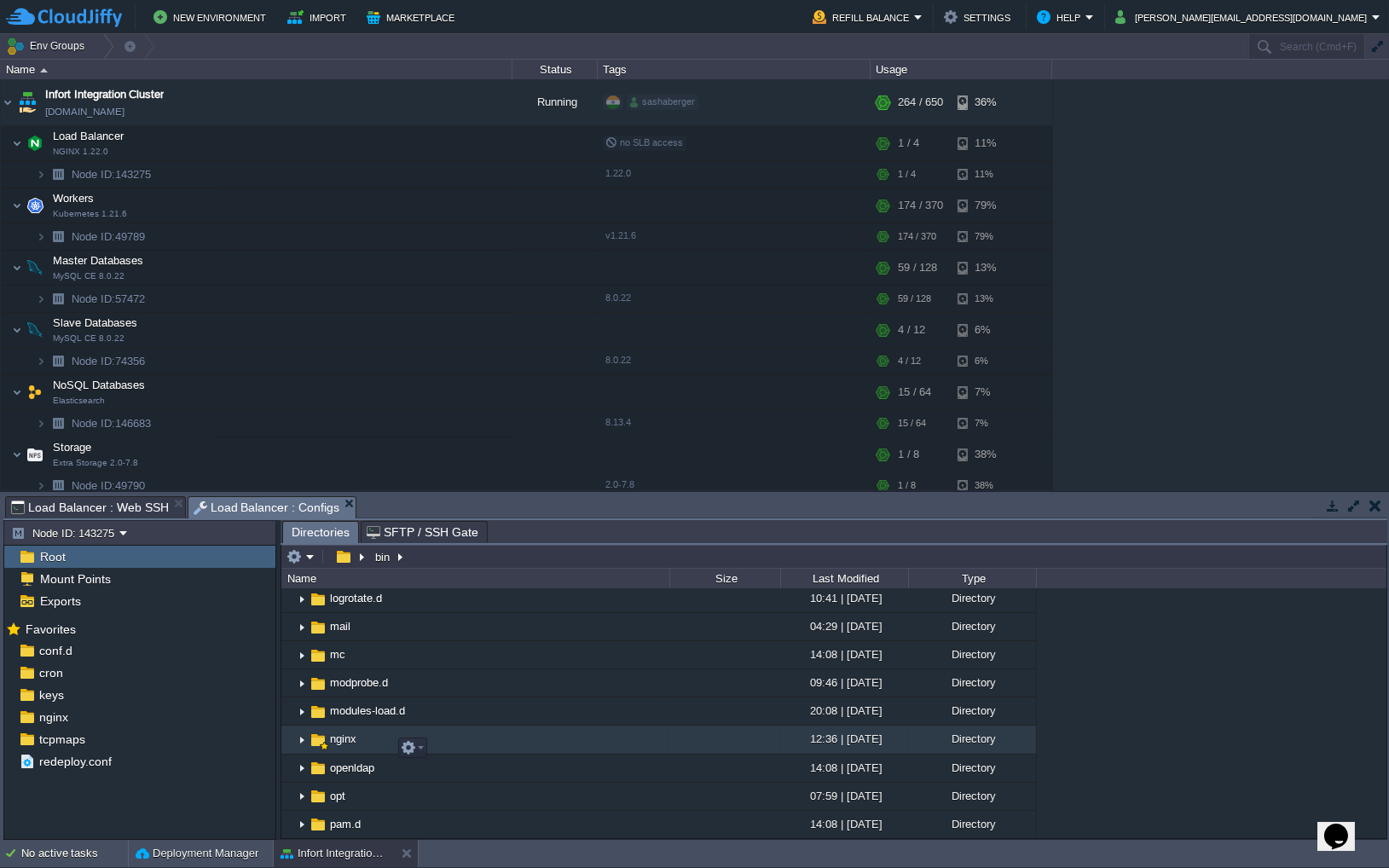
click at [298, 731] on img at bounding box center [301, 740] width 14 height 26
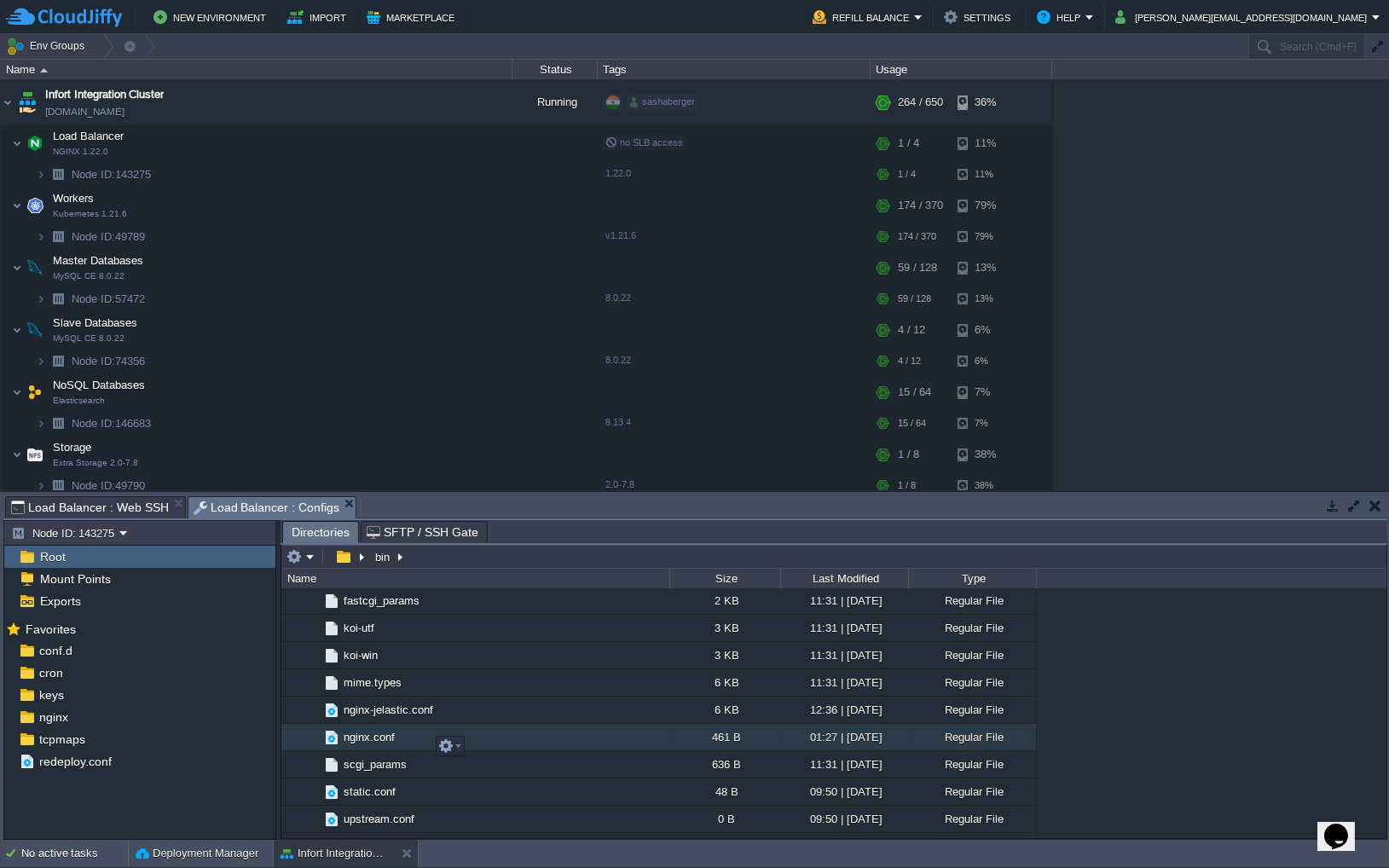
scroll to position [1301, 0]
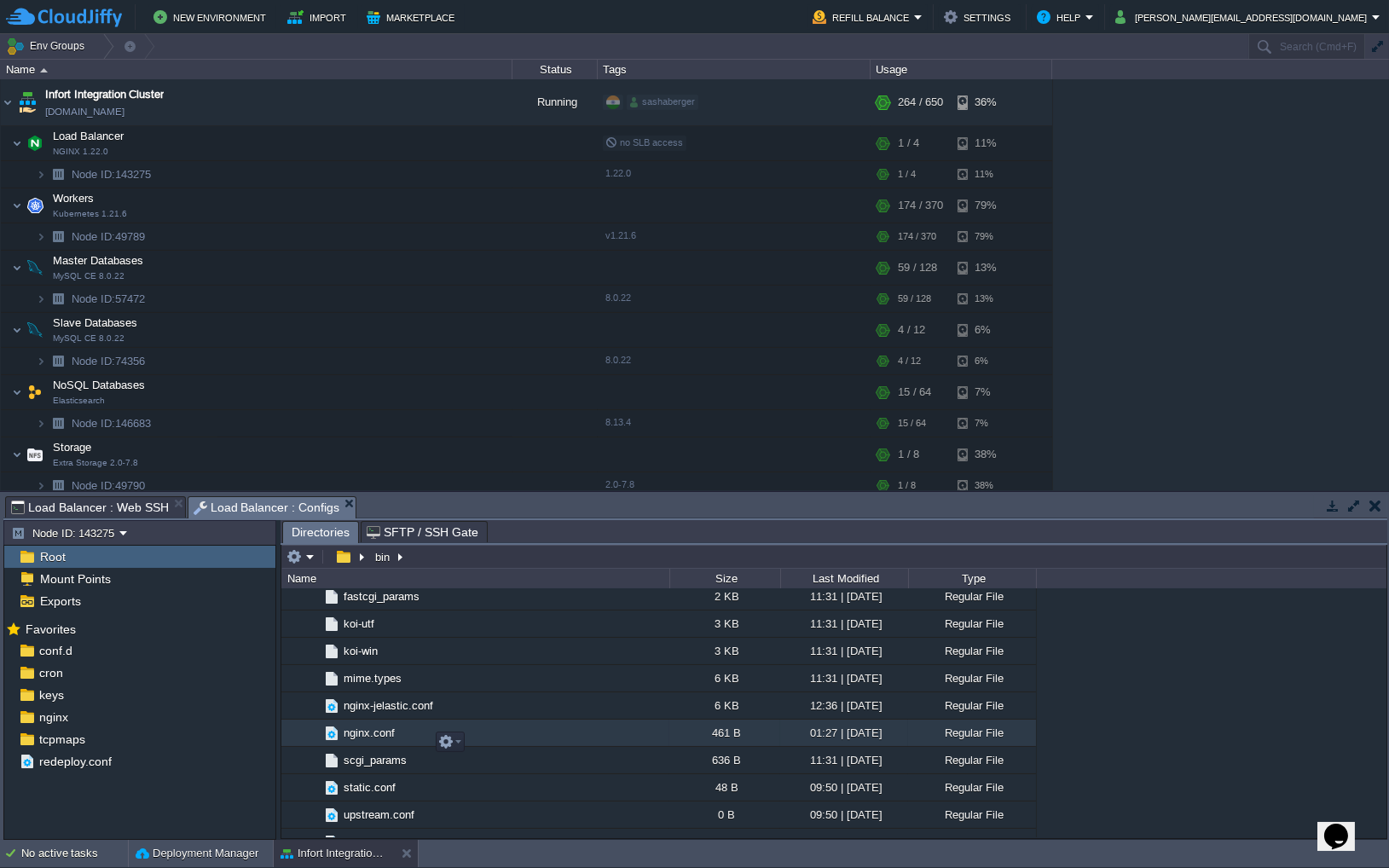
click at [378, 731] on span "nginx.conf" at bounding box center [370, 732] width 57 height 15
click at [362, 731] on span "nginx.conf" at bounding box center [370, 732] width 57 height 15
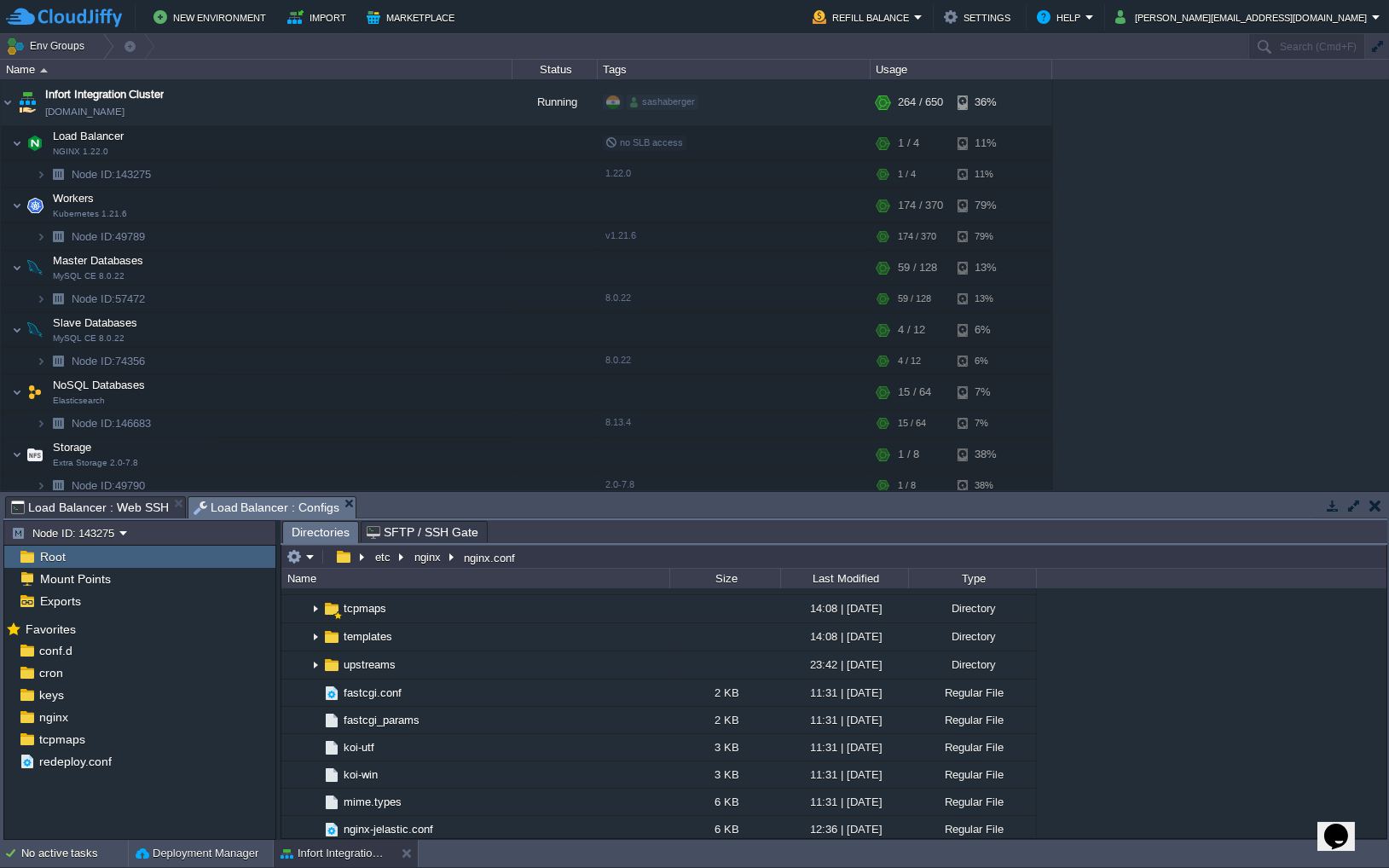
scroll to position [1124, 0]
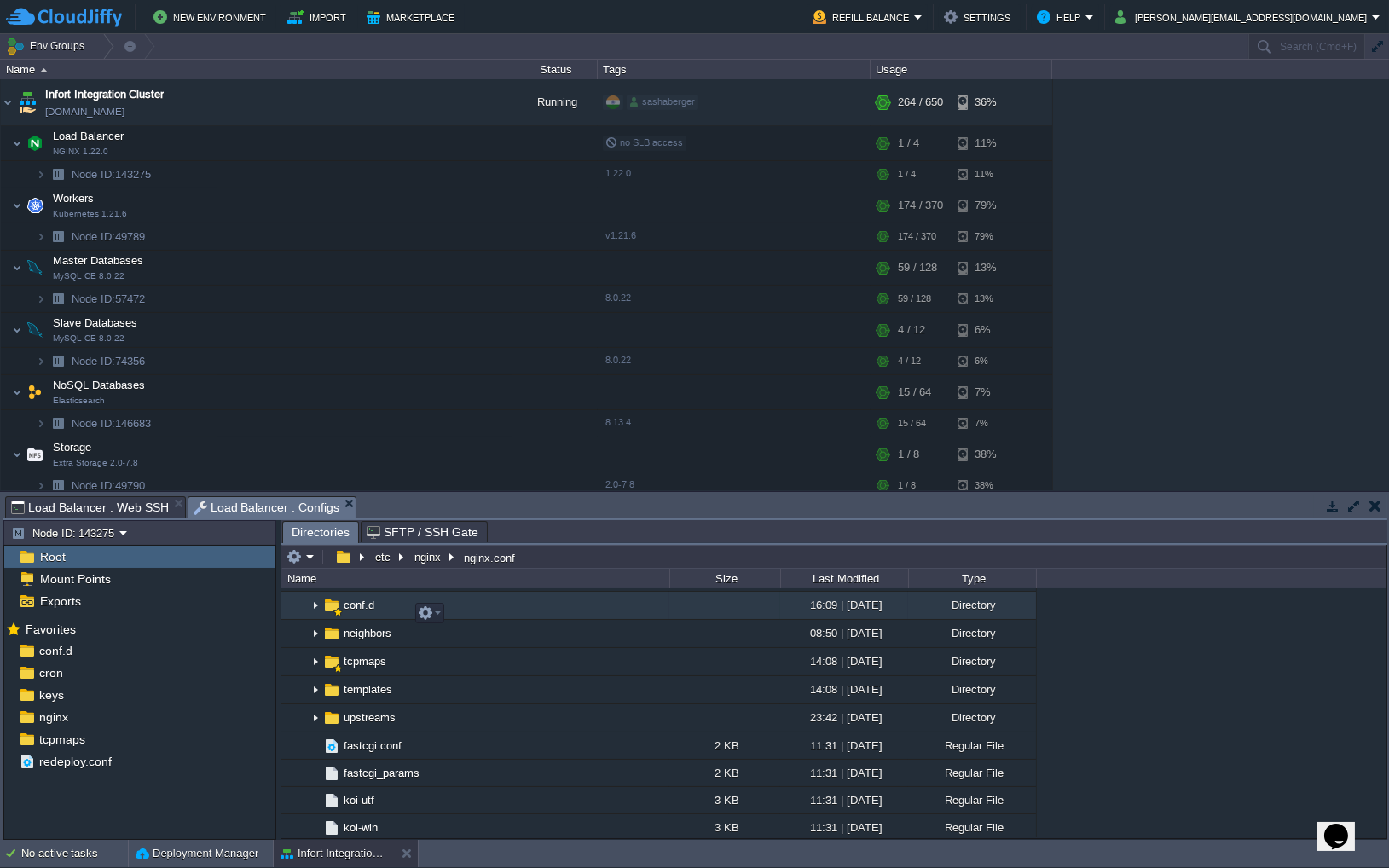
click at [316, 617] on img at bounding box center [315, 606] width 14 height 26
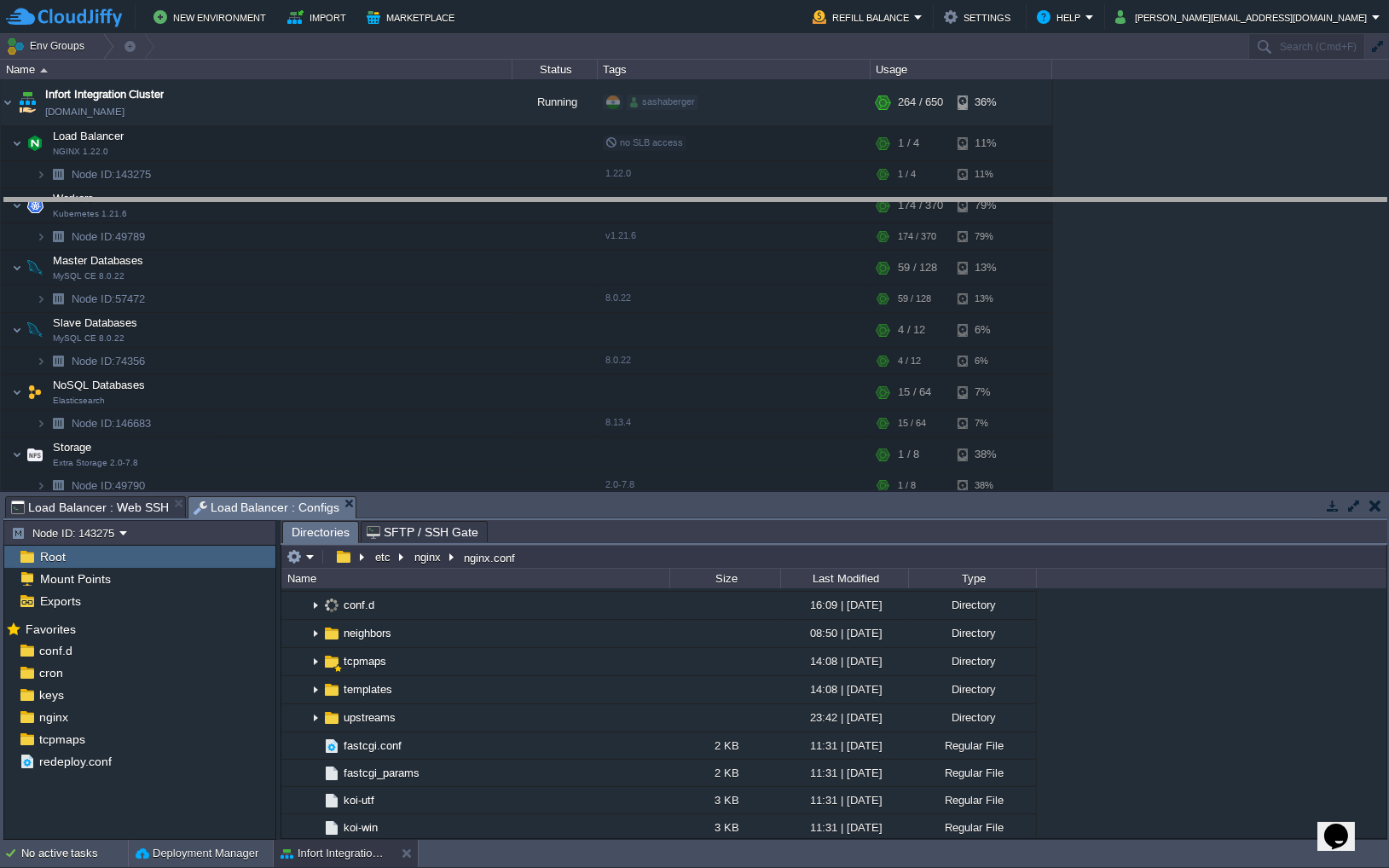
drag, startPoint x: 458, startPoint y: 504, endPoint x: 492, endPoint y: 160, distance: 345.7
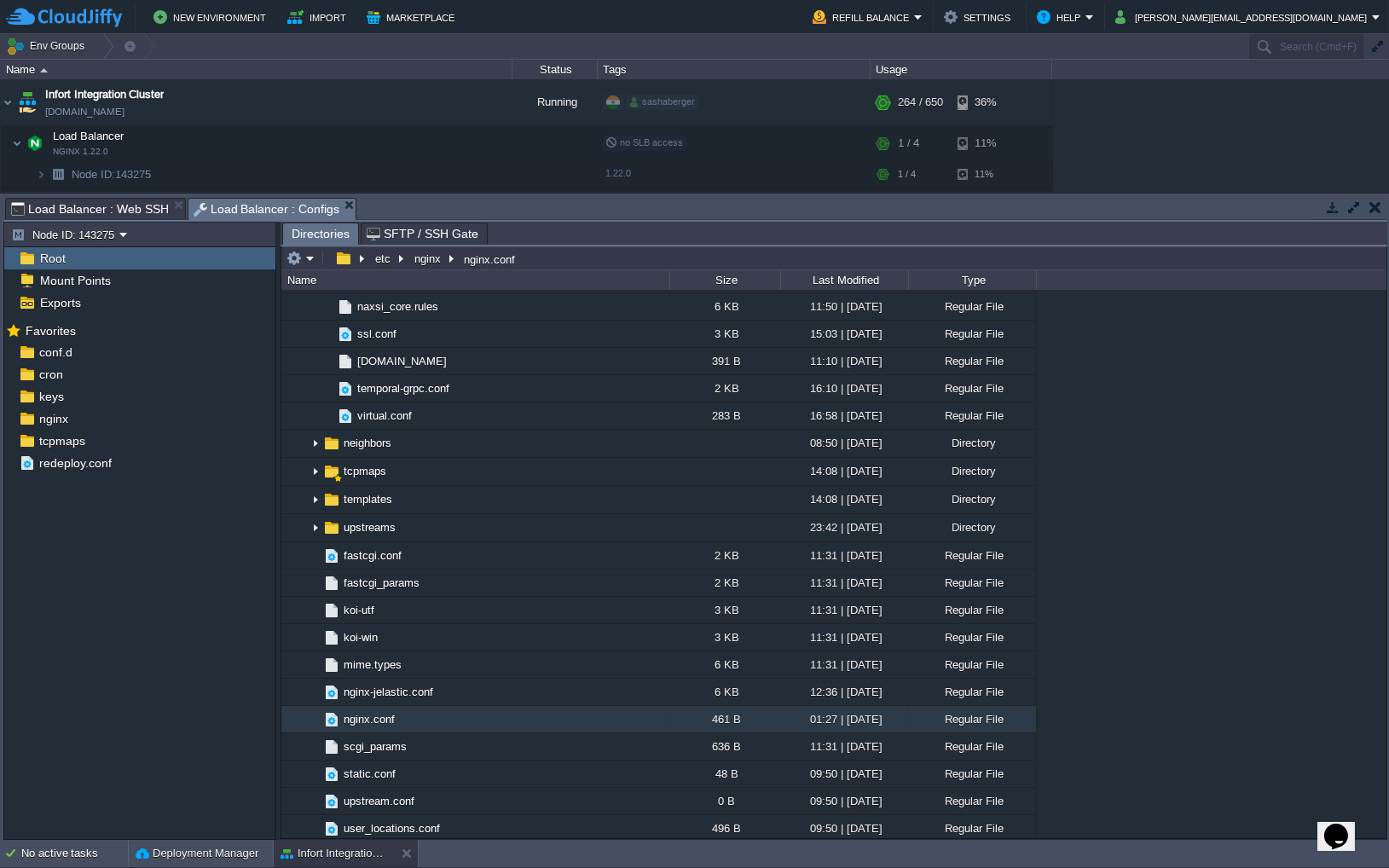
scroll to position [1250, 0]
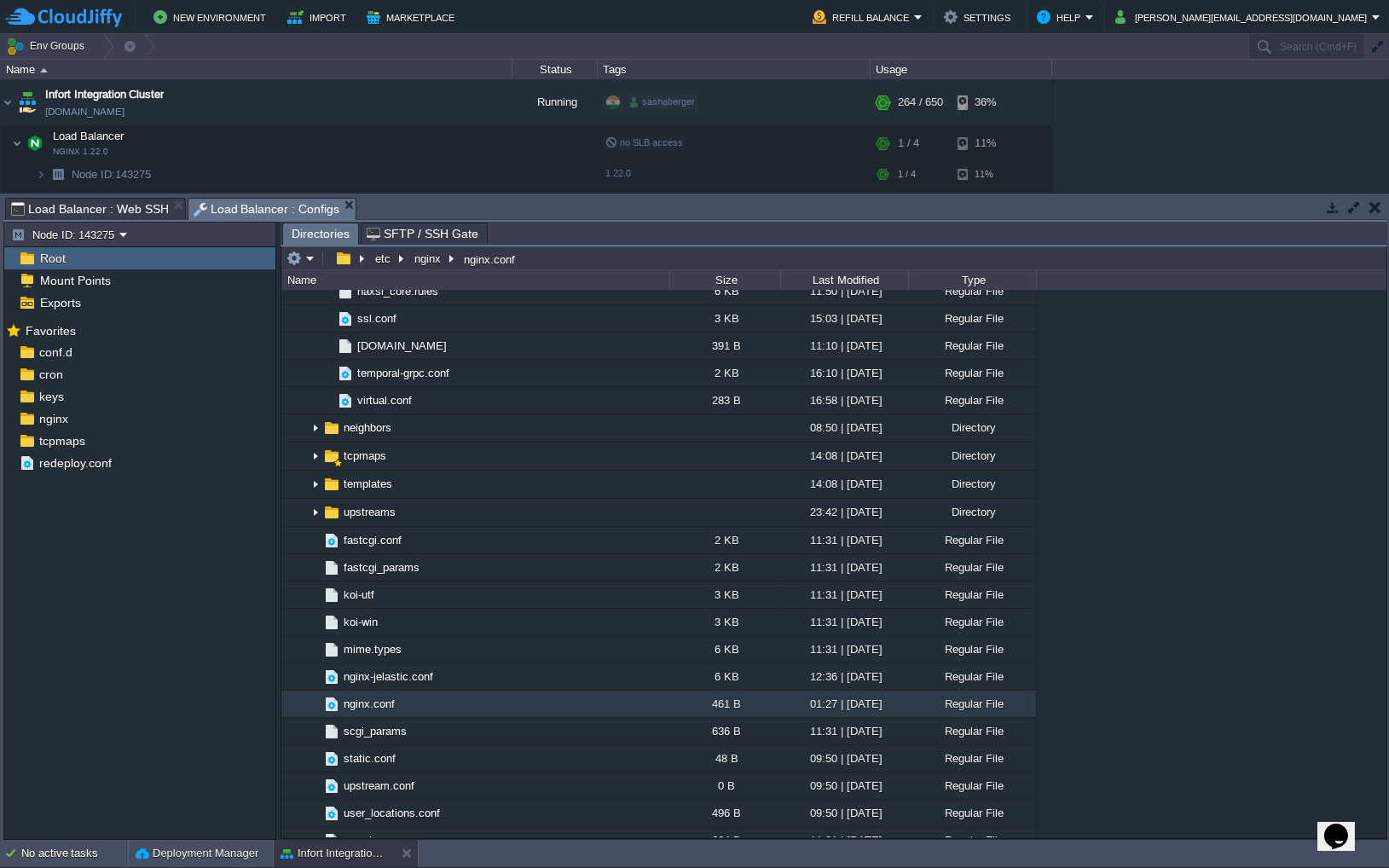
click at [395, 684] on span "nginx-jelastic.conf" at bounding box center [388, 676] width 95 height 15
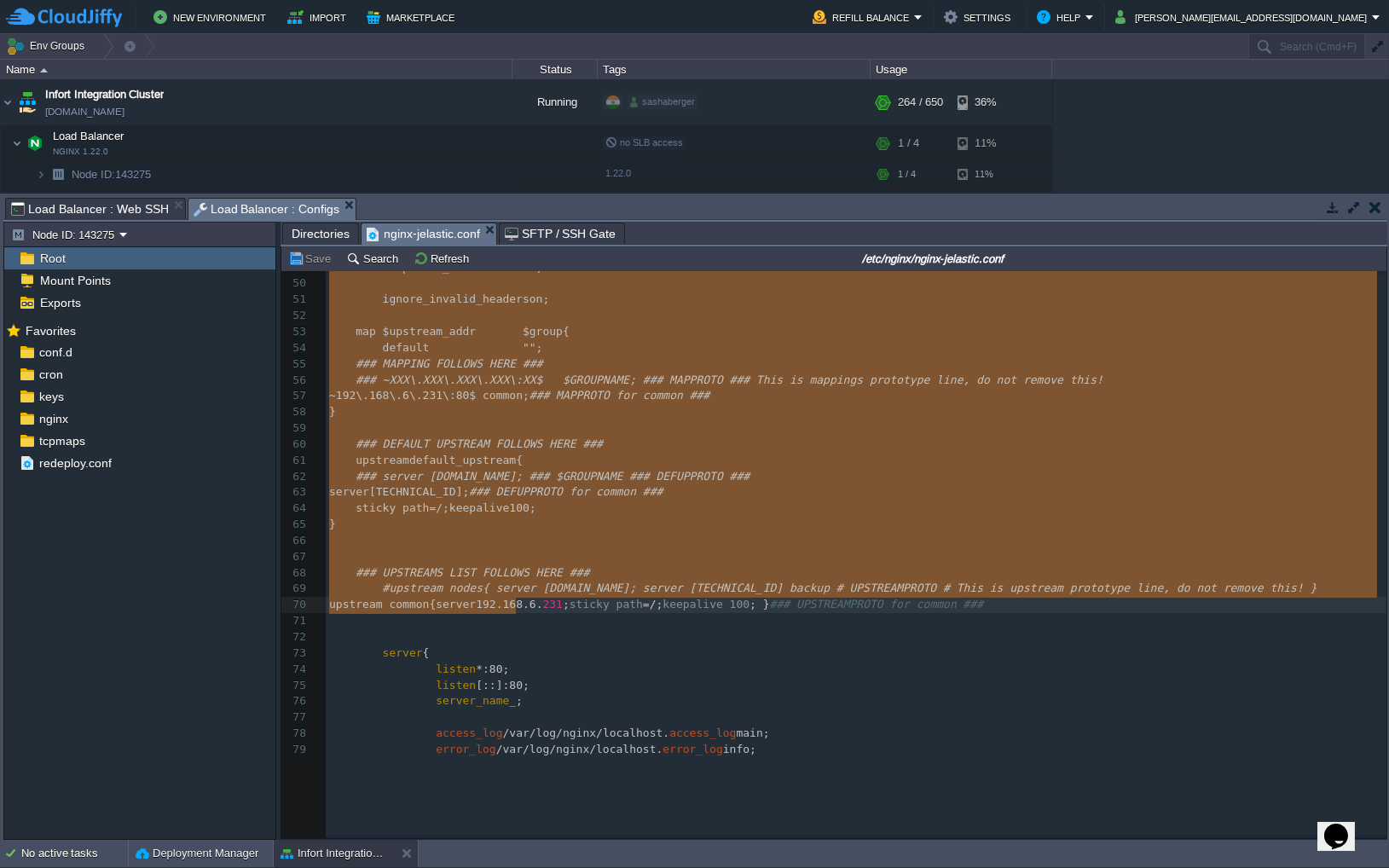
scroll to position [786, 0]
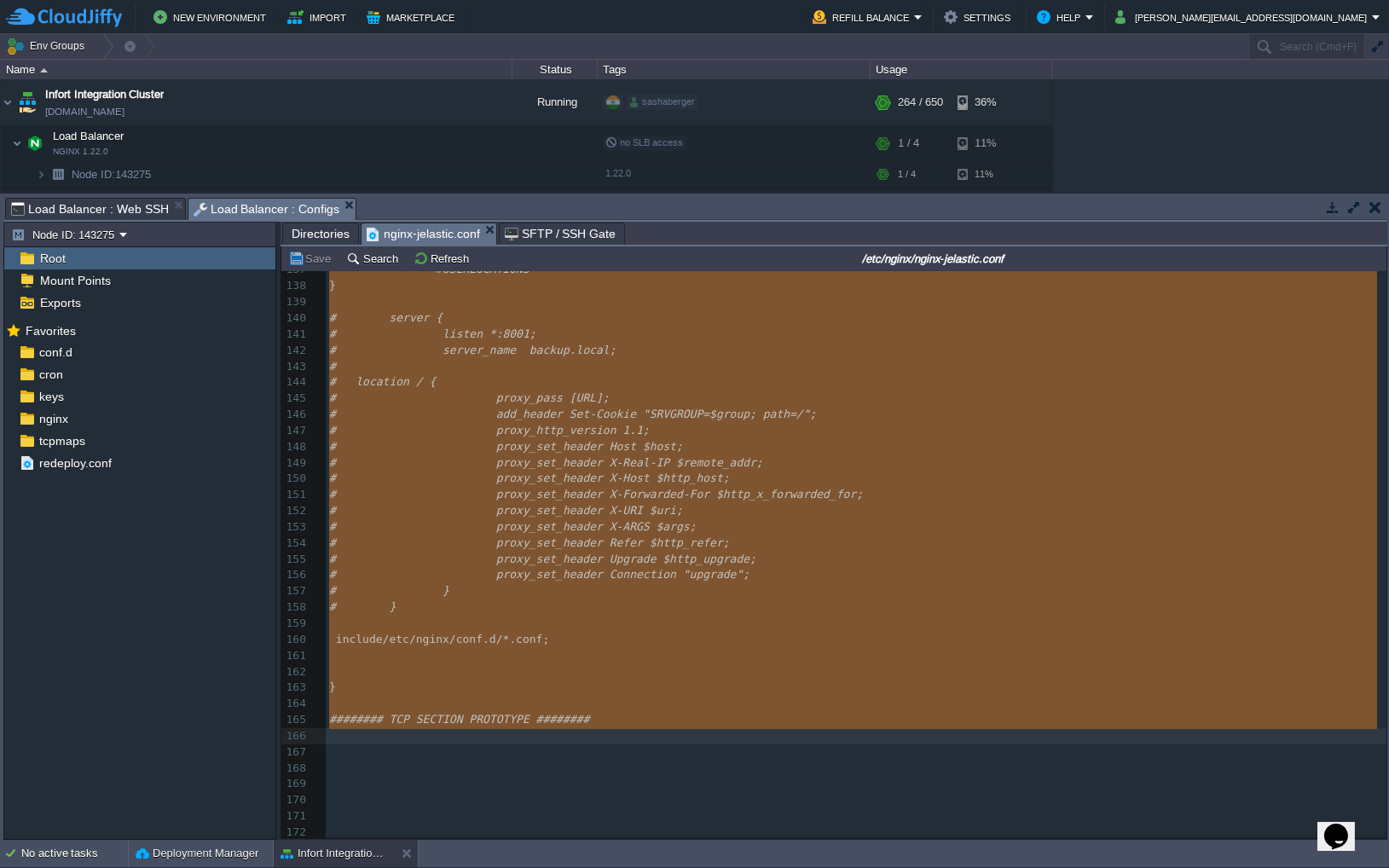
drag, startPoint x: 330, startPoint y: 285, endPoint x: 555, endPoint y: 736, distance: 504.0
type textarea "######## HTTP SECTION PROTOTYPE ######## http { server_tokens off ; include /et…"
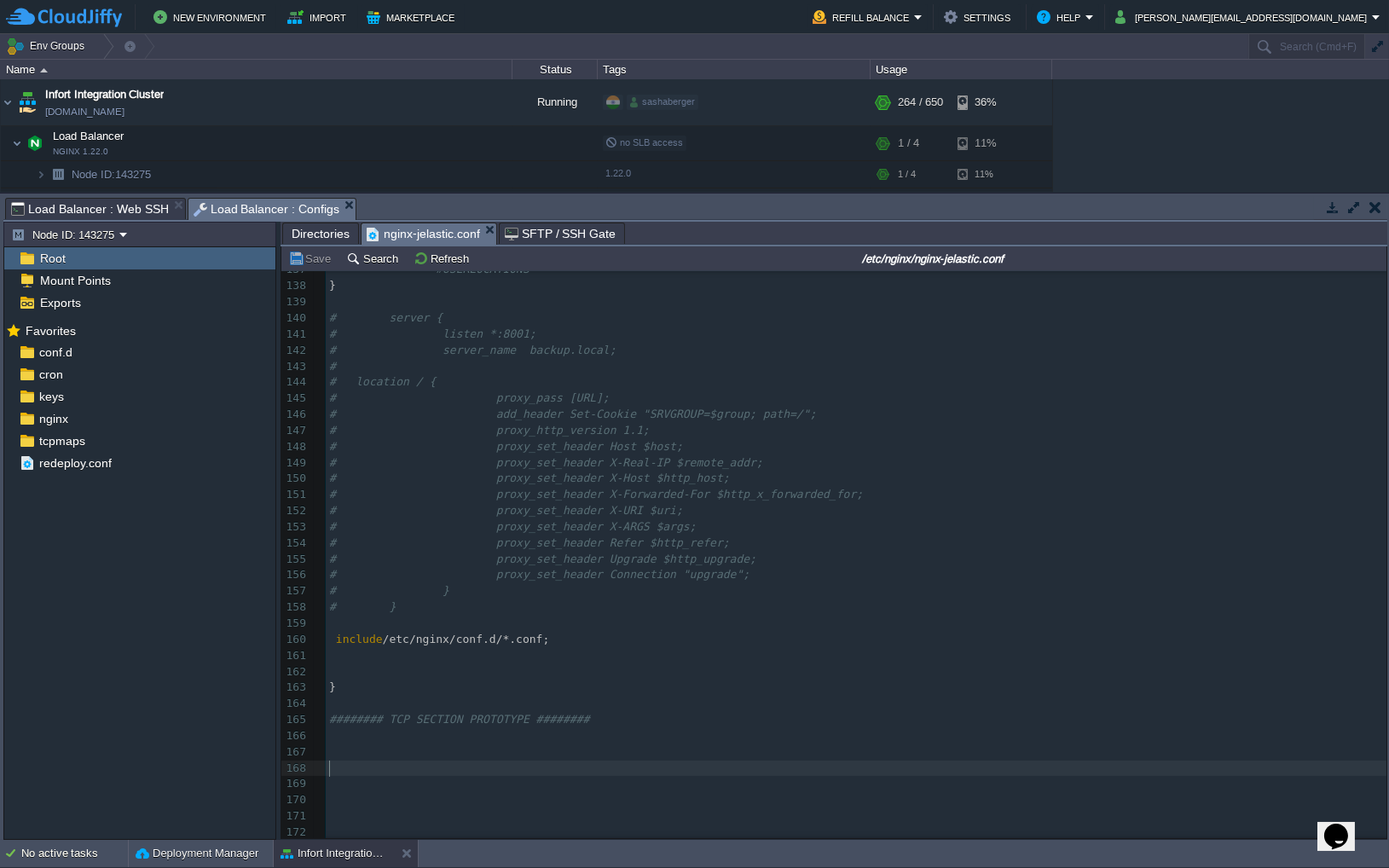
click at [513, 731] on pre "​" at bounding box center [856, 769] width 1061 height 17
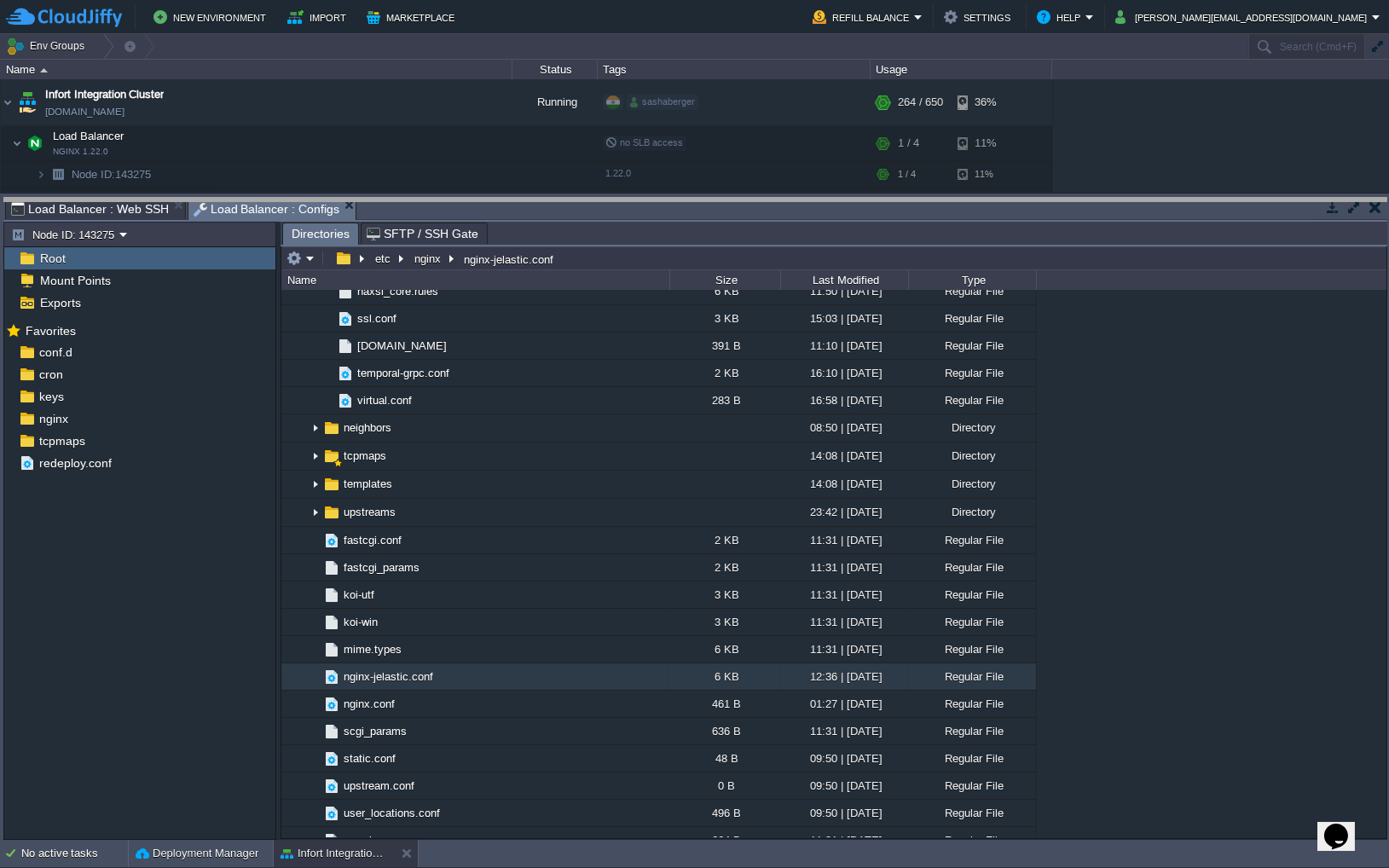
drag, startPoint x: 539, startPoint y: 200, endPoint x: 540, endPoint y: 78, distance: 122.0
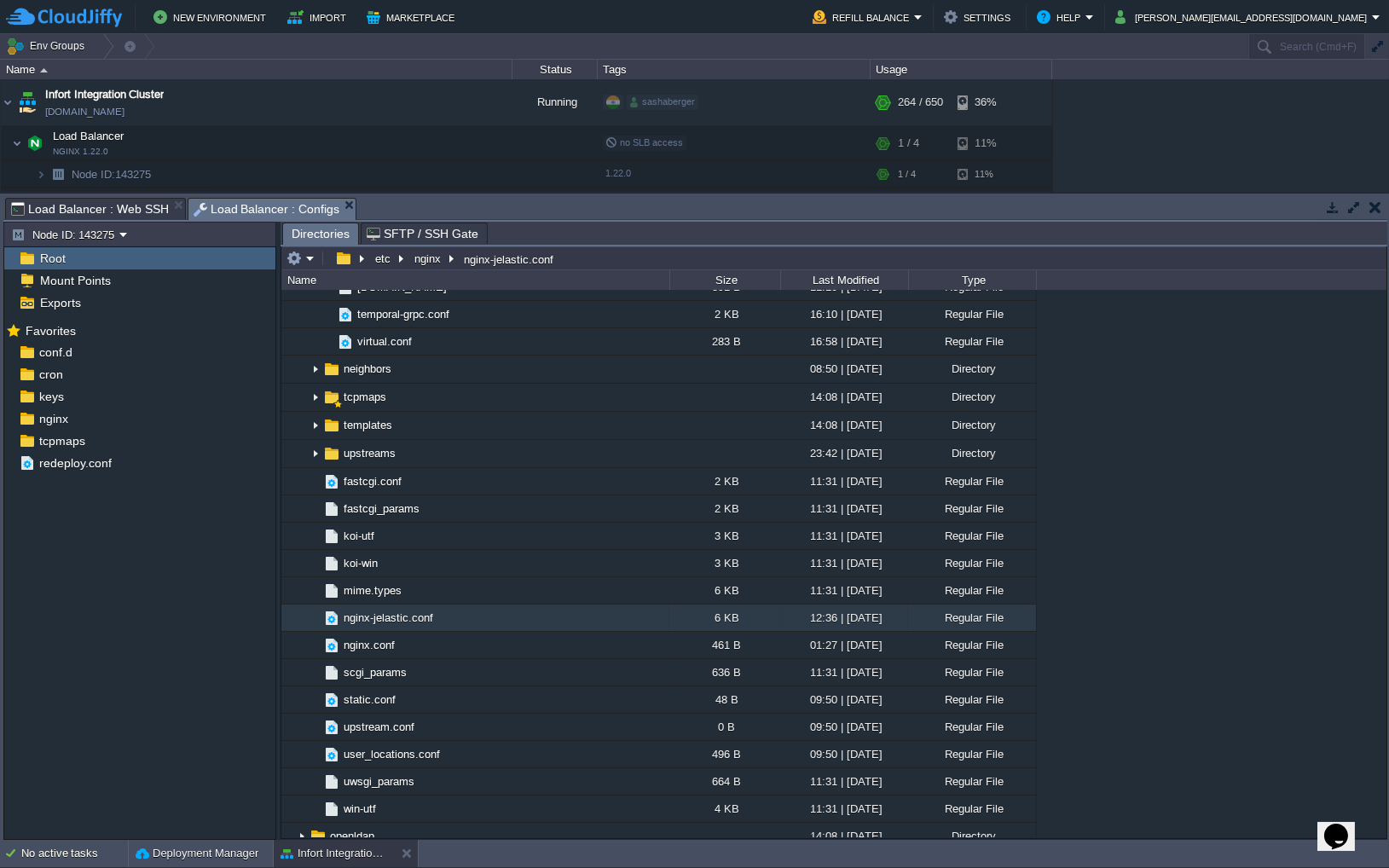
scroll to position [1312, 0]
click at [373, 621] on span "nginx-jelastic.conf" at bounding box center [388, 614] width 95 height 15
click at [390, 622] on span "nginx-jelastic.conf" at bounding box center [388, 614] width 95 height 15
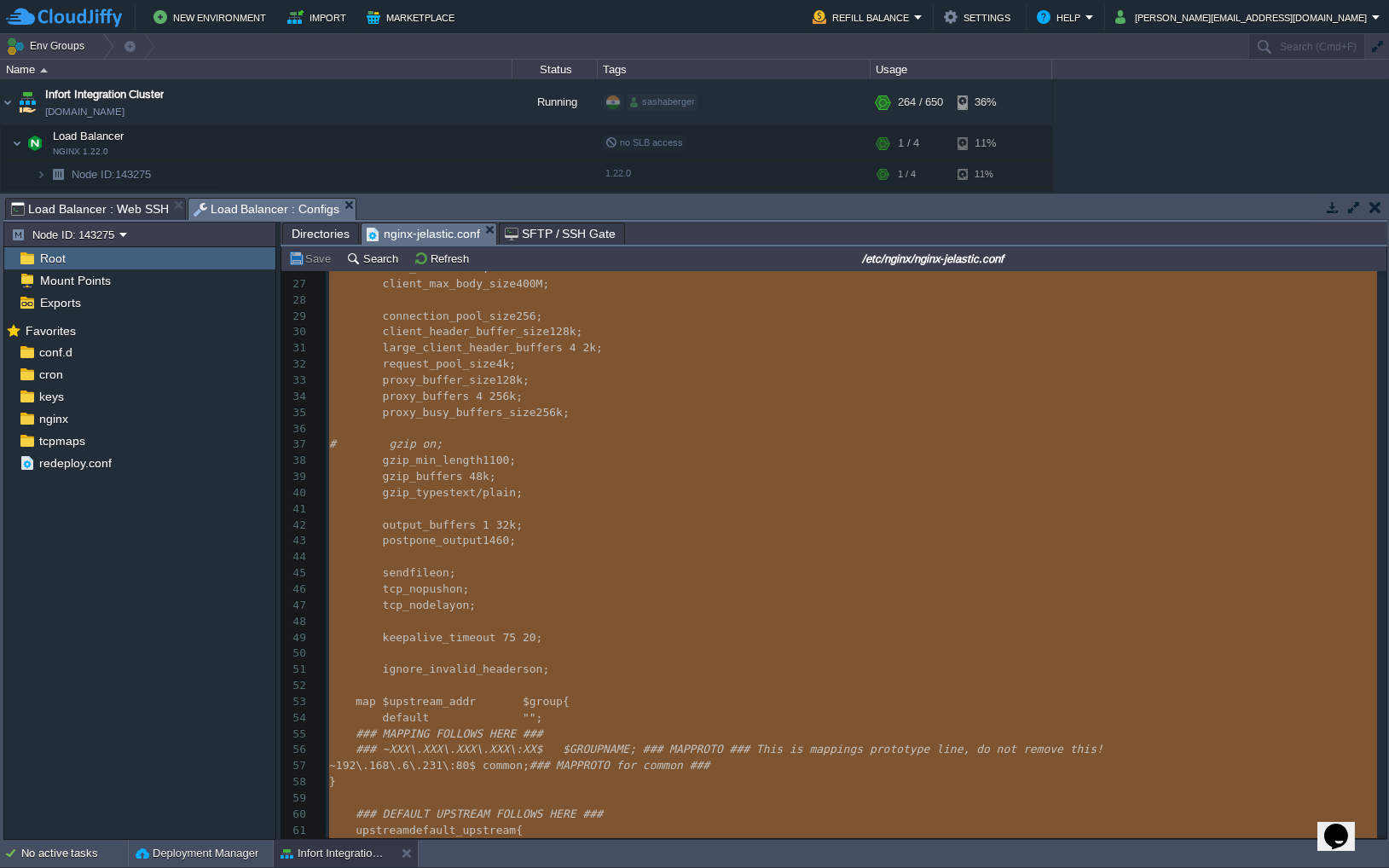
scroll to position [674, 0]
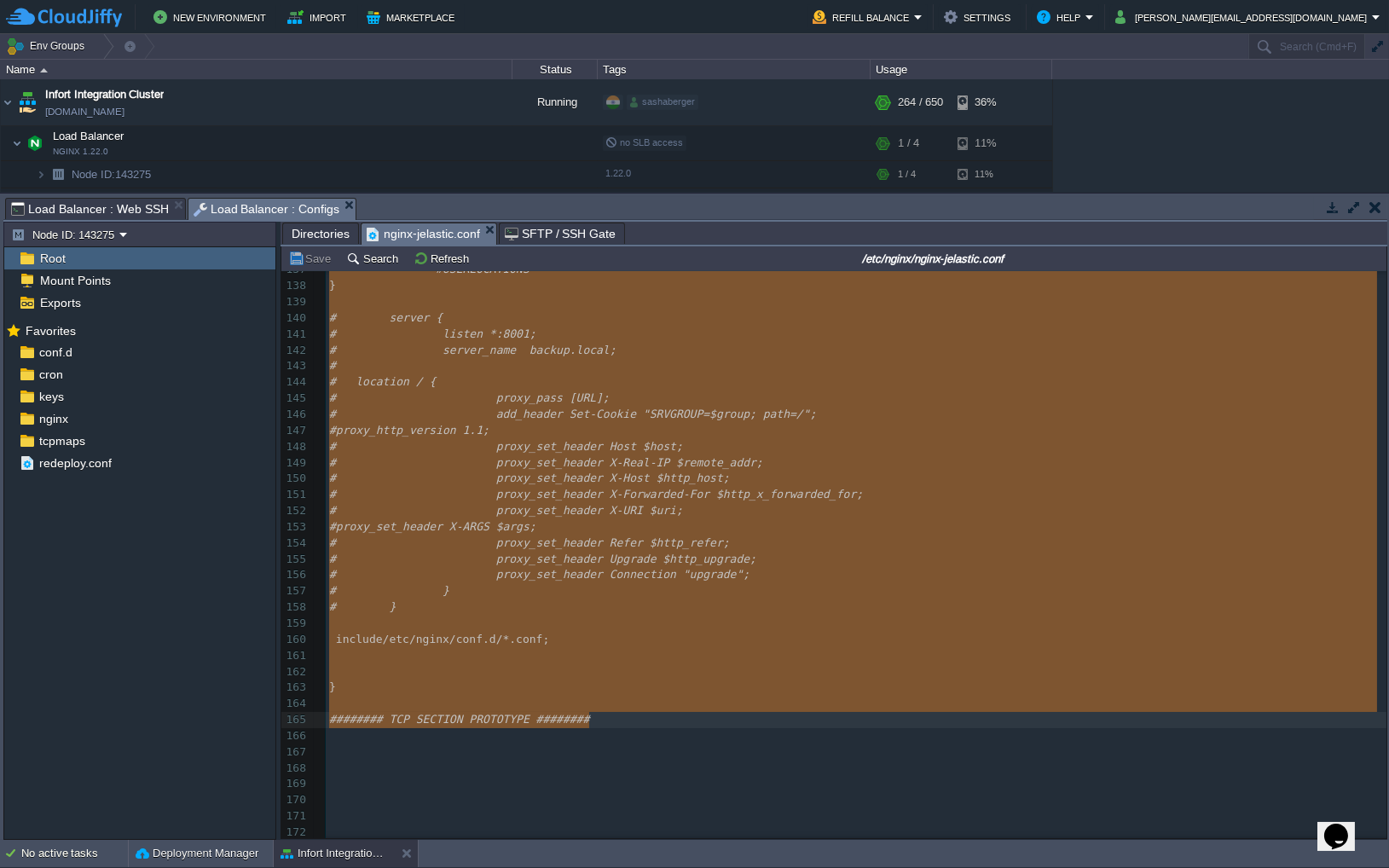
drag, startPoint x: 330, startPoint y: 300, endPoint x: 597, endPoint y: 714, distance: 492.6
type textarea "-"
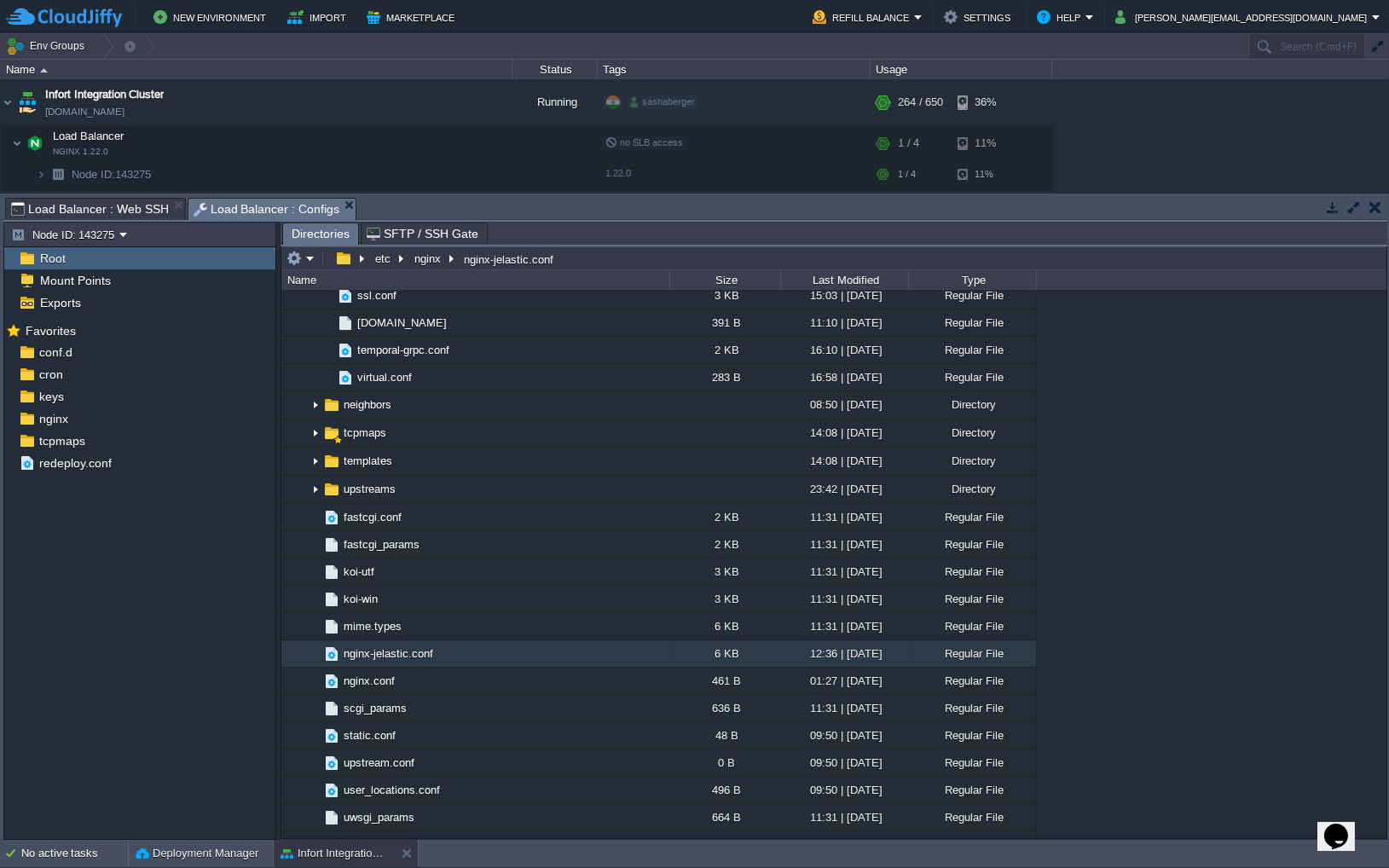
scroll to position [1279, 0]
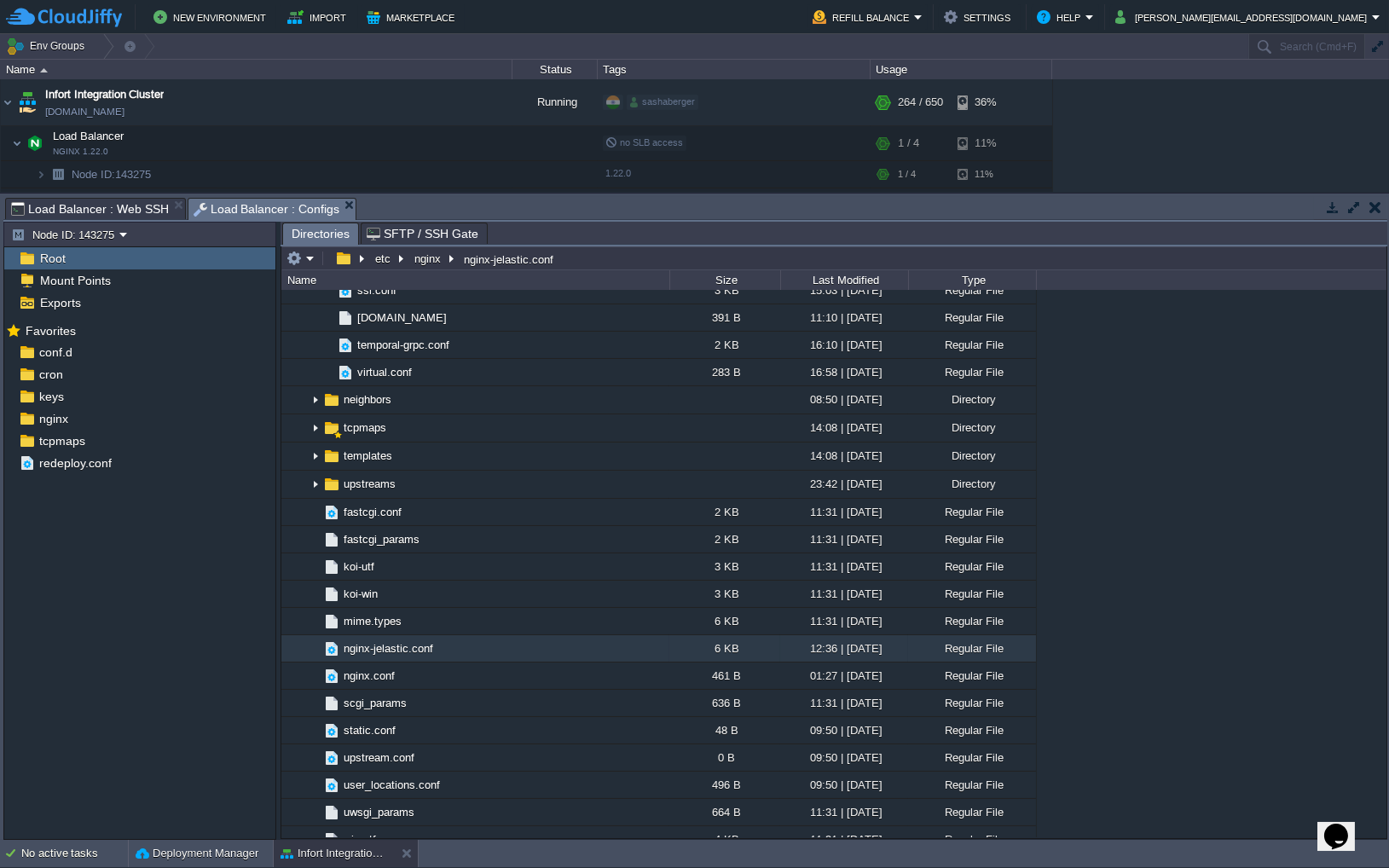
click at [392, 654] on span "nginx-jelastic.conf" at bounding box center [388, 648] width 95 height 15
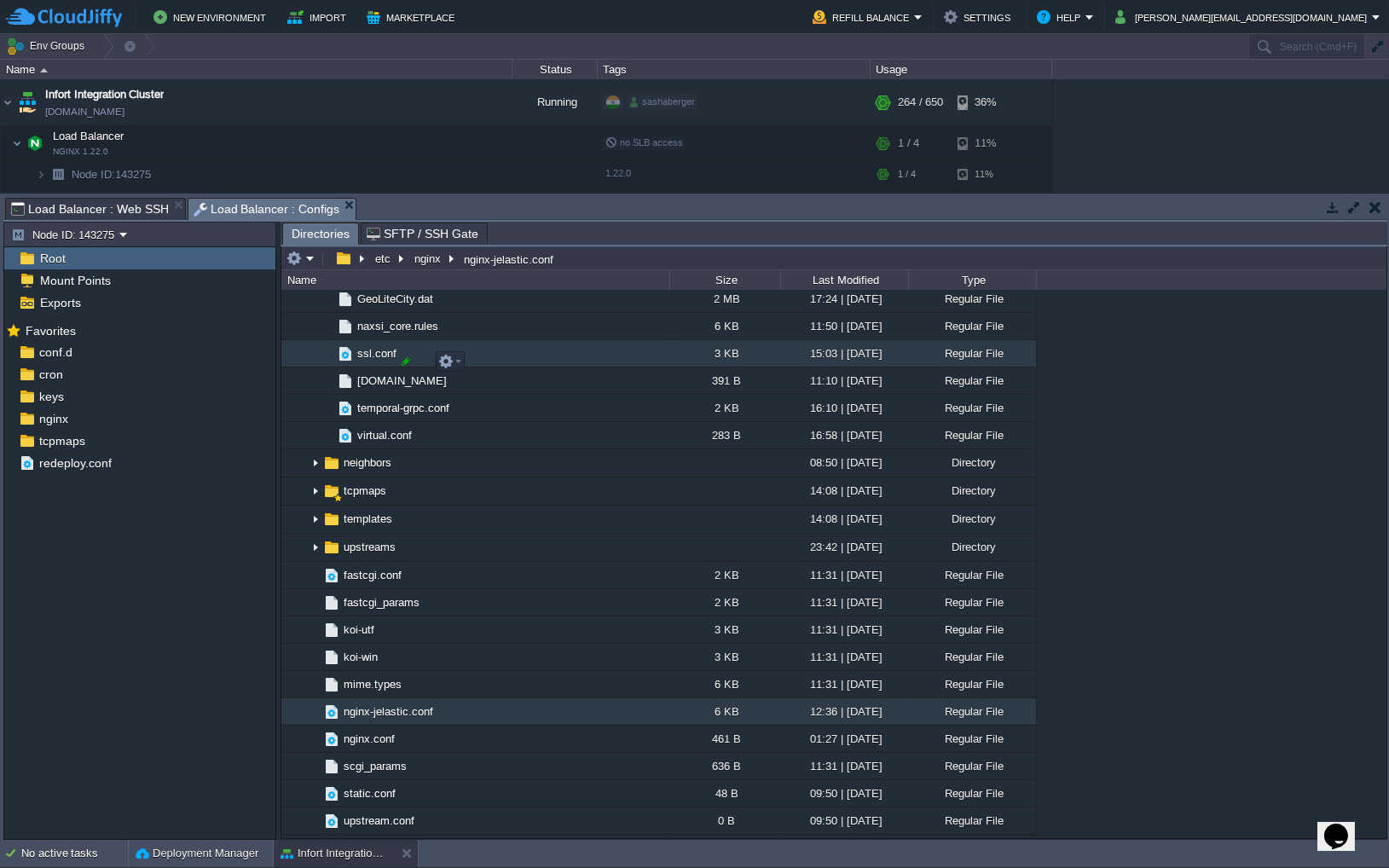
scroll to position [1209, 0]
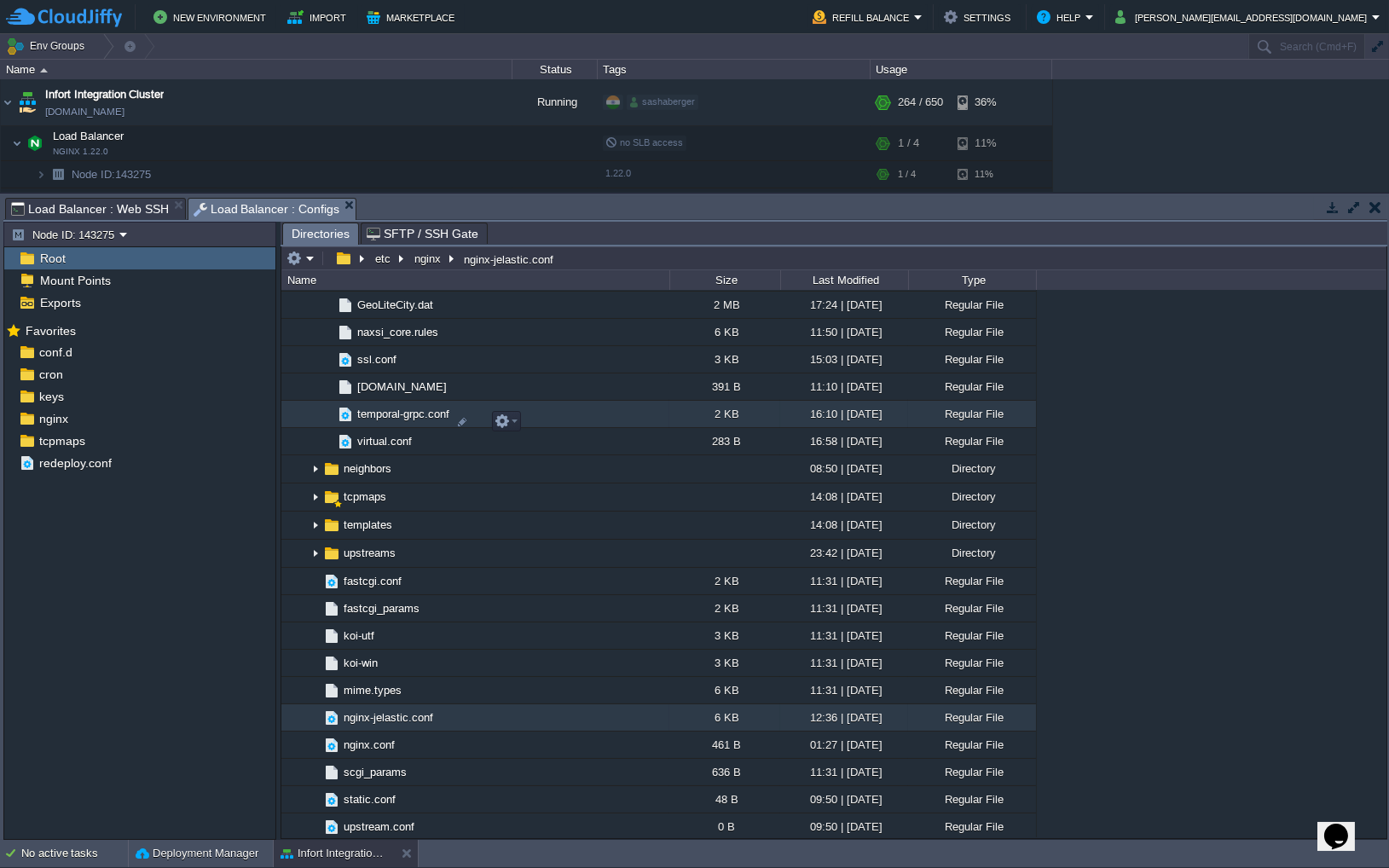
click at [399, 421] on span "temporal-grpc.conf" at bounding box center [404, 414] width 98 height 15
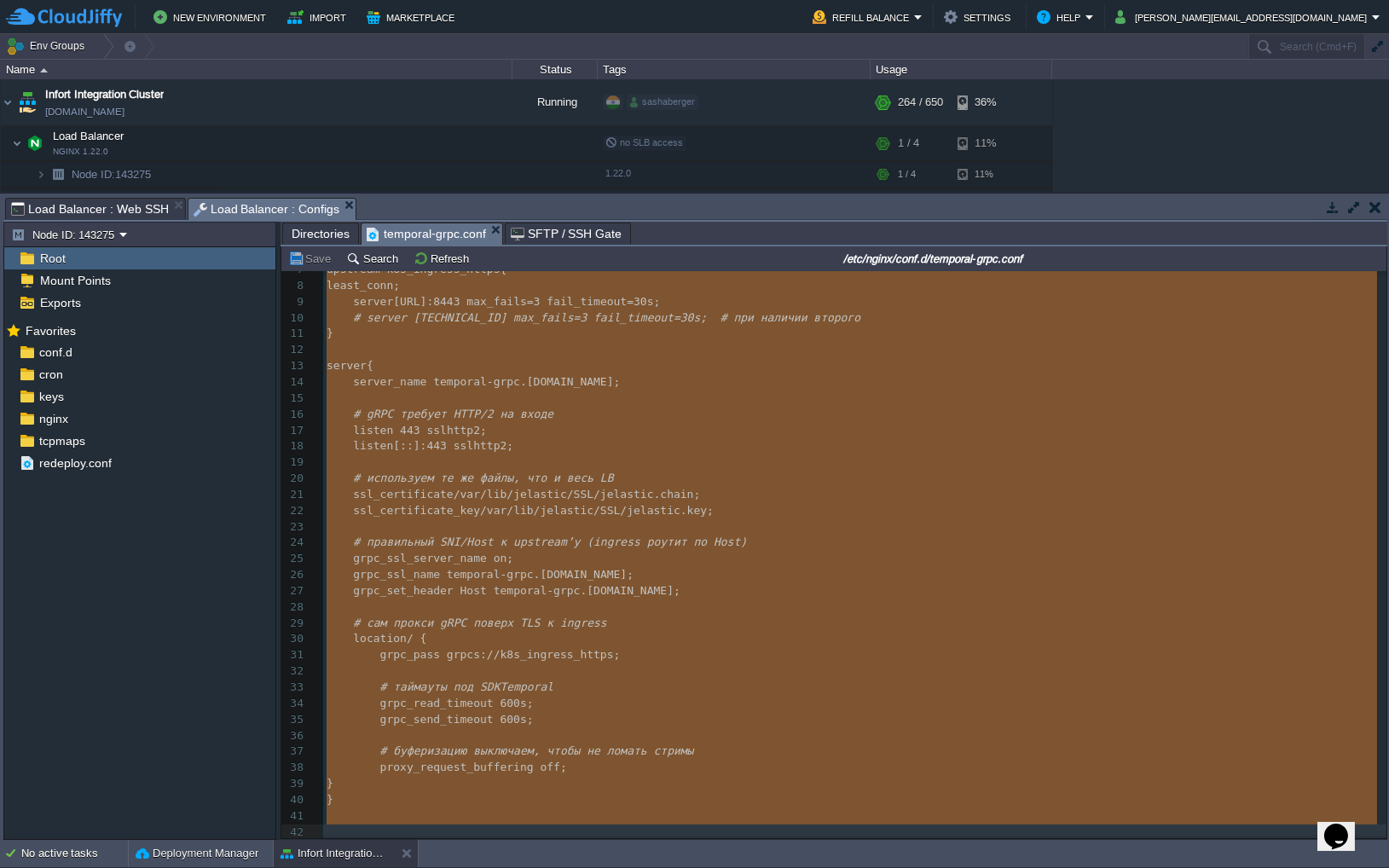
scroll to position [115, 0]
drag, startPoint x: 326, startPoint y: 287, endPoint x: 496, endPoint y: 820, distance: 559.5
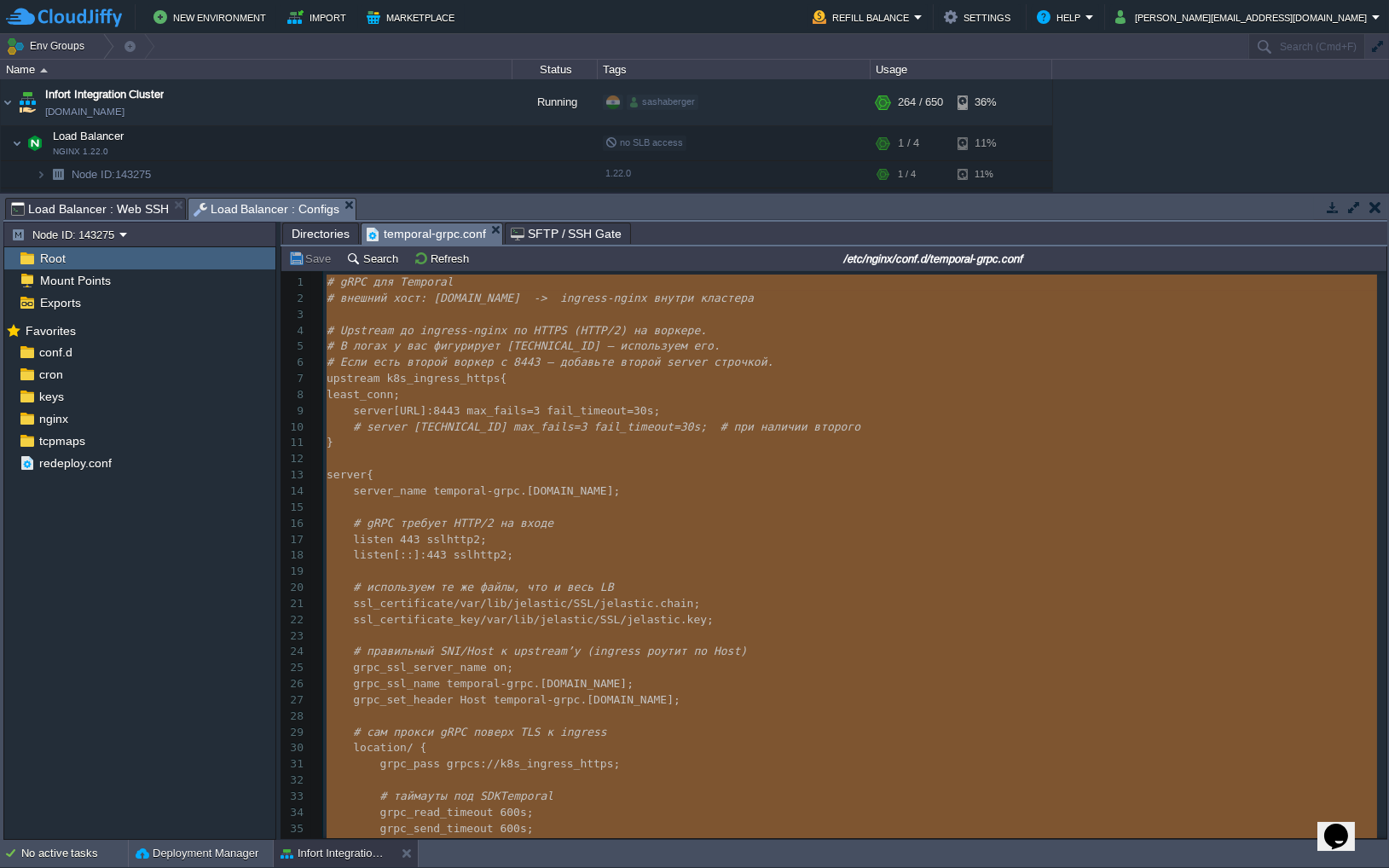
click at [316, 235] on span "Directories" at bounding box center [320, 233] width 58 height 20
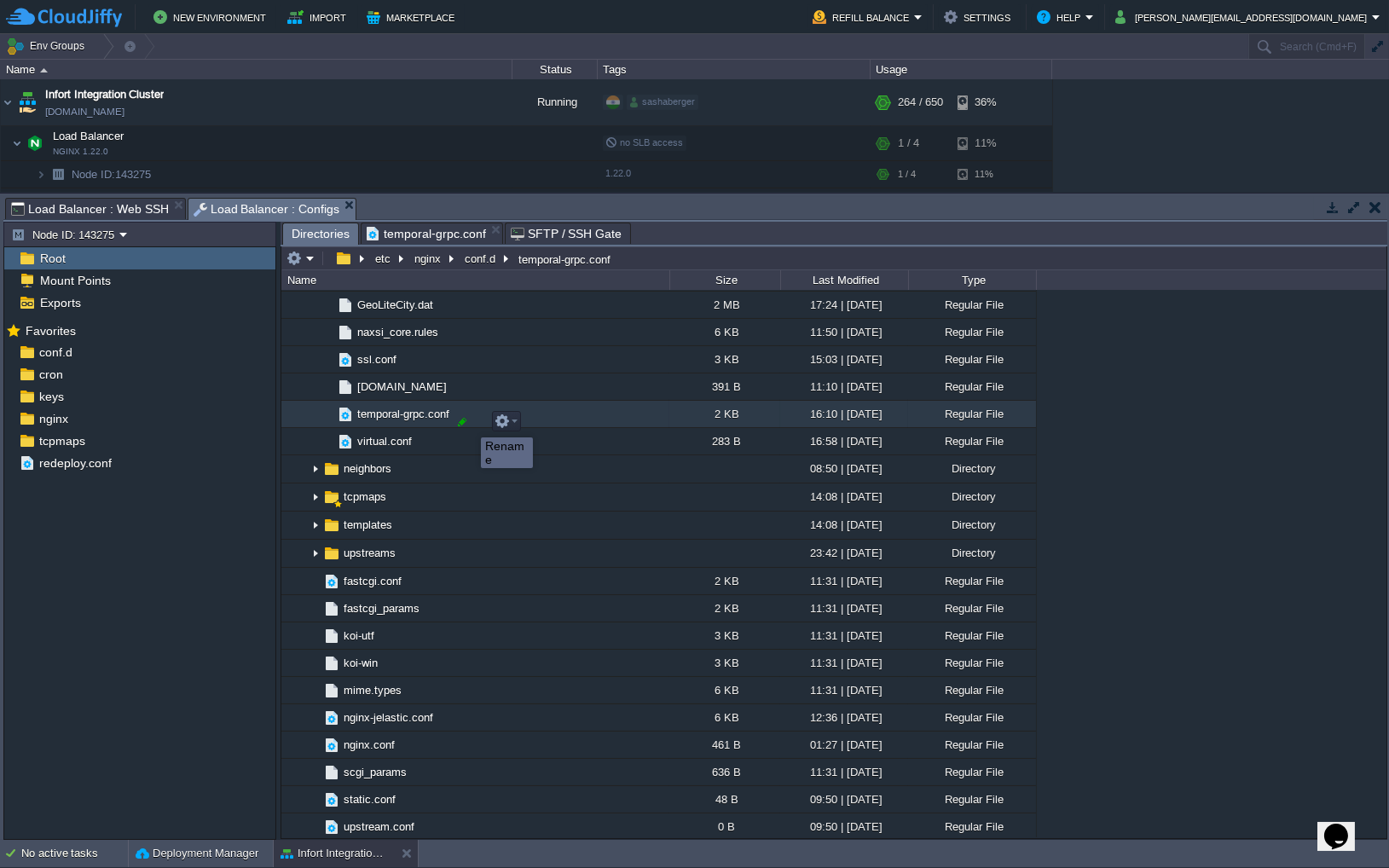
click at [460, 423] on div at bounding box center [462, 422] width 16 height 16
drag, startPoint x: 470, startPoint y: 423, endPoint x: 274, endPoint y: 423, distance: 196.0
click at [274, 423] on div "Node ID: 143275 Root Mount Points Exports Mark the most frequently used files a…" at bounding box center [694, 531] width 1384 height 618
click at [227, 531] on div "Mark the most frequently used files and directories as Favorites to easily acce…" at bounding box center [139, 581] width 271 height 525
click at [403, 232] on span "temporal-grpc.conf" at bounding box center [426, 233] width 119 height 20
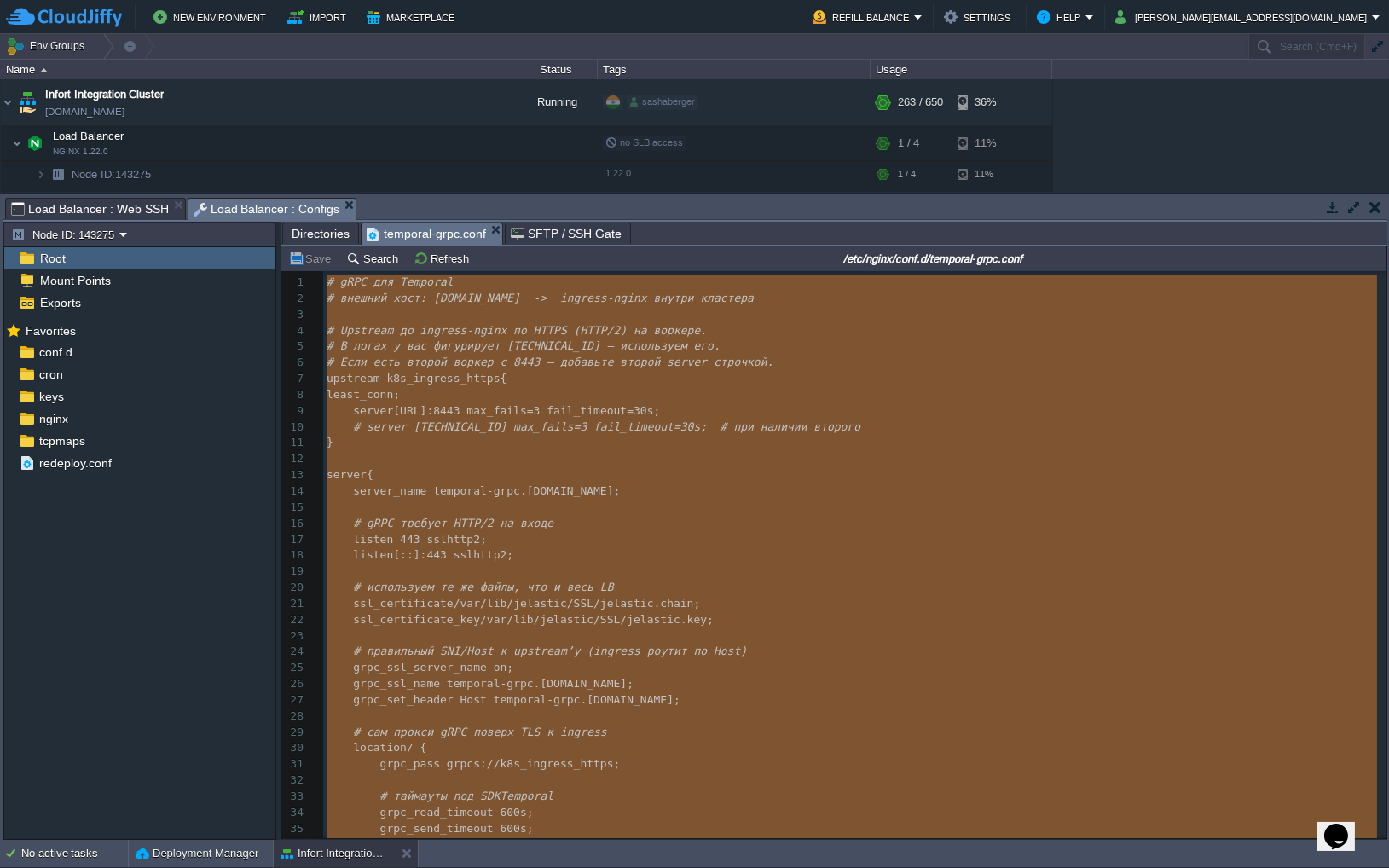
type textarea "-"
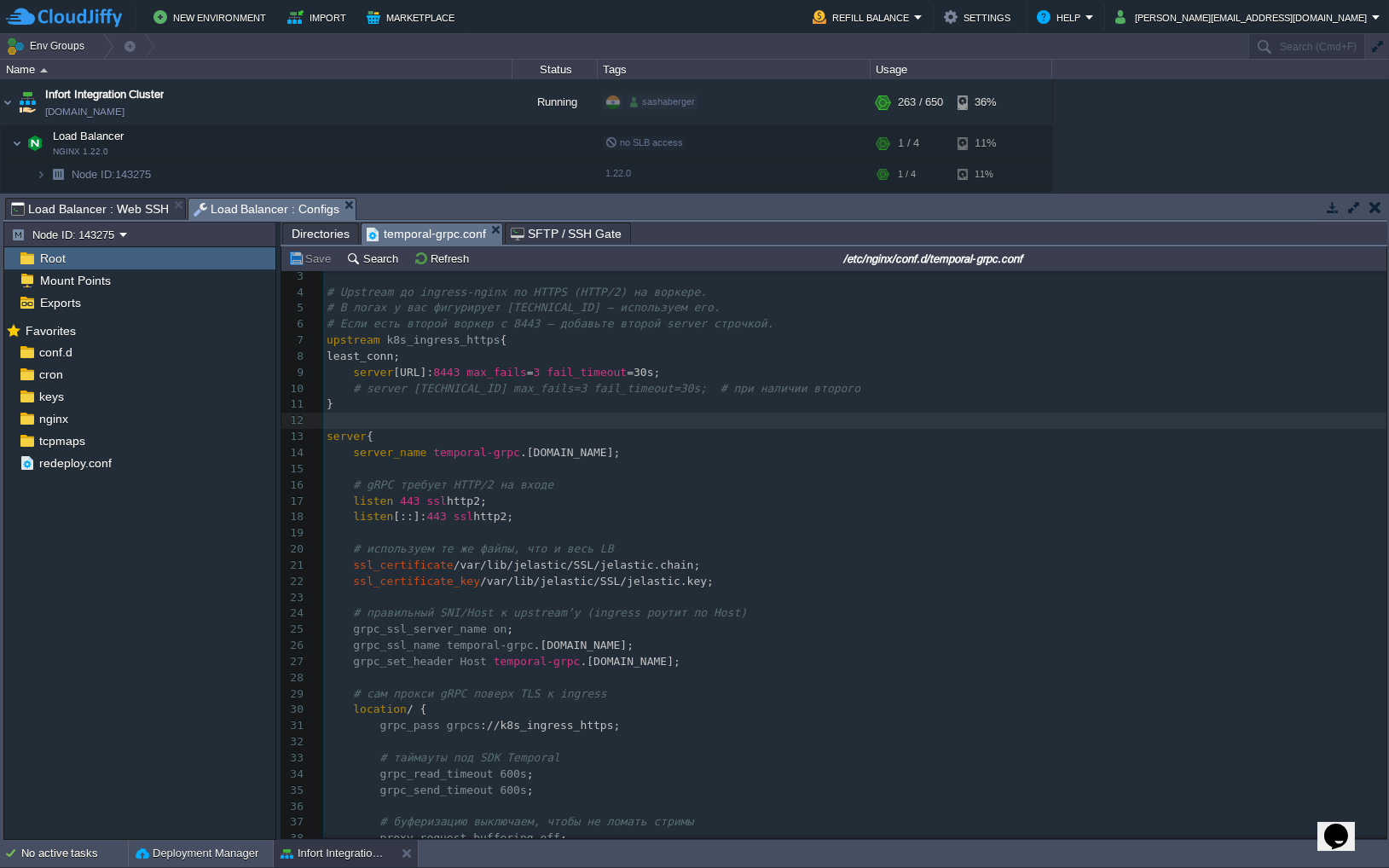
scroll to position [115, 0]
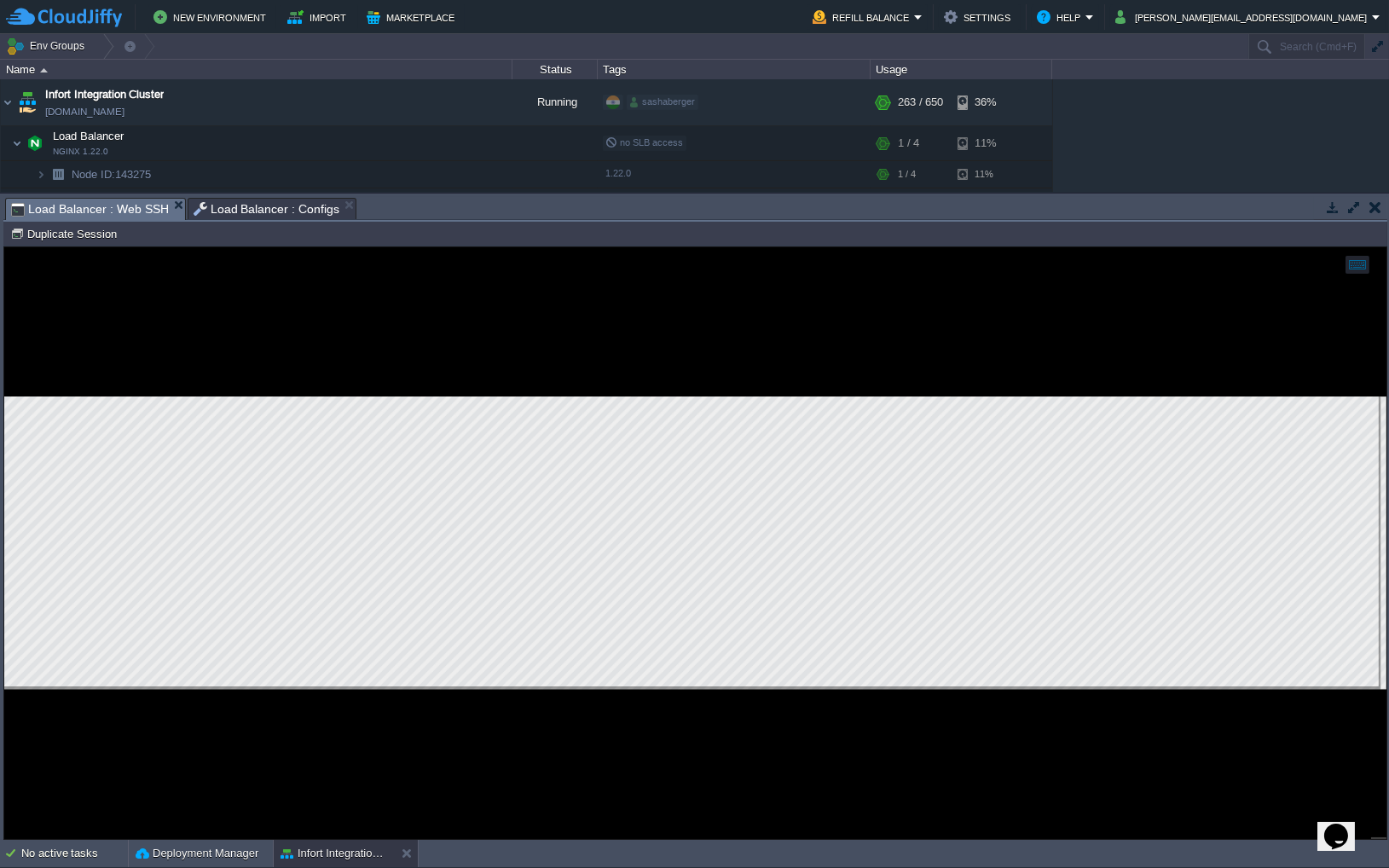
click at [101, 210] on span "Load Balancer : Web SSH" at bounding box center [90, 210] width 158 height 21
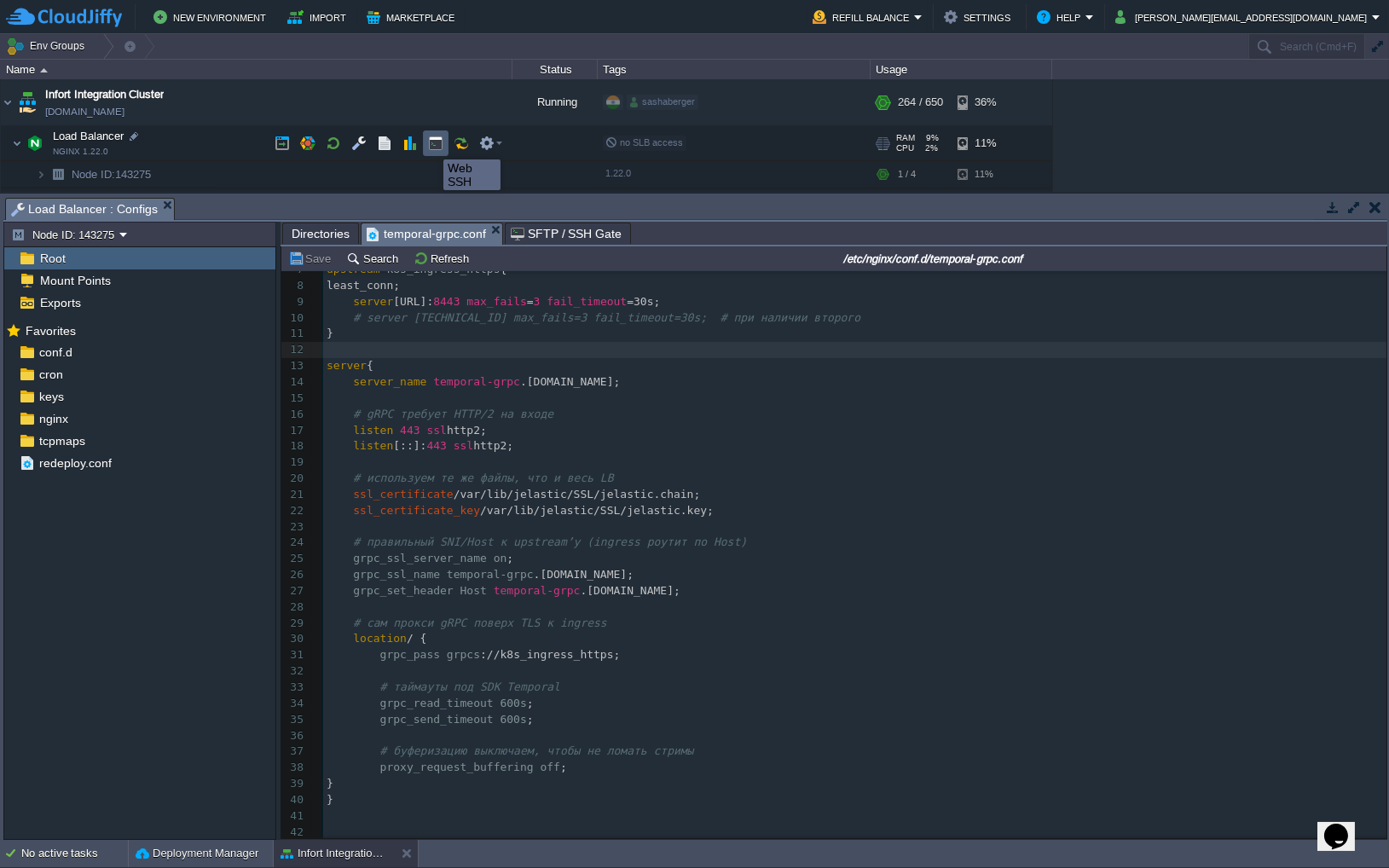
click at [436, 146] on button "button" at bounding box center [436, 143] width 16 height 16
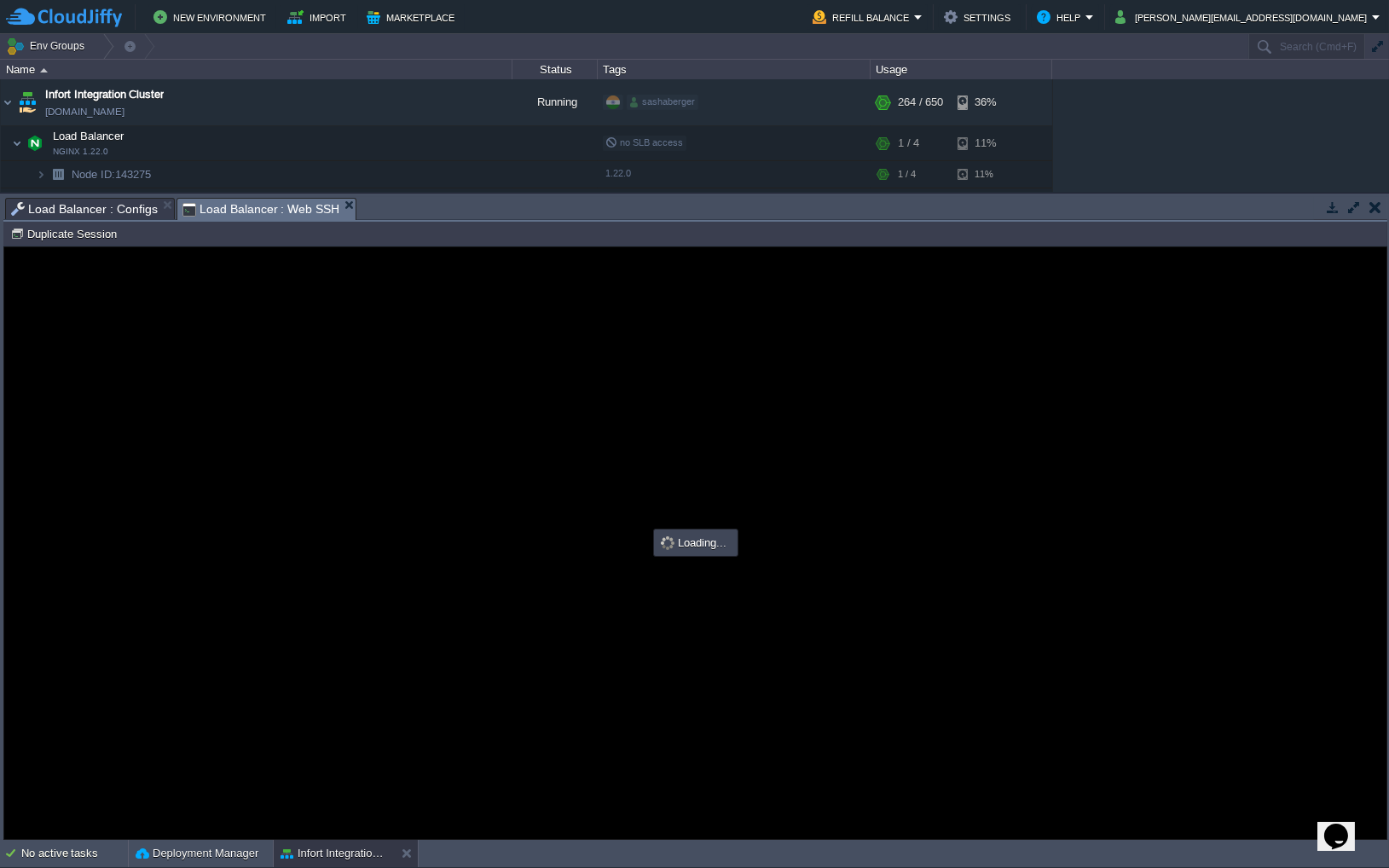
scroll to position [0, 0]
type input "#000000"
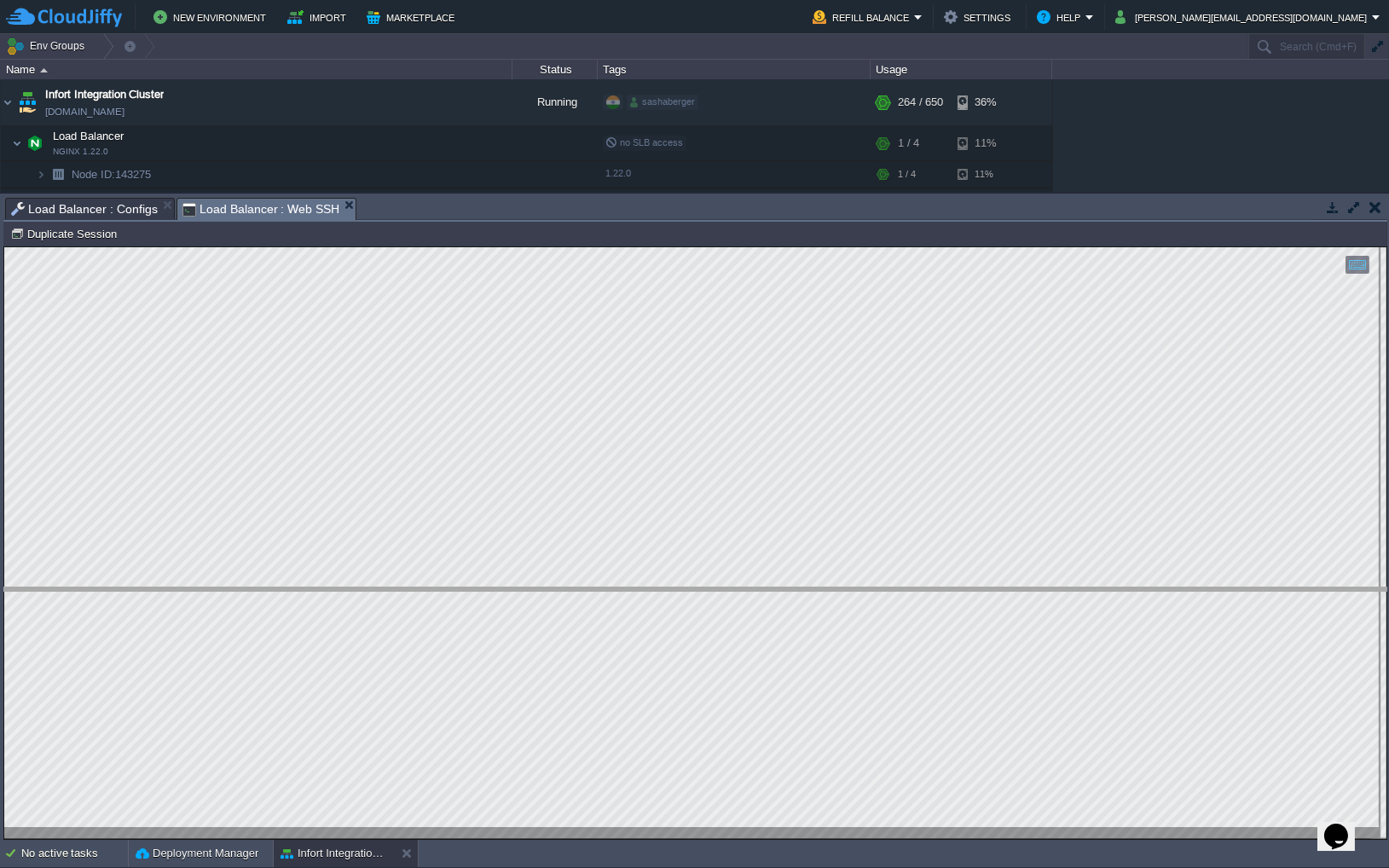
drag, startPoint x: 1088, startPoint y: 197, endPoint x: 985, endPoint y: 586, distance: 402.4
click at [985, 586] on body "New Environment Import Marketplace Bonus $0.00 Upgrade Account Refill Balance S…" at bounding box center [694, 434] width 1389 height 868
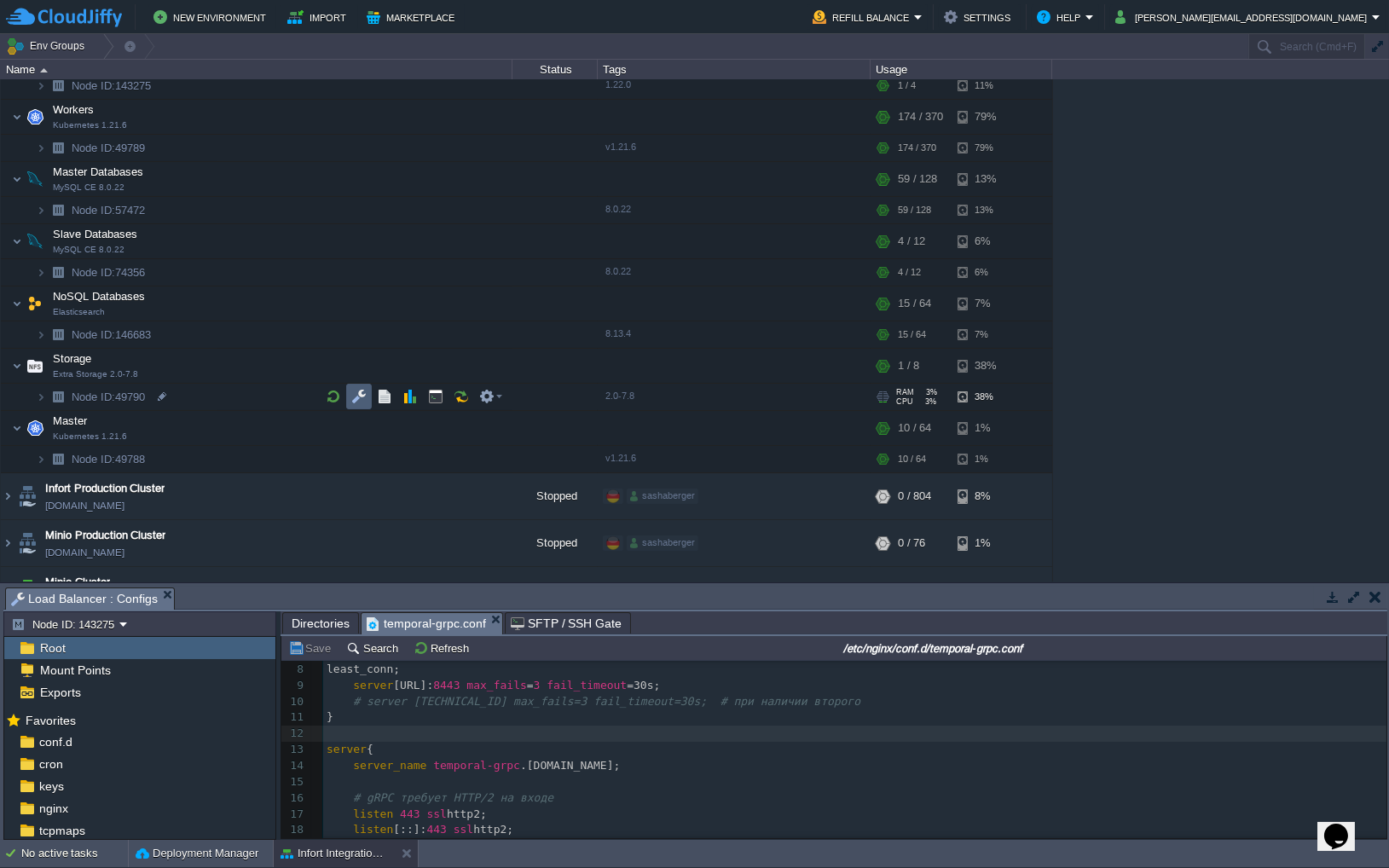
scroll to position [89, 0]
click at [452, 430] on td at bounding box center [461, 427] width 25 height 25
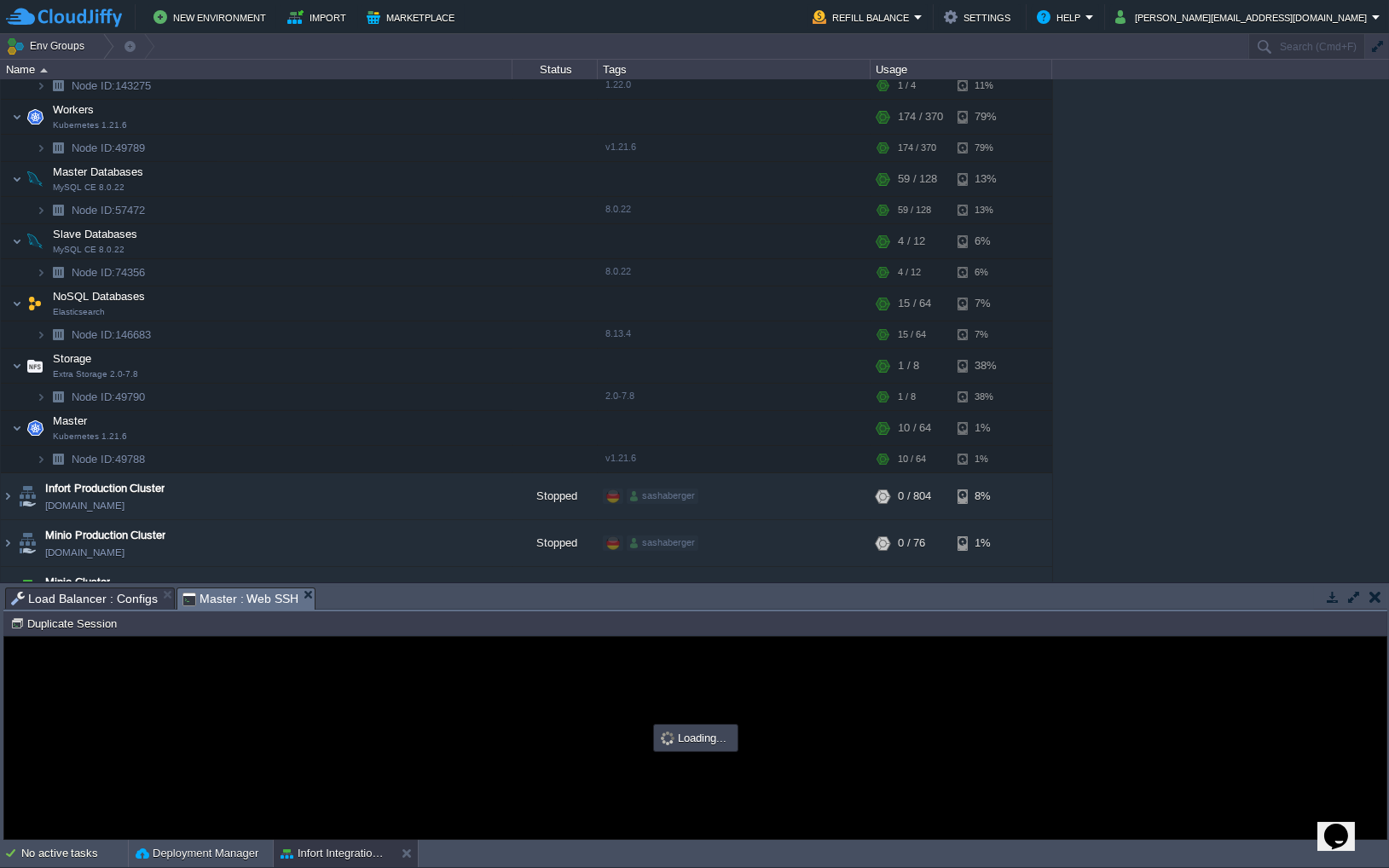
scroll to position [0, 0]
type input "#000000"
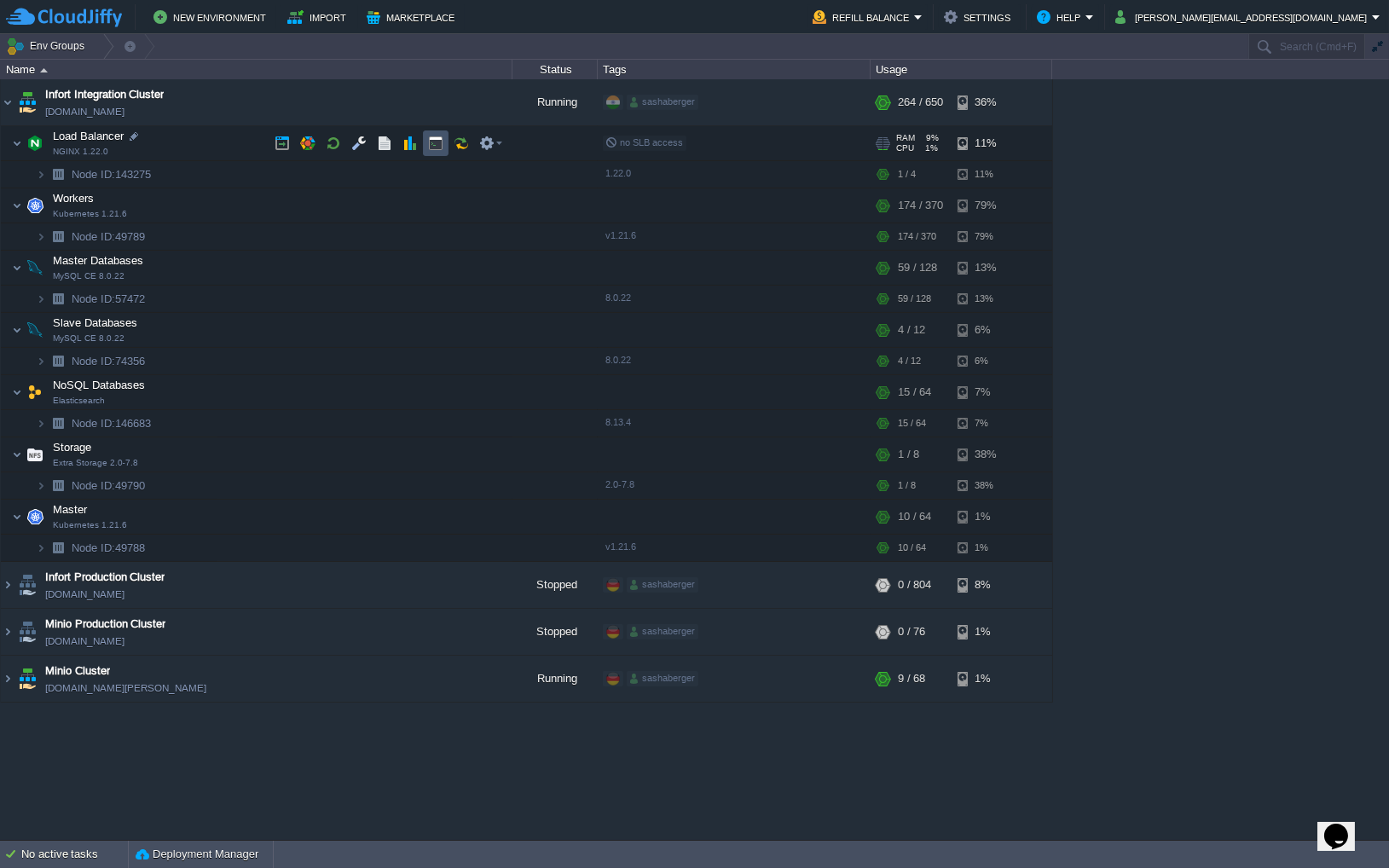
click at [436, 144] on button "button" at bounding box center [436, 143] width 16 height 16
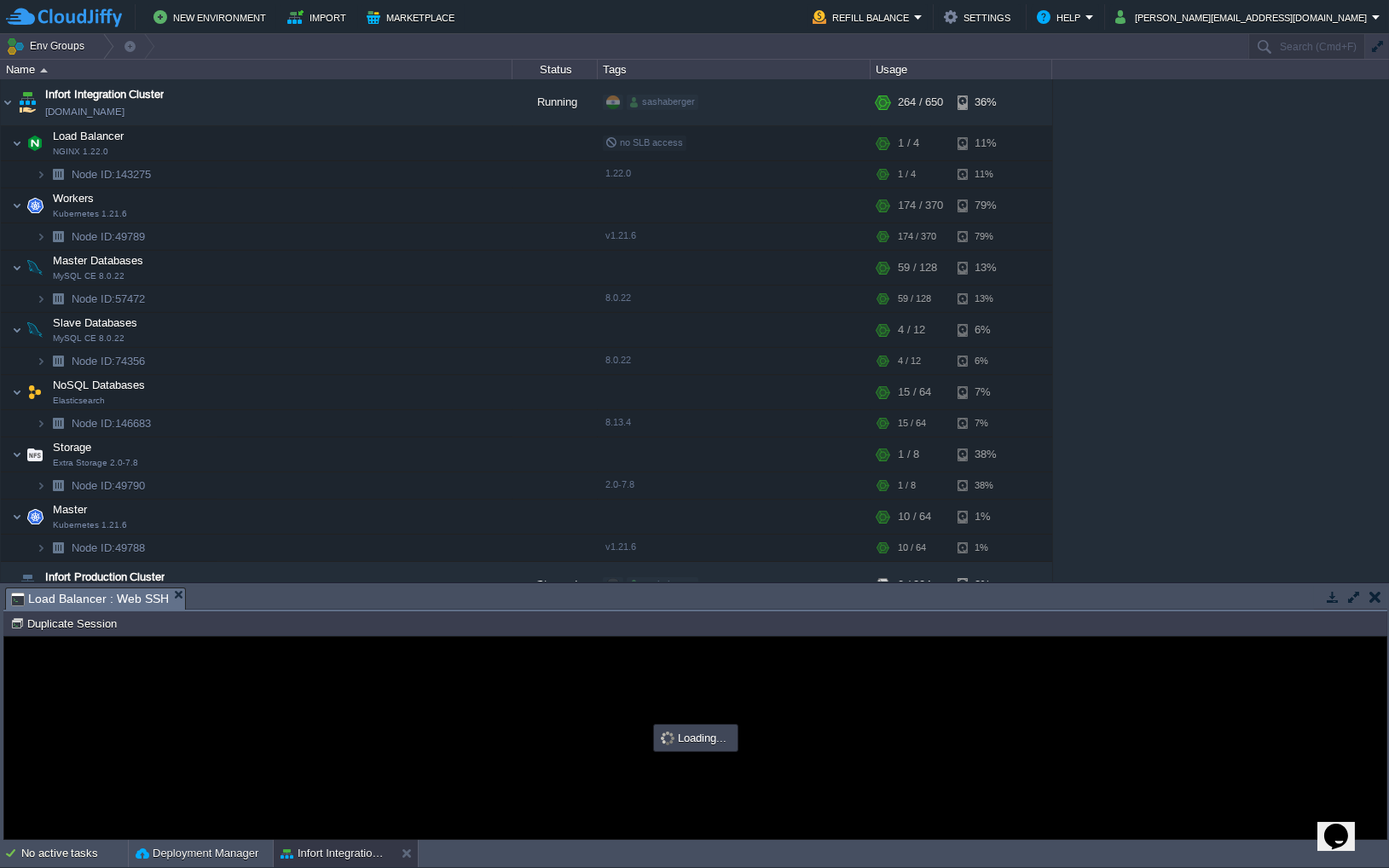
type input "#000000"
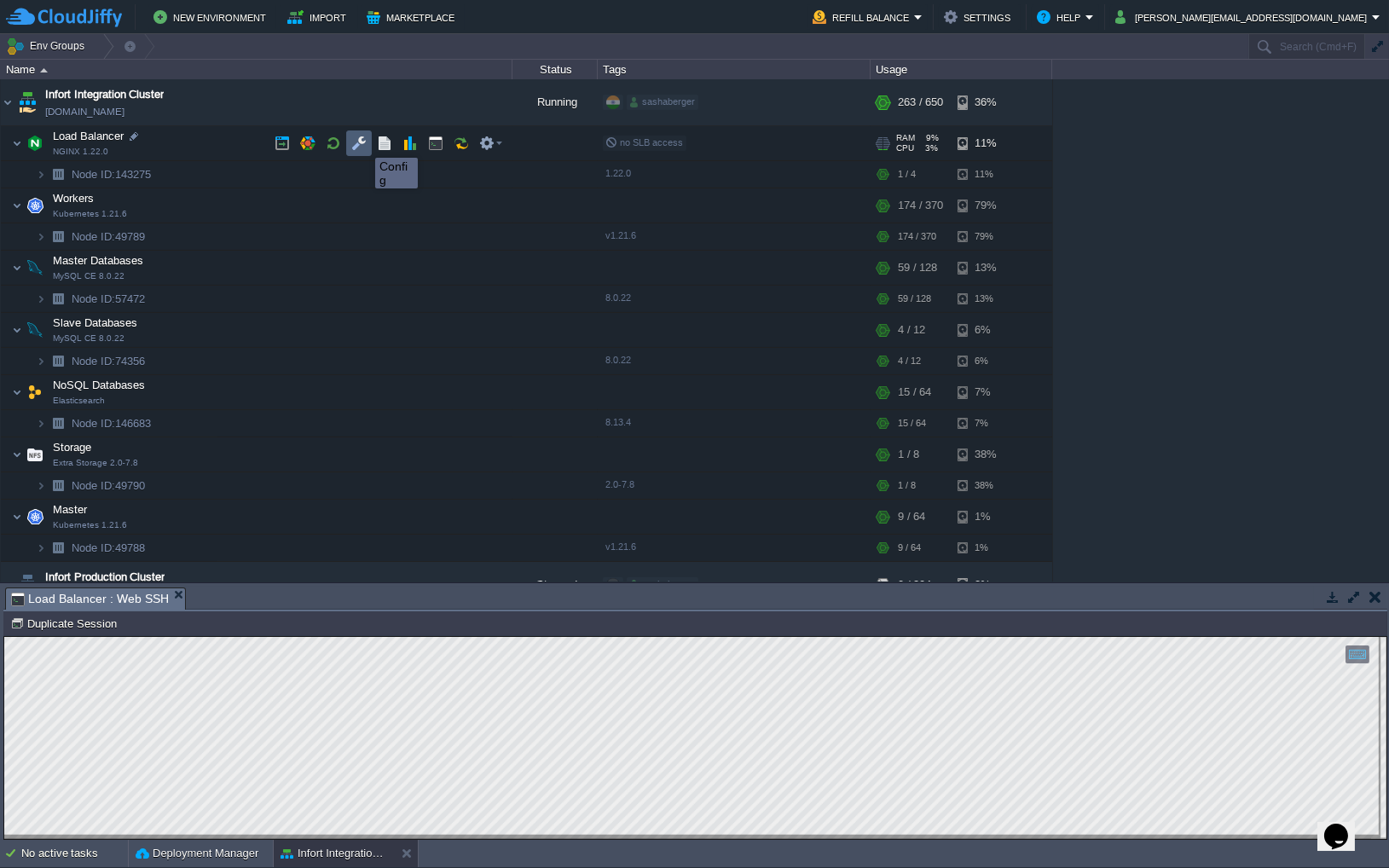
click at [363, 142] on button "button" at bounding box center [359, 143] width 16 height 16
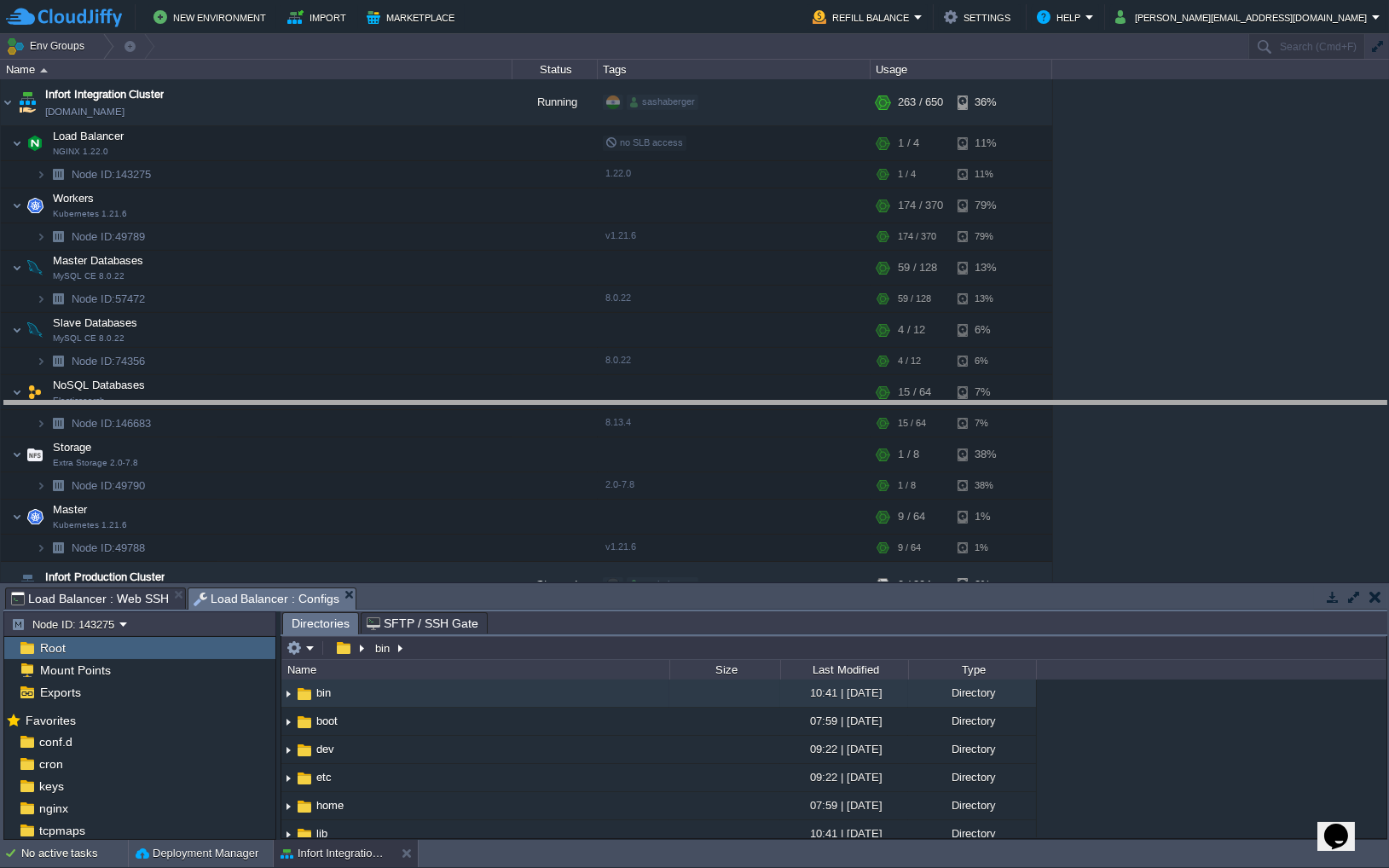
drag, startPoint x: 591, startPoint y: 593, endPoint x: 614, endPoint y: 407, distance: 187.4
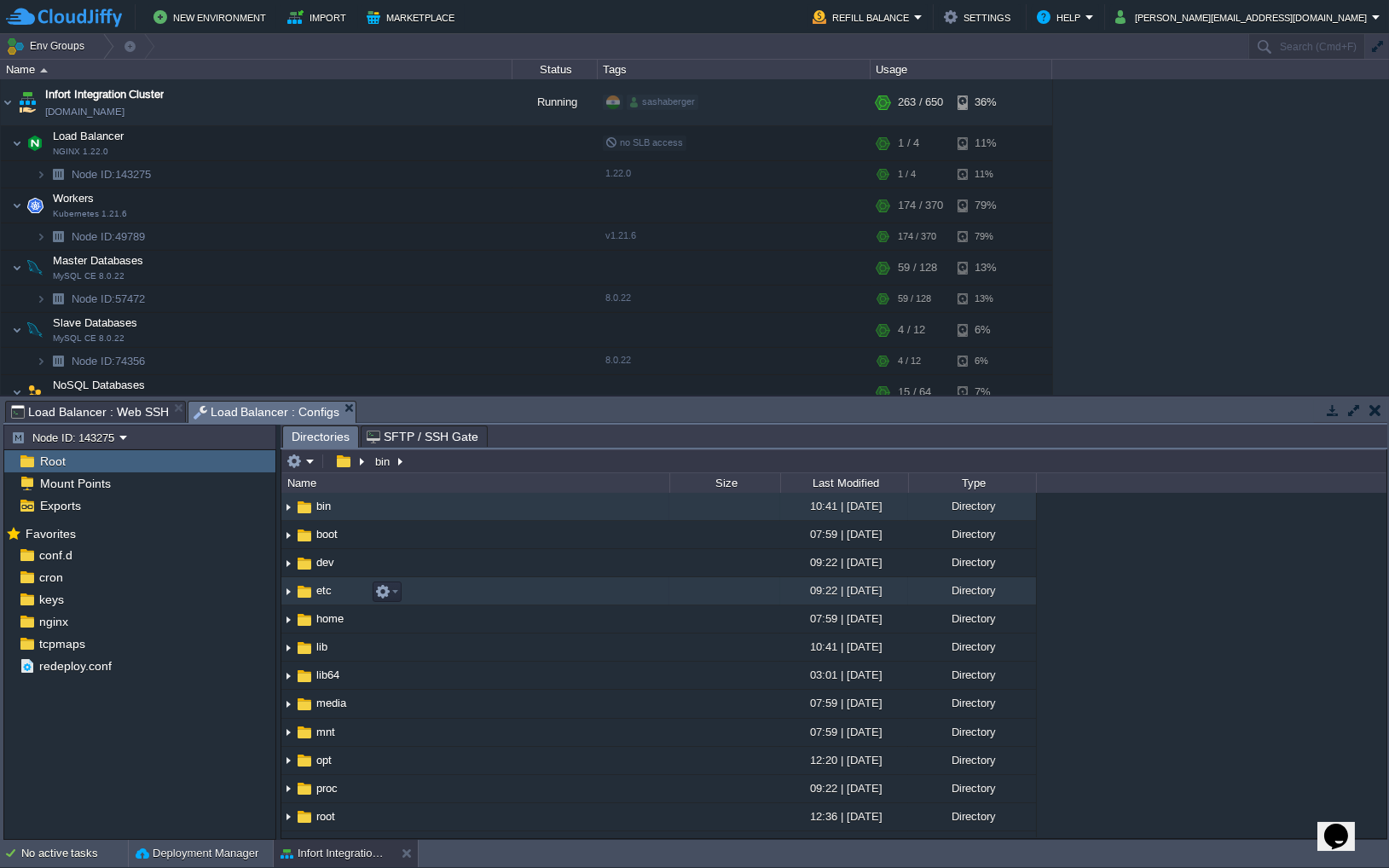
click at [288, 595] on img at bounding box center [288, 591] width 14 height 26
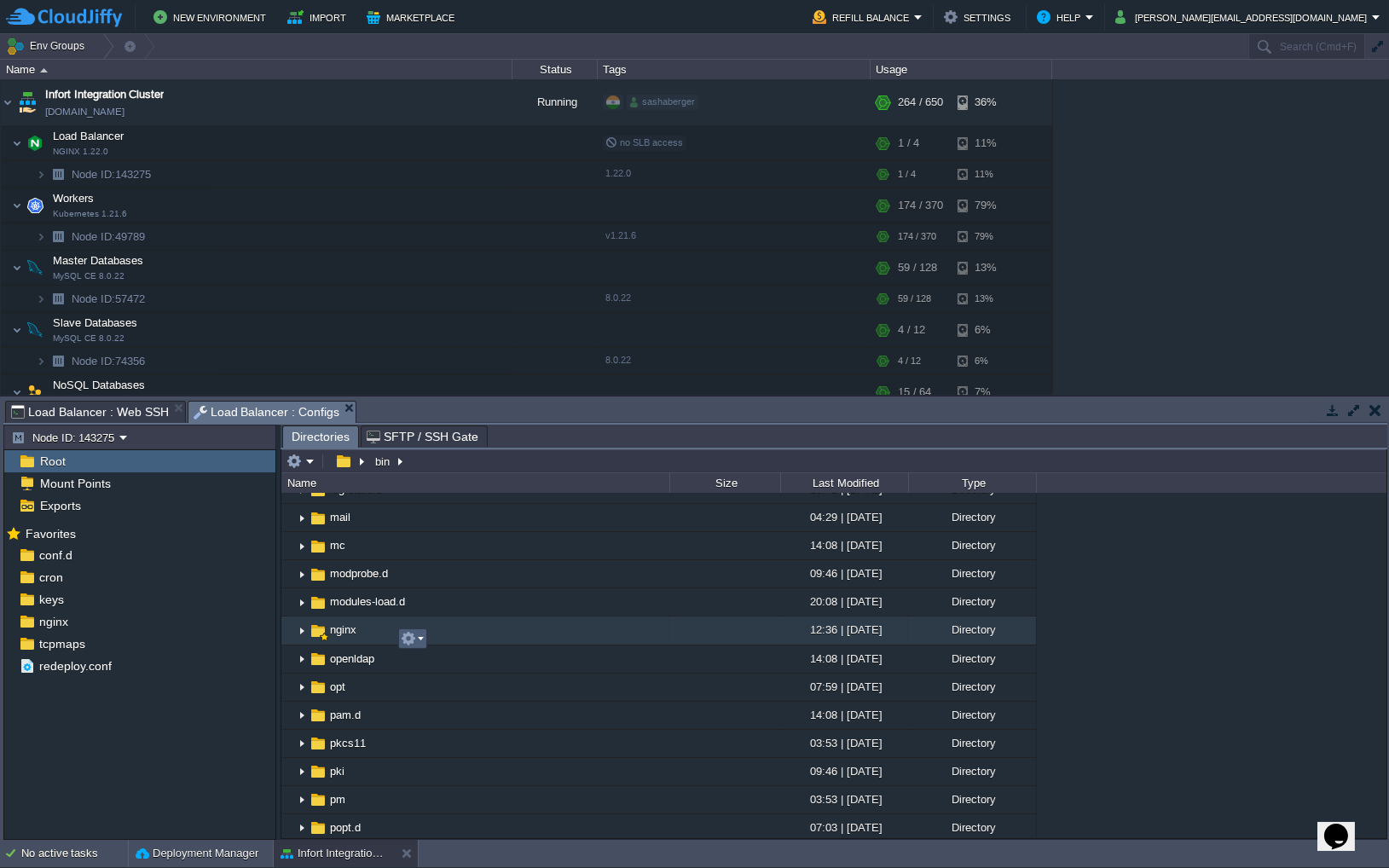
scroll to position [935, 0]
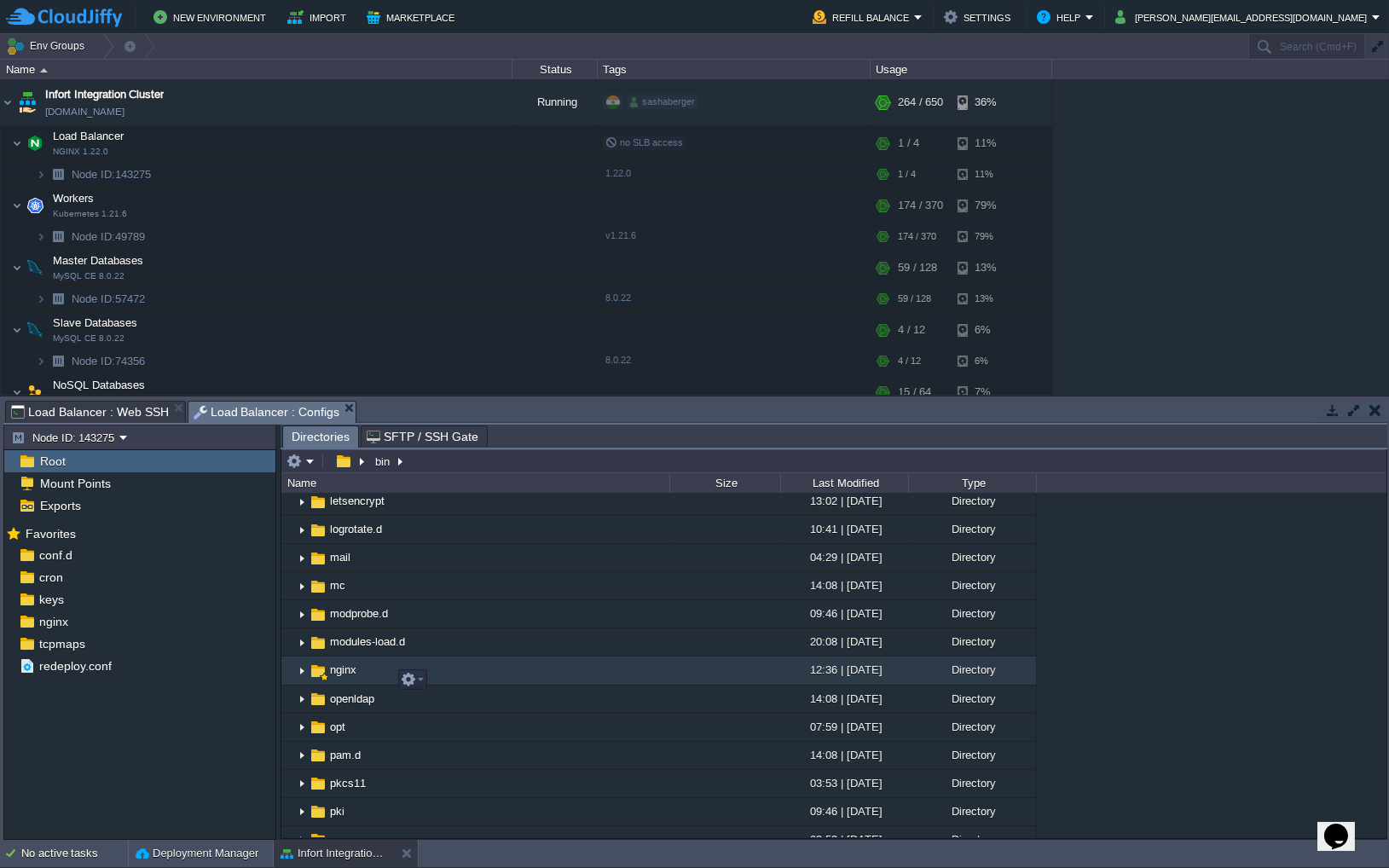
click at [301, 680] on img at bounding box center [301, 671] width 14 height 26
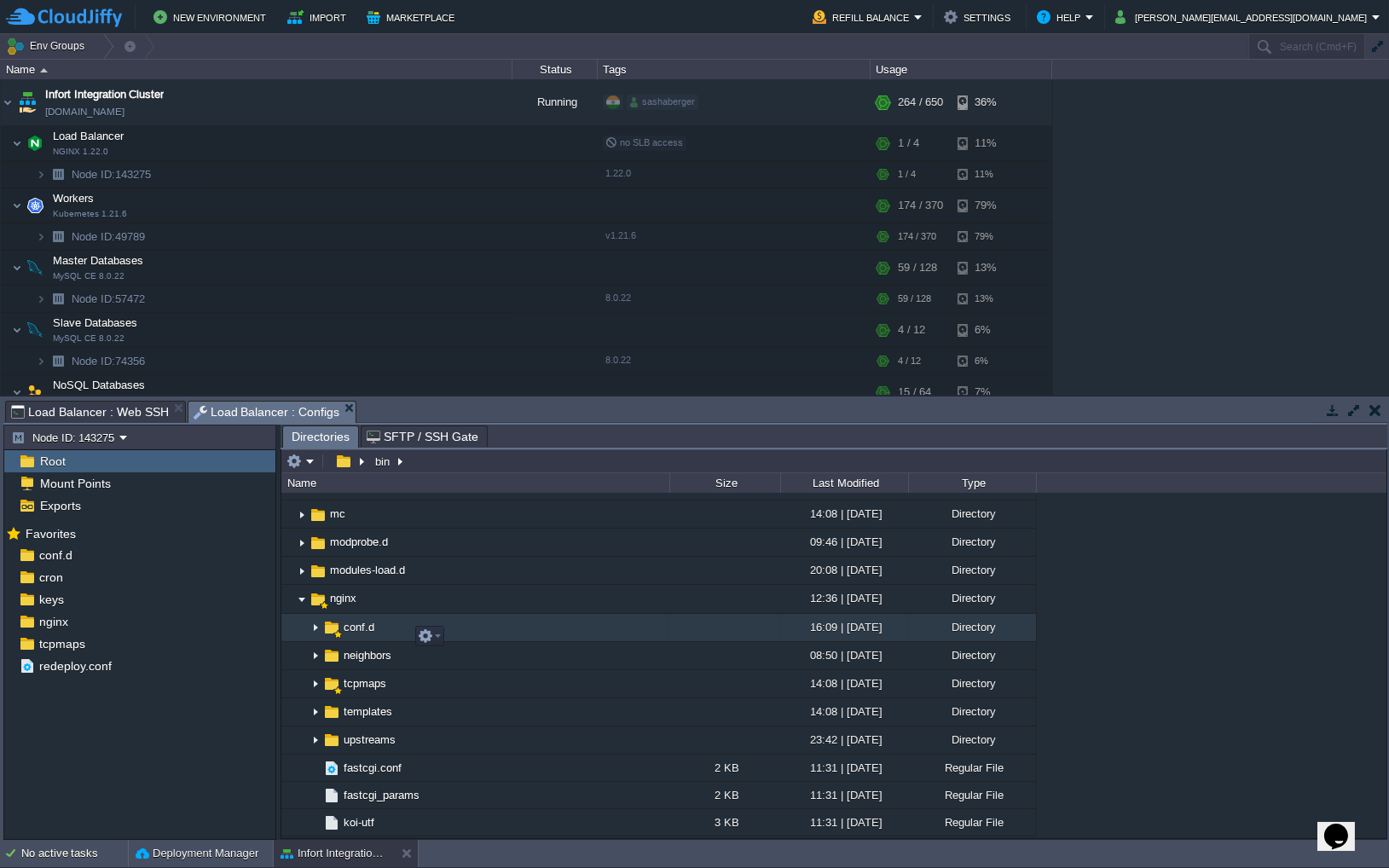
click at [350, 634] on span "conf.d" at bounding box center [359, 627] width 36 height 15
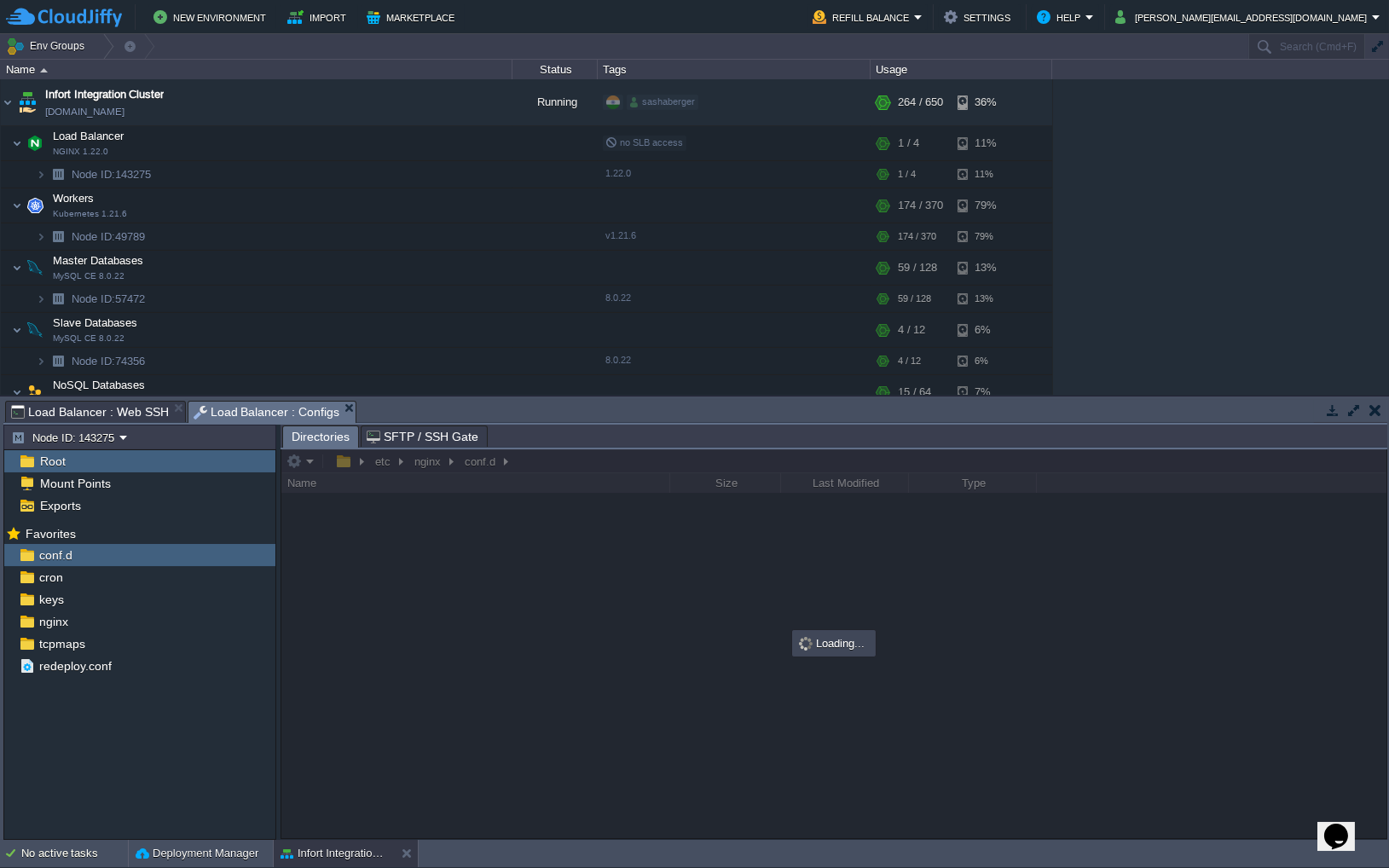
scroll to position [0, 0]
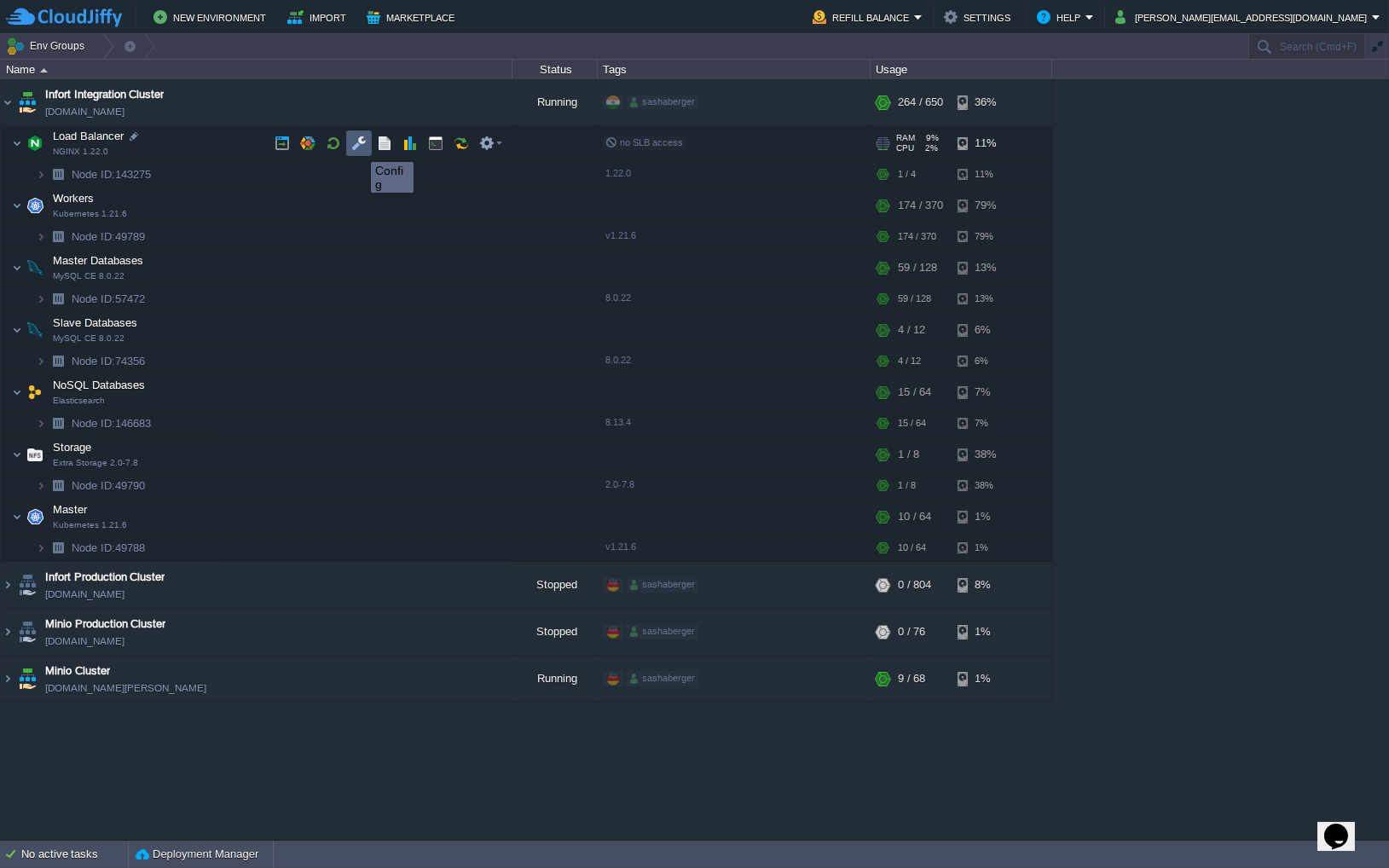
click at [358, 146] on button "button" at bounding box center [359, 143] width 16 height 16
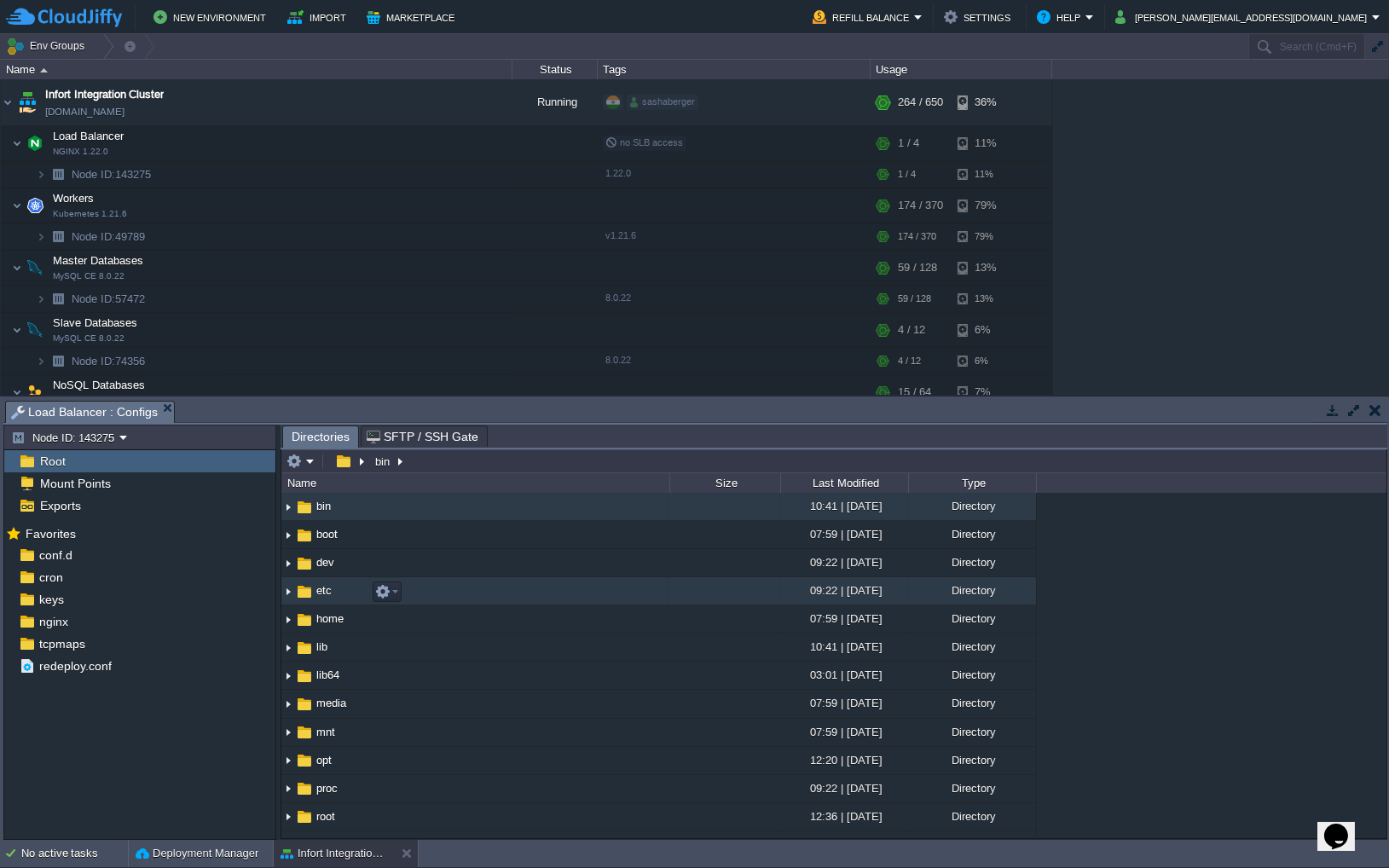
click at [293, 593] on img at bounding box center [288, 591] width 14 height 26
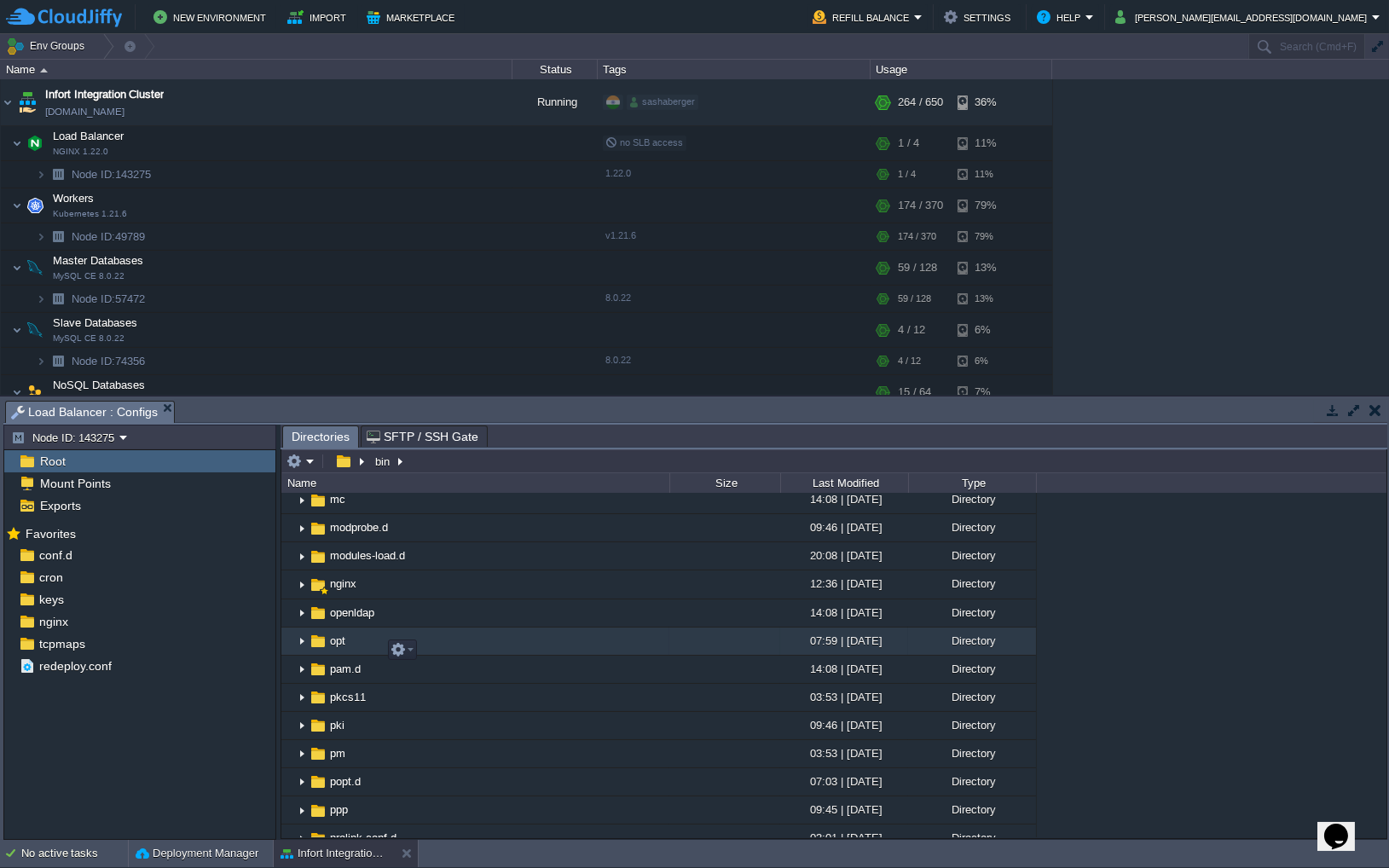
scroll to position [995, 0]
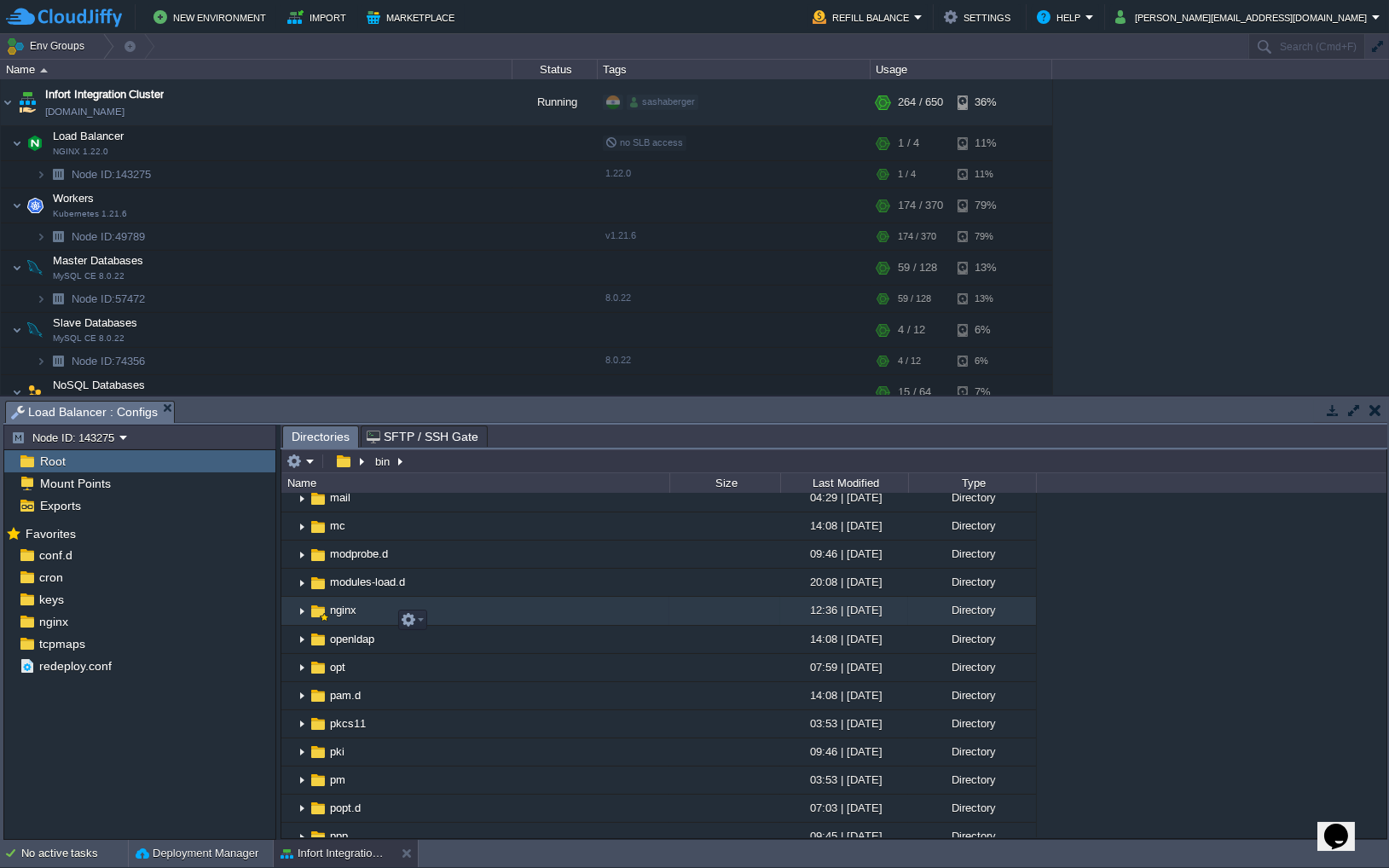
click at [301, 624] on img at bounding box center [301, 612] width 14 height 26
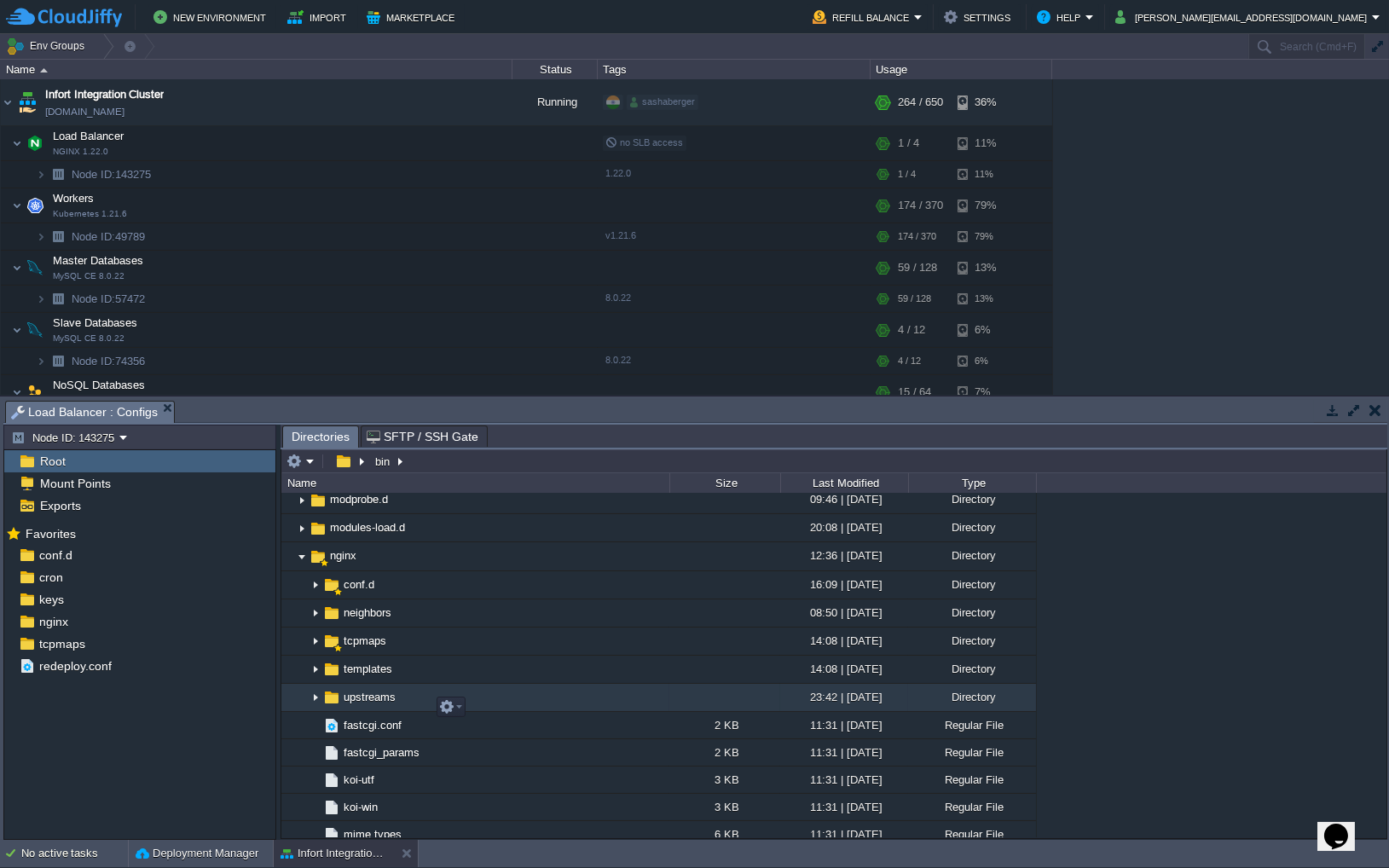
scroll to position [1108, 0]
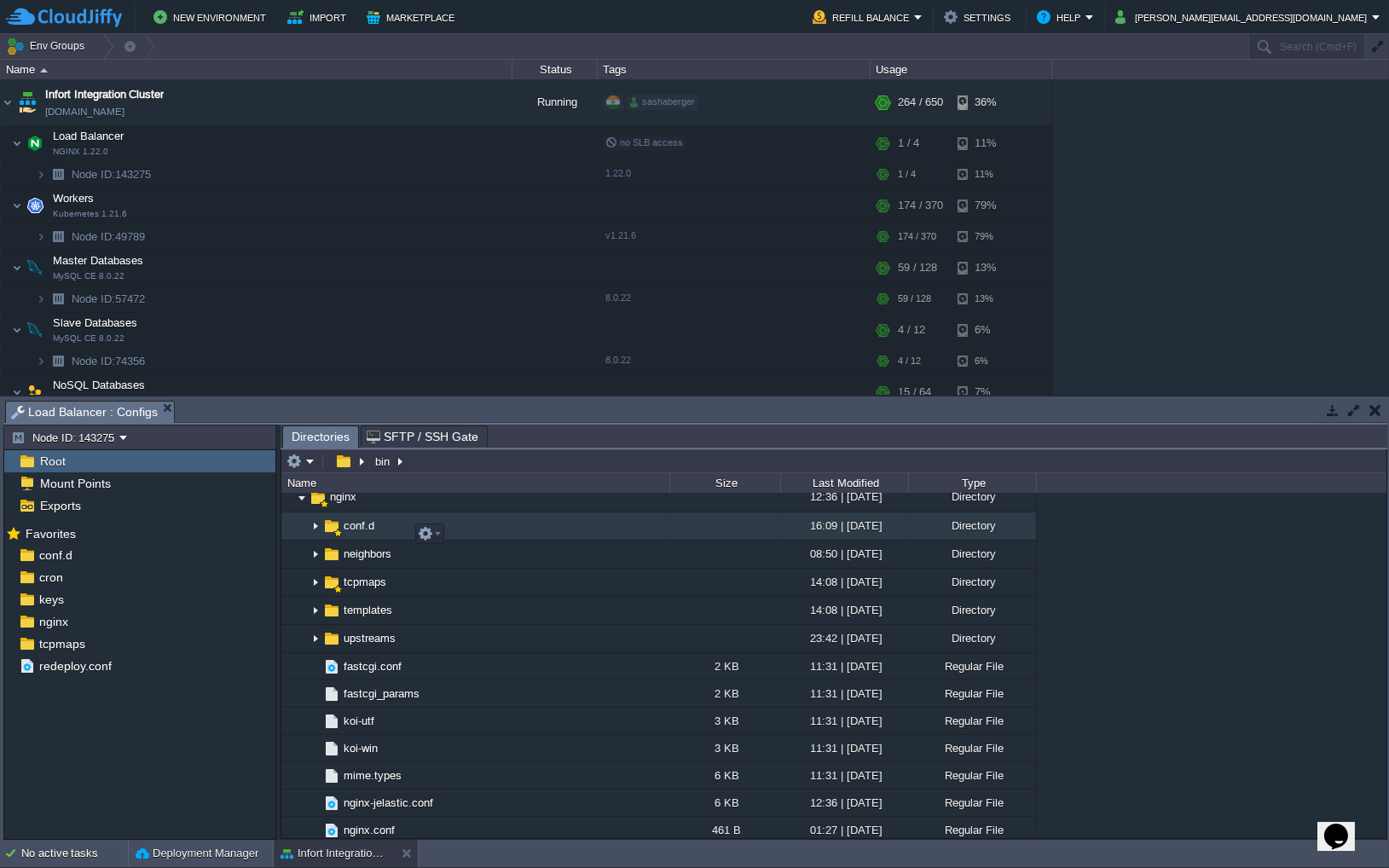
click at [311, 536] on img at bounding box center [315, 526] width 14 height 26
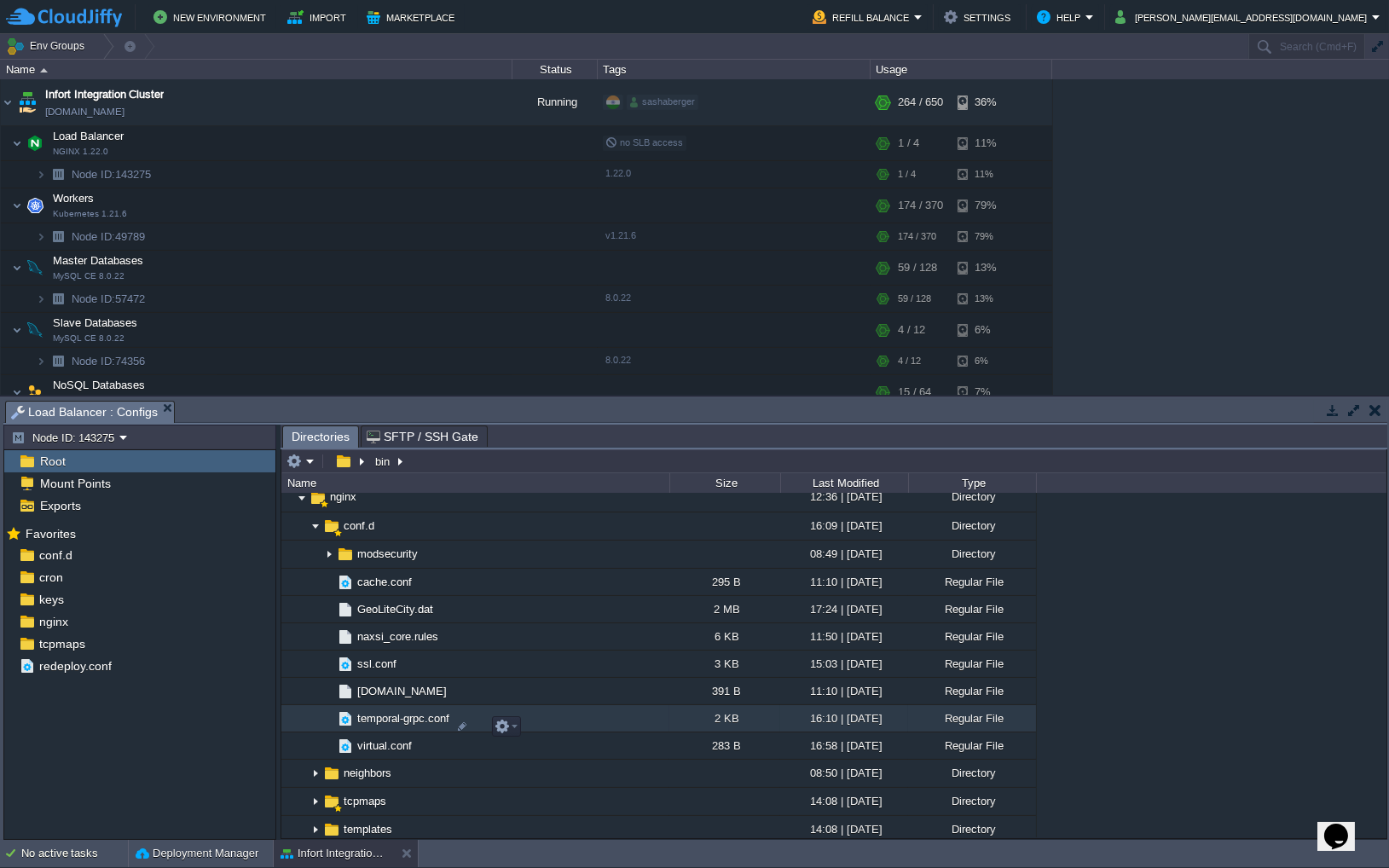
click at [380, 726] on span "temporal-grpc.conf" at bounding box center [404, 718] width 98 height 15
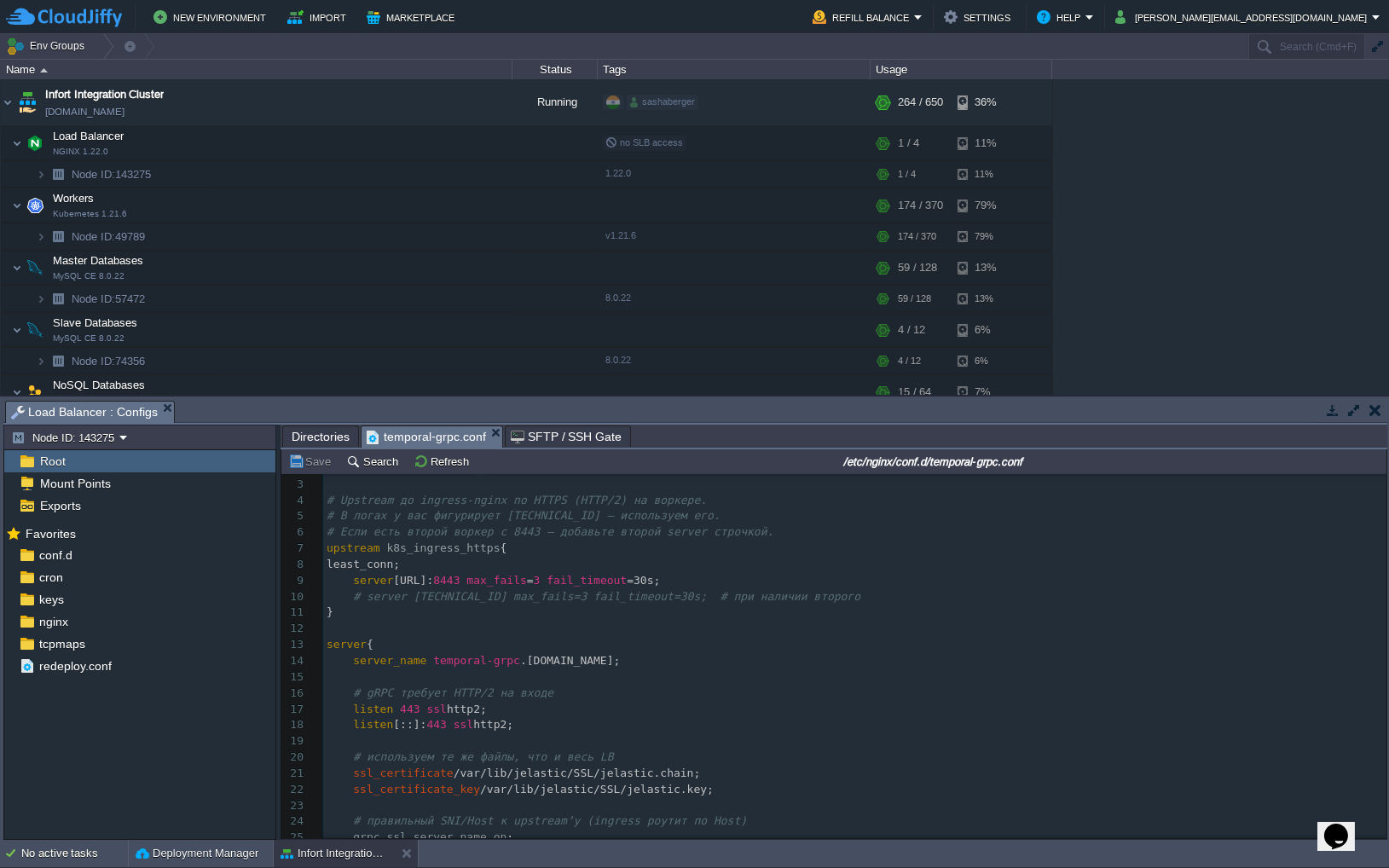
scroll to position [0, 0]
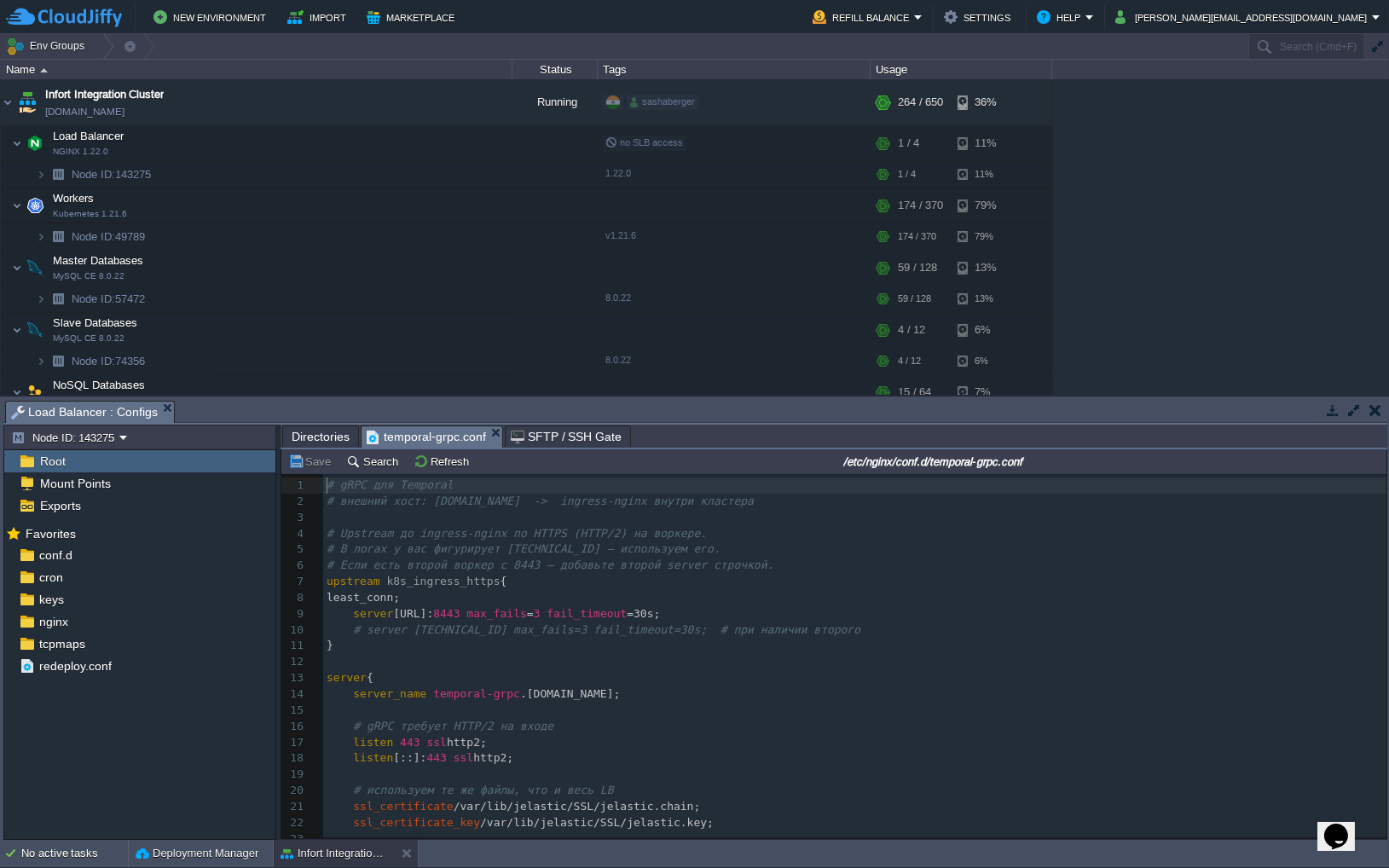
click at [498, 618] on div "42 1 # gRPC для Temporal 2 # внешний хост: temporal-grpc.mrecords.me -> ingress…" at bounding box center [854, 814] width 1063 height 674
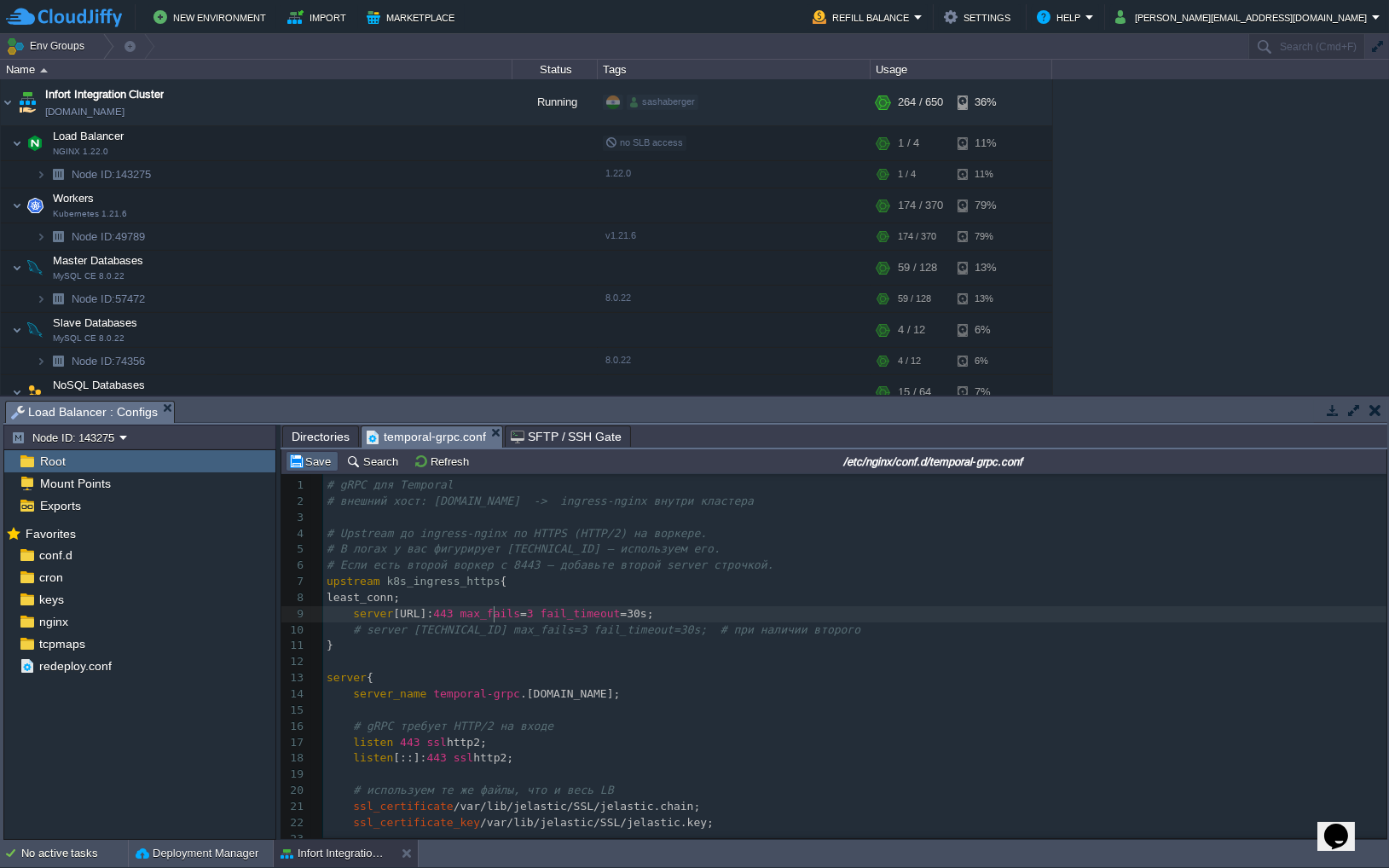
click at [312, 464] on button "Save" at bounding box center [311, 461] width 48 height 16
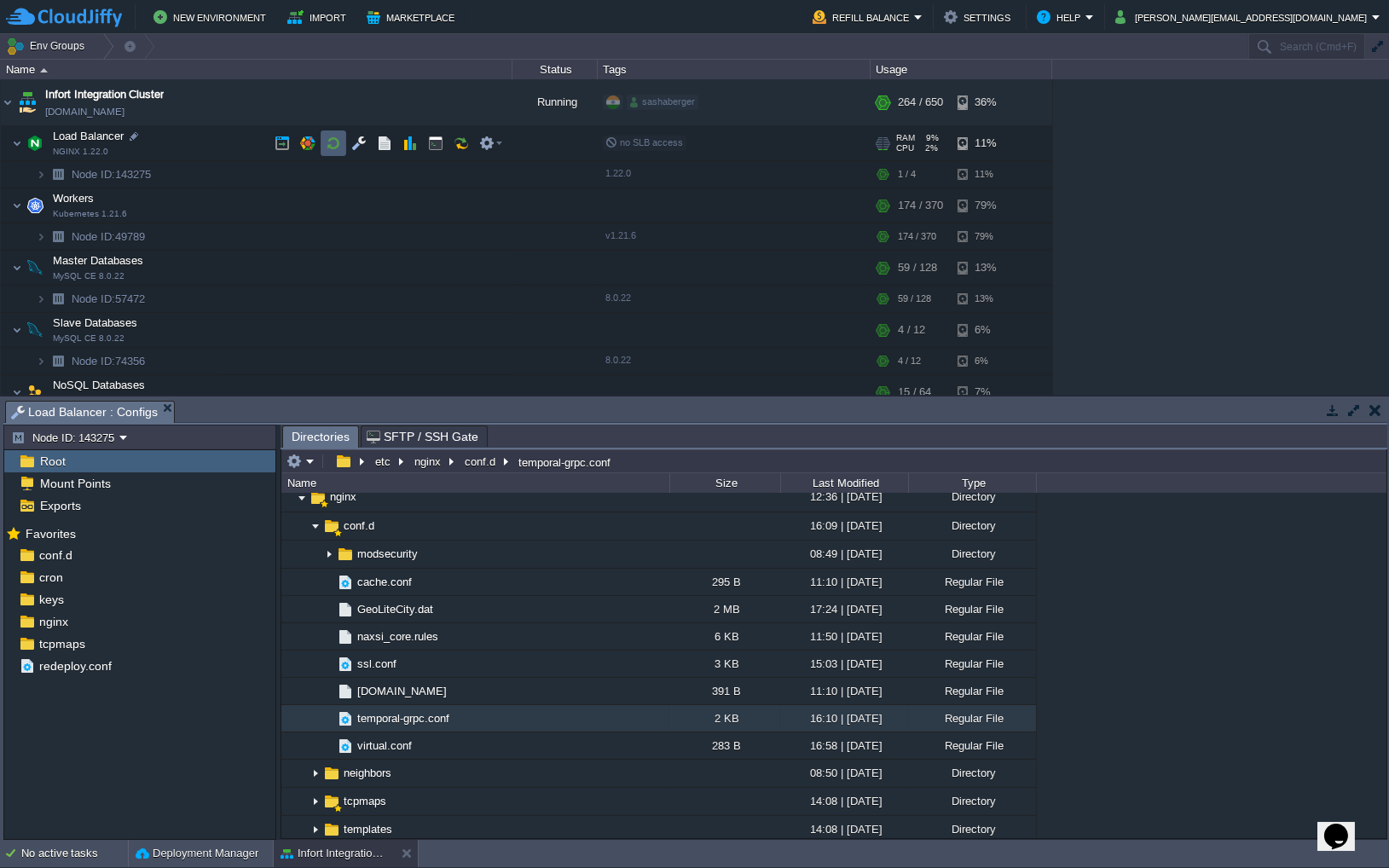
click at [335, 141] on button "button" at bounding box center [334, 143] width 16 height 16
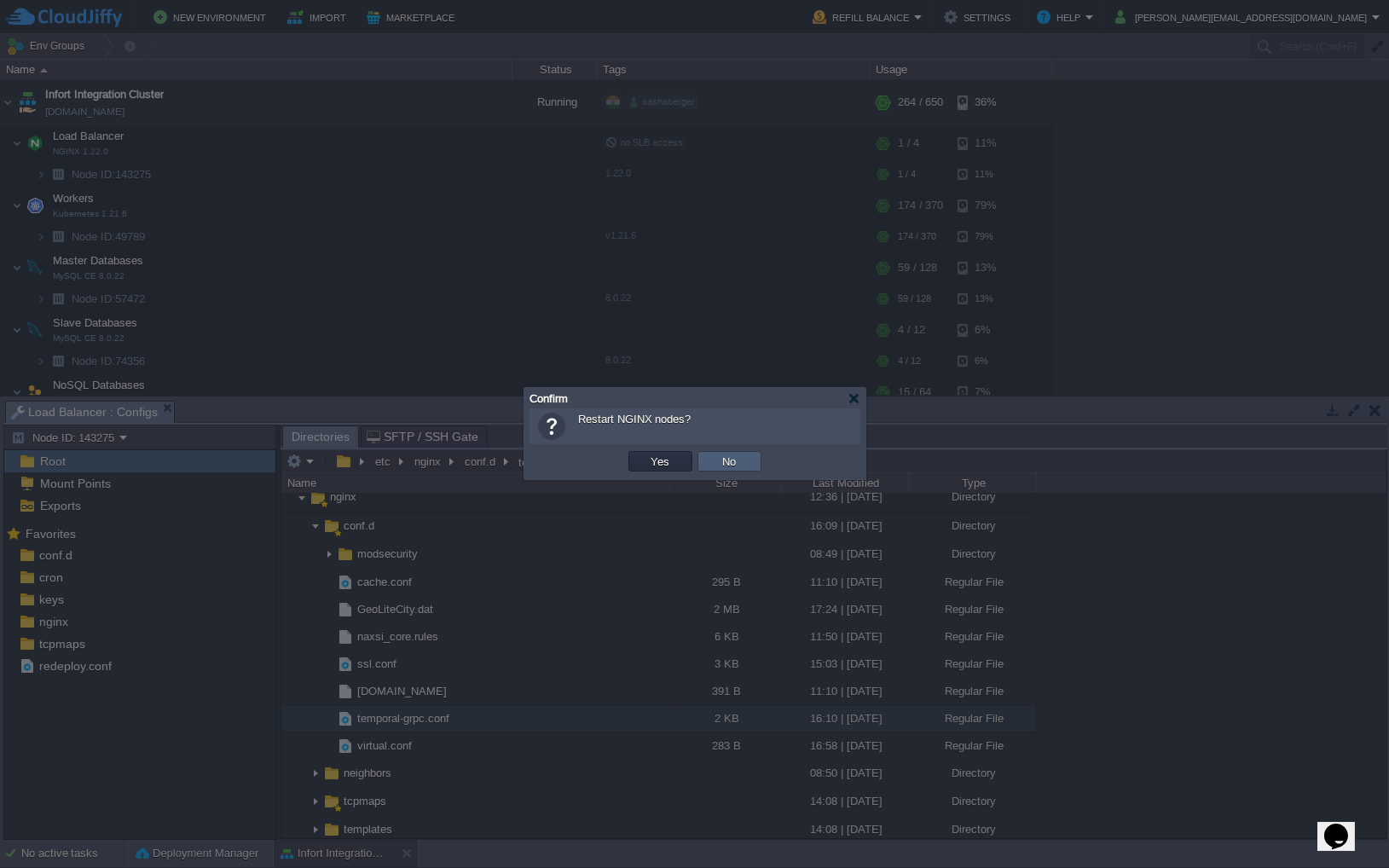
click at [734, 455] on button "No" at bounding box center [730, 461] width 23 height 16
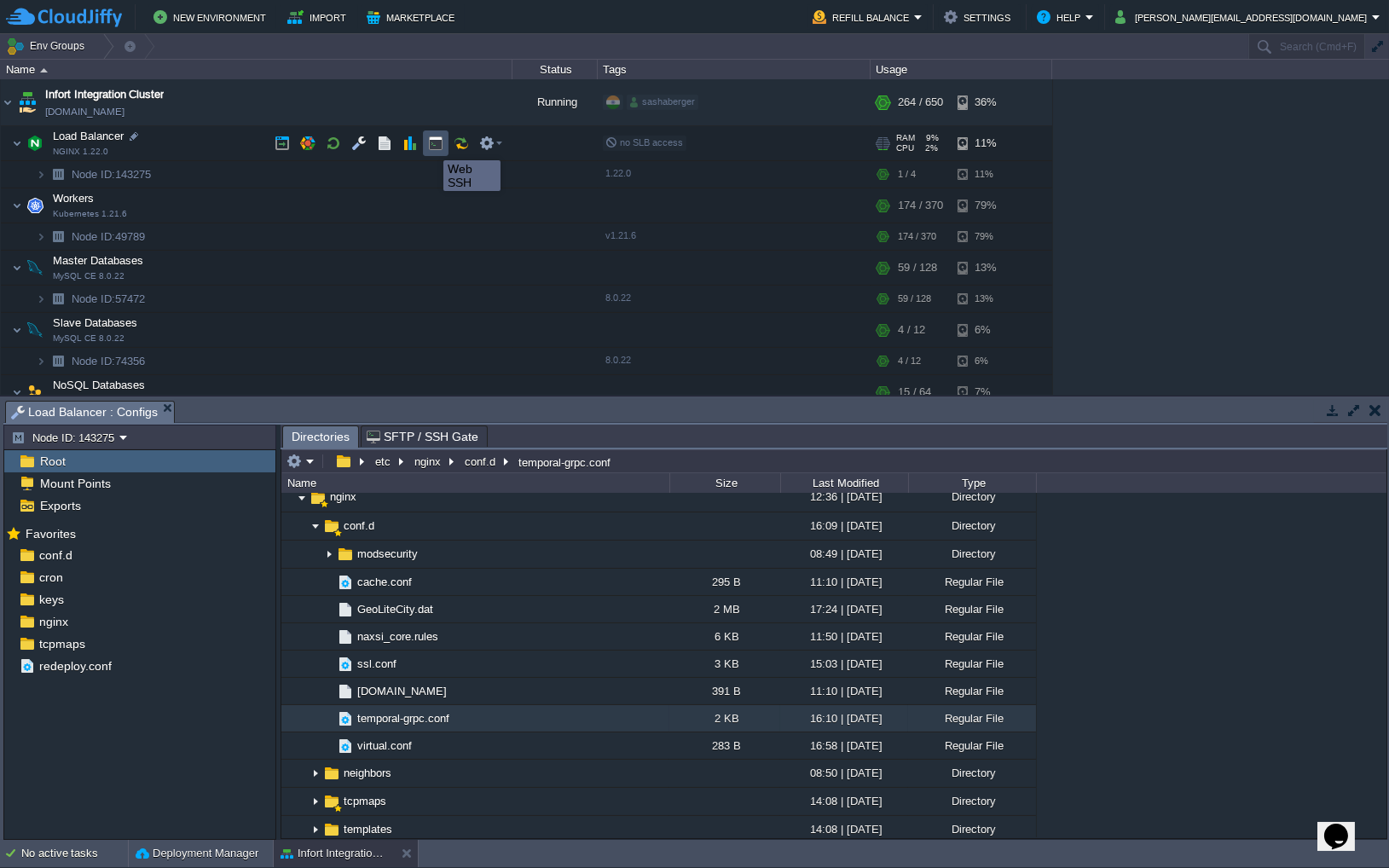
click at [435, 144] on button "button" at bounding box center [436, 143] width 16 height 16
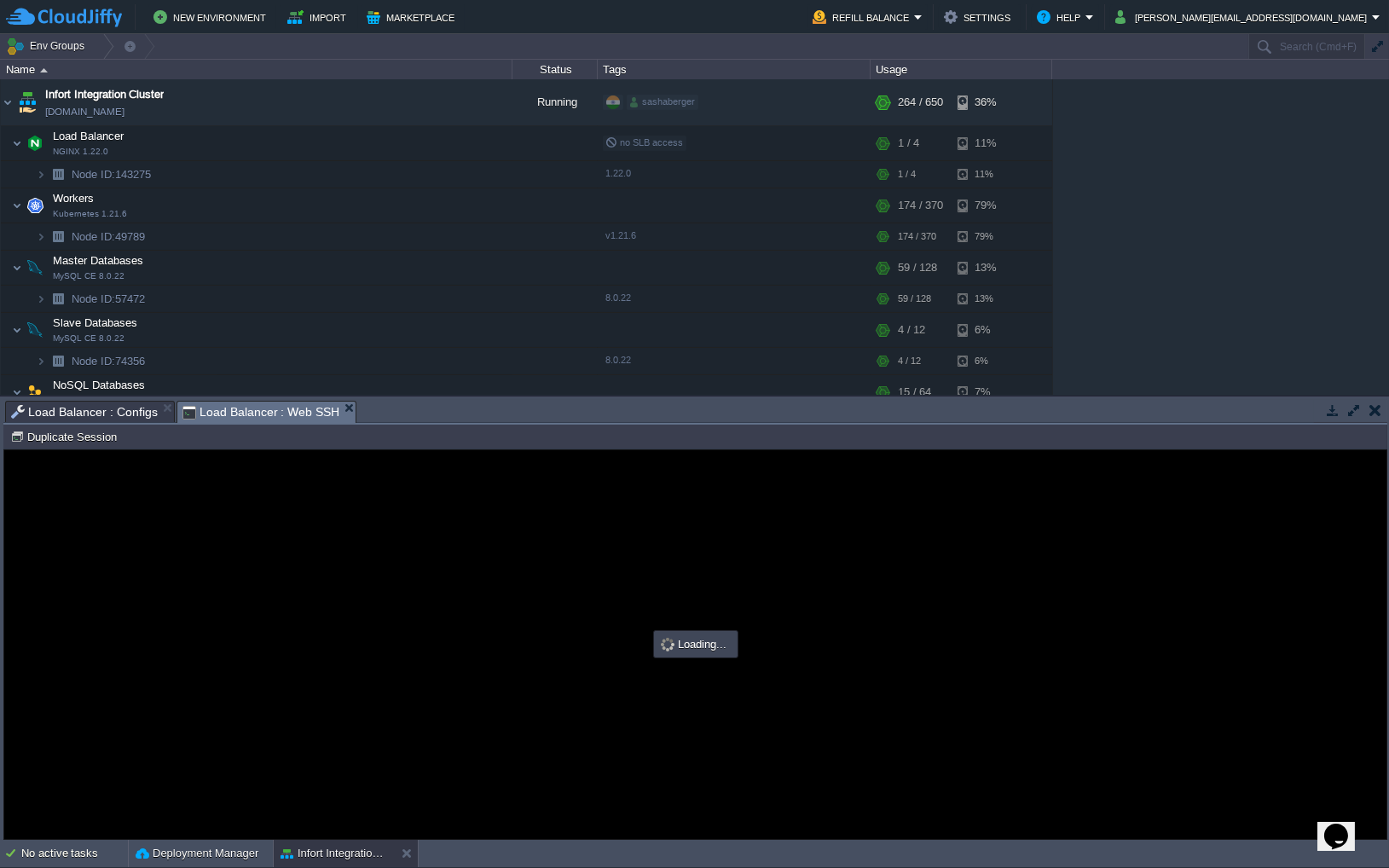
type input "#000000"
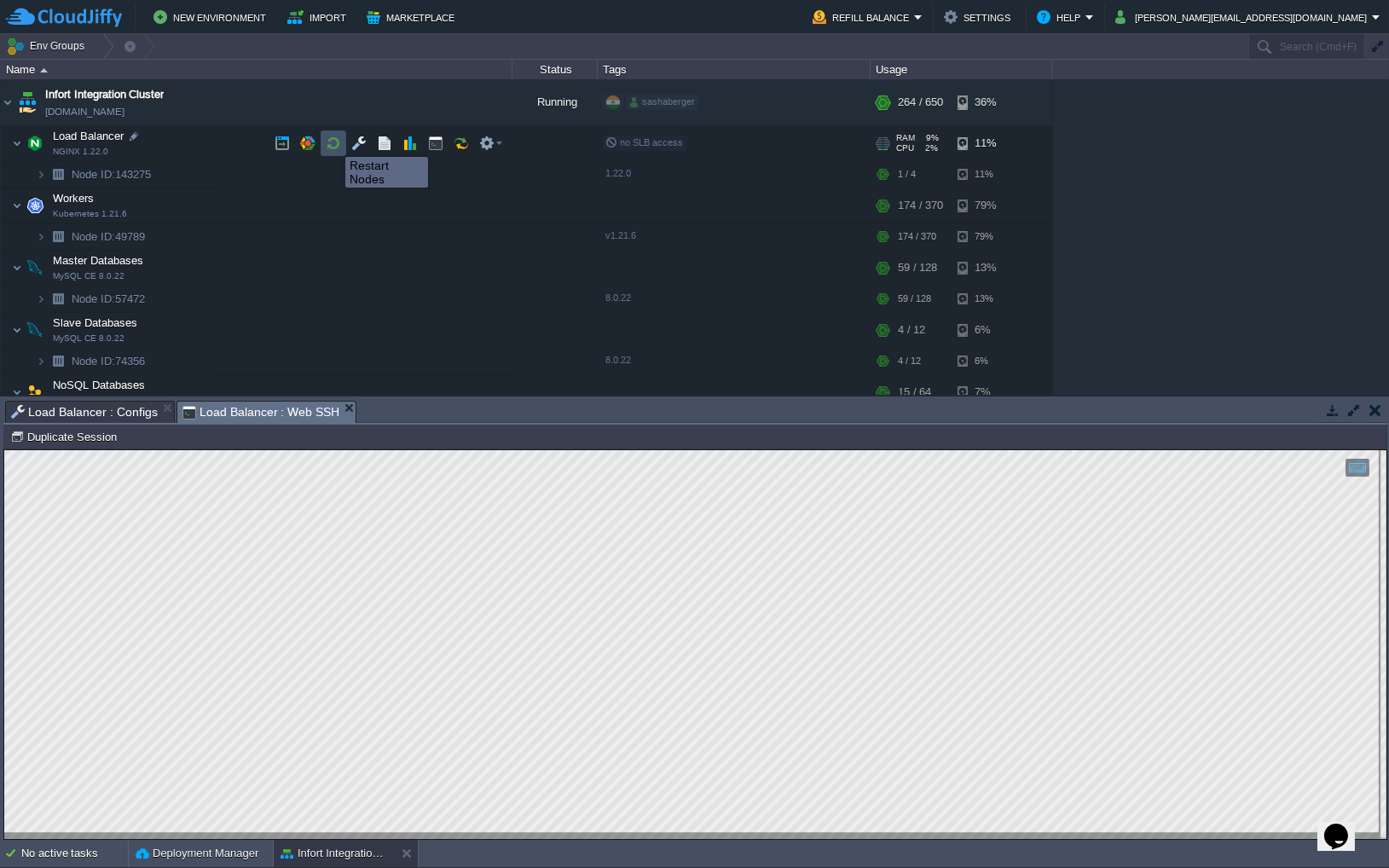
click at [333, 141] on button "button" at bounding box center [334, 143] width 16 height 16
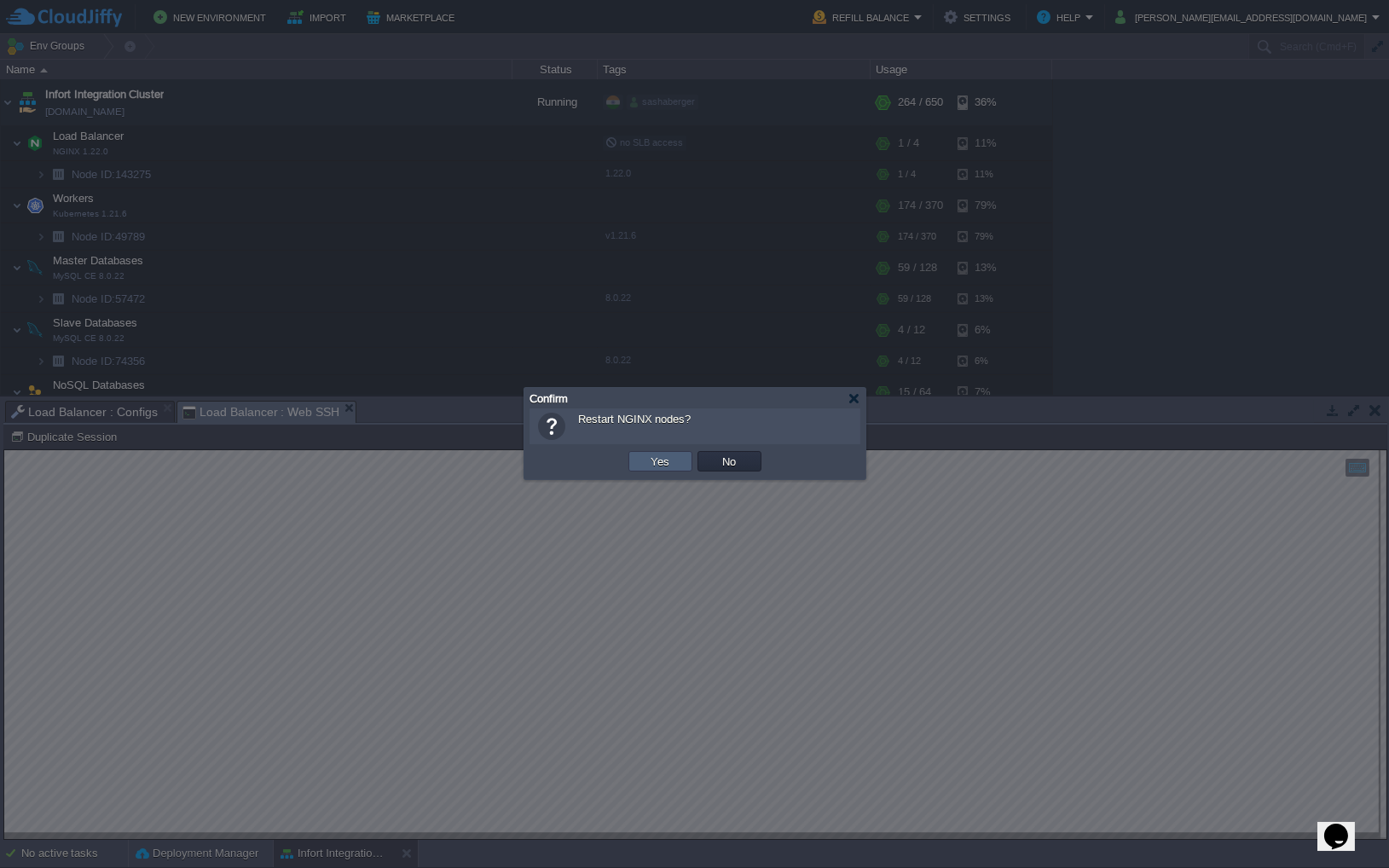
click at [679, 471] on td "Yes" at bounding box center [660, 460] width 64 height 20
